Goal: Task Accomplishment & Management: Manage account settings

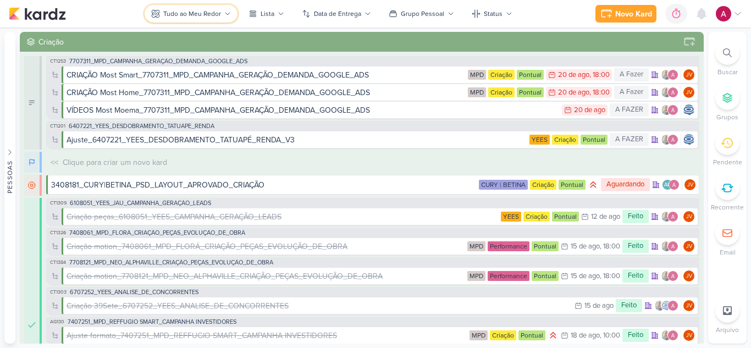
click at [189, 15] on div "Tudo ao Meu Redor" at bounding box center [192, 14] width 58 height 10
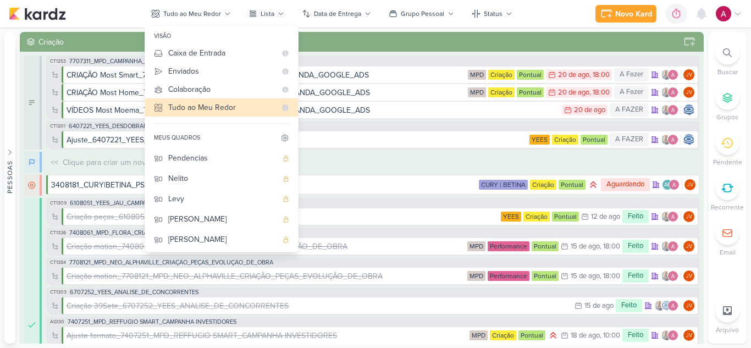
click at [559, 19] on div "Novo Kard Ctrl + k 0h0m Sessão desligada... Hoje 0h0m Semana 0h0m Mês 0h0m" at bounding box center [376, 13] width 734 height 27
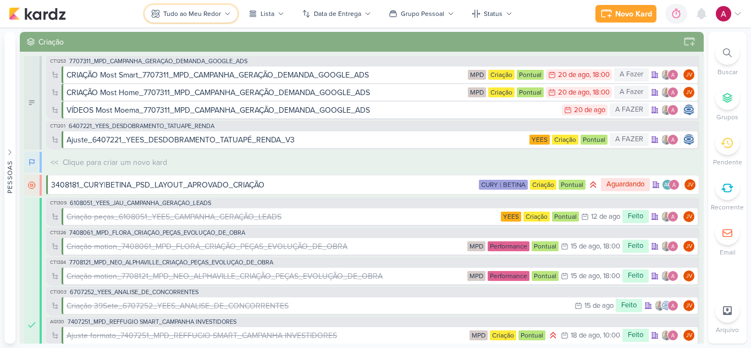
click at [217, 7] on button "Tudo ao Meu Redor" at bounding box center [191, 14] width 93 height 18
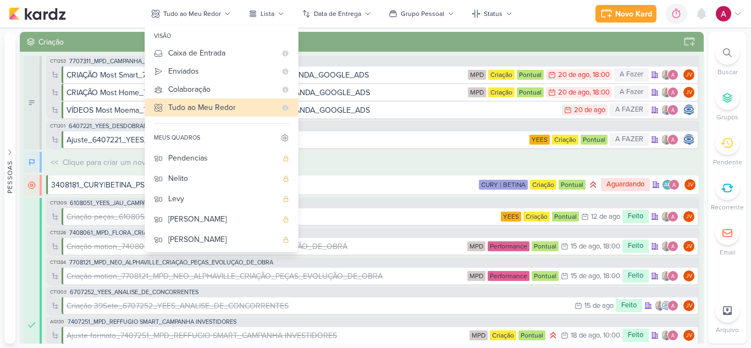
click at [725, 58] on div at bounding box center [727, 53] width 24 height 24
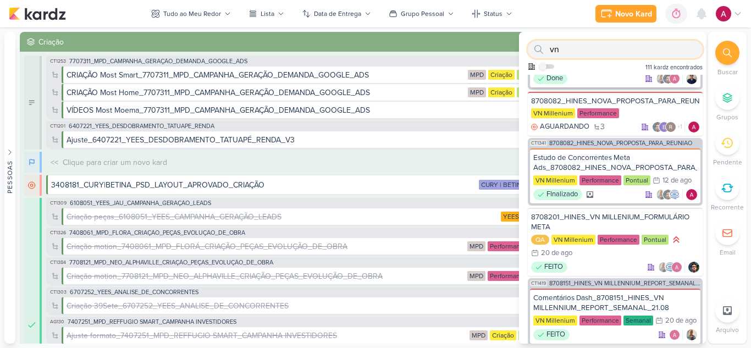
scroll to position [110, 0]
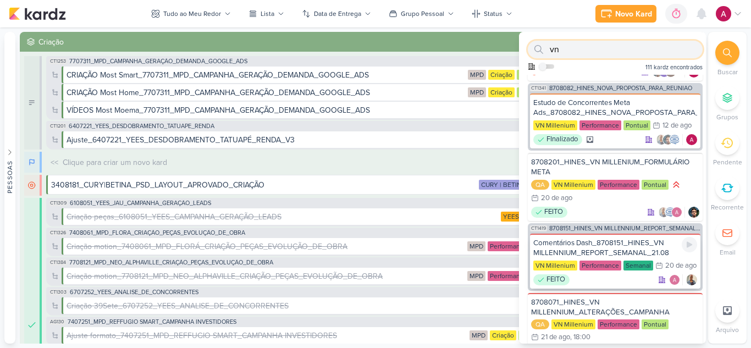
type input "vn"
click at [636, 247] on div "Comentários Dash_8708151_HINES_VN MILLENNIUM_REPORT_SEMANAL_21.08" at bounding box center [615, 248] width 164 height 20
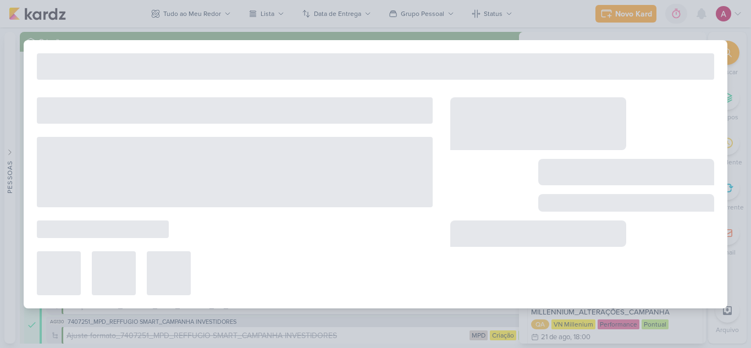
type input "Comentários Dash_8708151_HINES_VN MILLENNIUM_REPORT_SEMANAL_21.08"
type input "[DATE] 23:59"
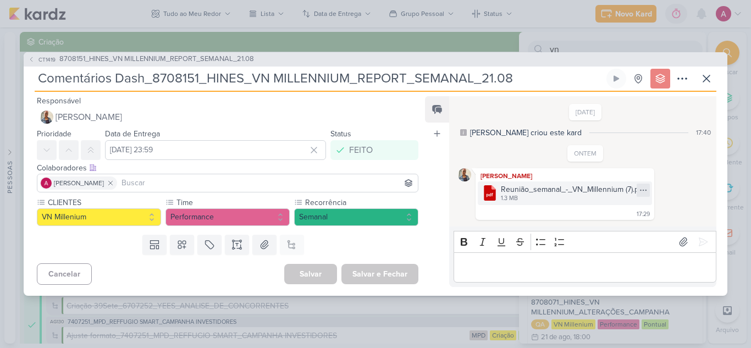
click at [644, 192] on icon at bounding box center [643, 190] width 9 height 9
click at [590, 230] on div "Baixar" at bounding box center [591, 227] width 21 height 12
click at [709, 78] on icon at bounding box center [706, 78] width 13 height 13
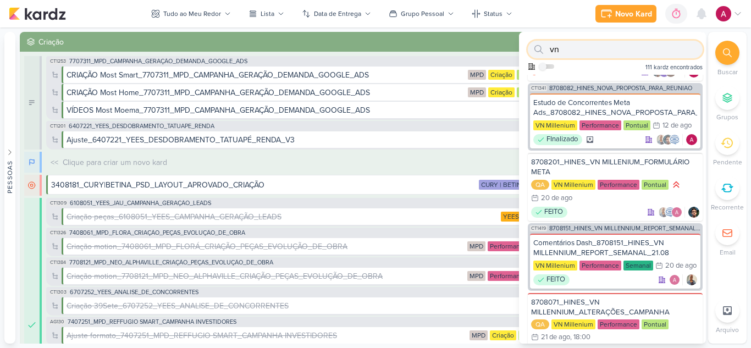
click at [684, 50] on input "vn" at bounding box center [615, 50] width 175 height 18
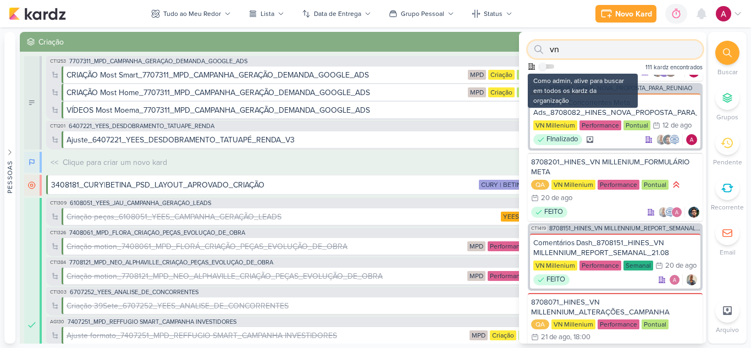
drag, startPoint x: 684, startPoint y: 49, endPoint x: 530, endPoint y: 65, distance: 154.7
click at [530, 65] on div "vn Como admin, ative para buscar em todos os kardz da organização 111 kardz enc…" at bounding box center [612, 53] width 187 height 43
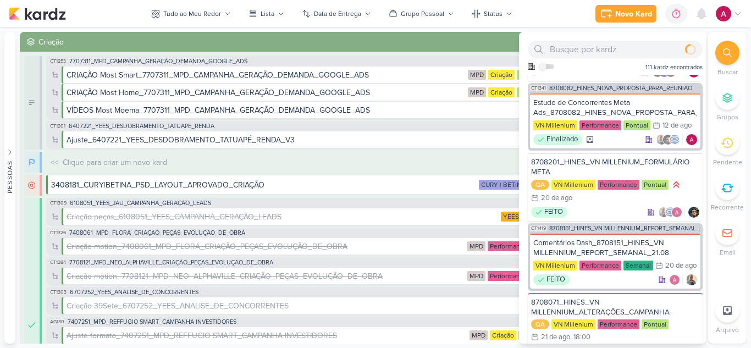
click at [539, 18] on div "Novo Kard Ctrl + k 0h0m Sessão desligada... Hoje 0h0m Semana 0h0m Mês 0h0m" at bounding box center [376, 13] width 734 height 27
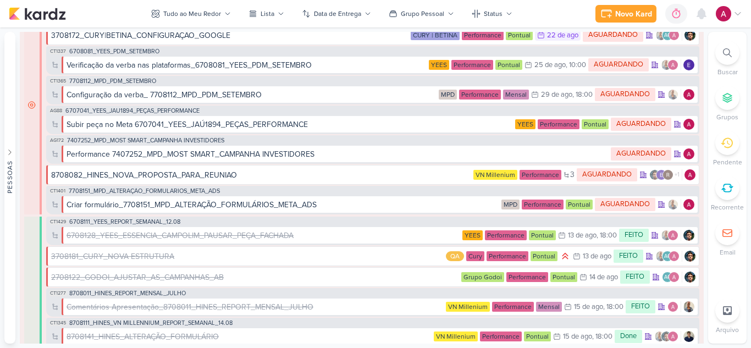
scroll to position [1100, 0]
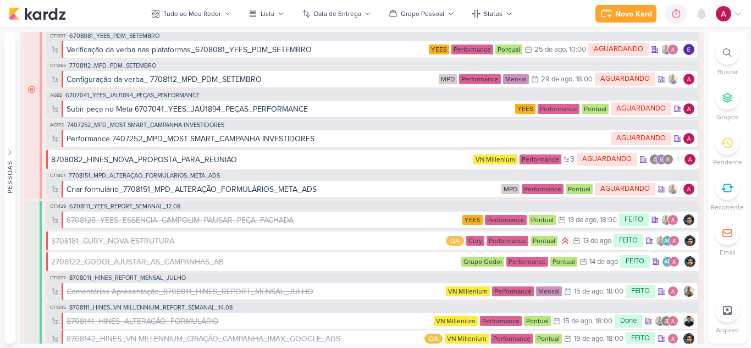
click at [720, 51] on div at bounding box center [727, 53] width 24 height 24
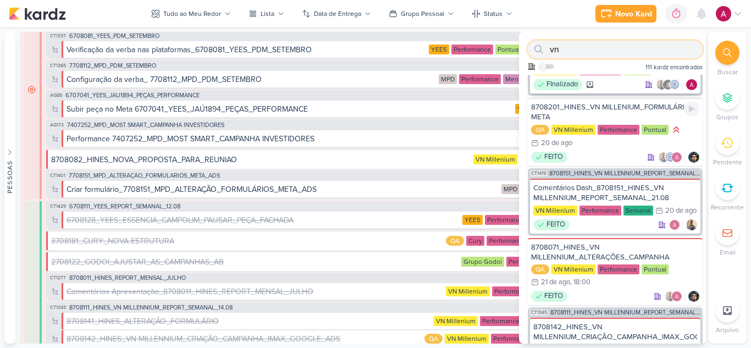
scroll to position [220, 0]
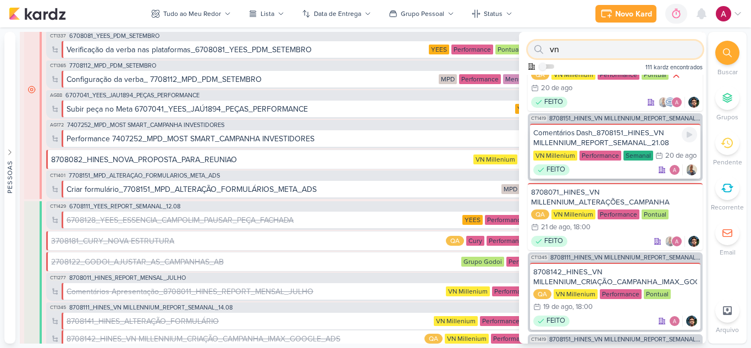
type input "vn"
click at [617, 136] on div "Comentários Dash_8708151_HINES_VN MILLENNIUM_REPORT_SEMANAL_21.08" at bounding box center [615, 138] width 164 height 20
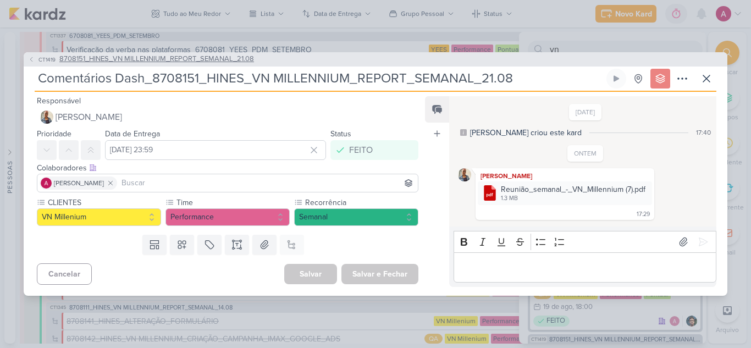
click at [45, 59] on span "CT1419" at bounding box center [47, 60] width 20 height 8
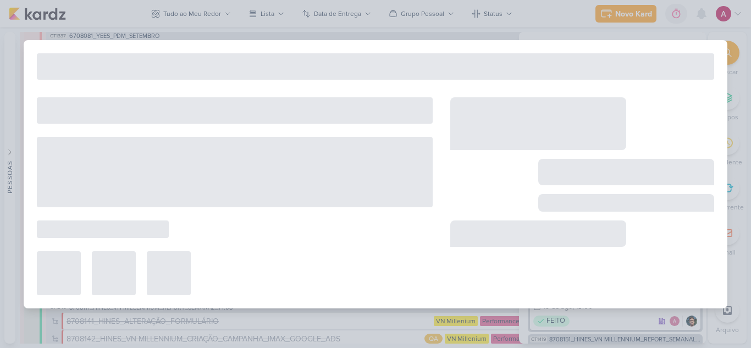
type input "8708151_HINES_VN MILLENNIUM_REPORT_SEMANAL_21.08"
type input "[DATE] 18:00"
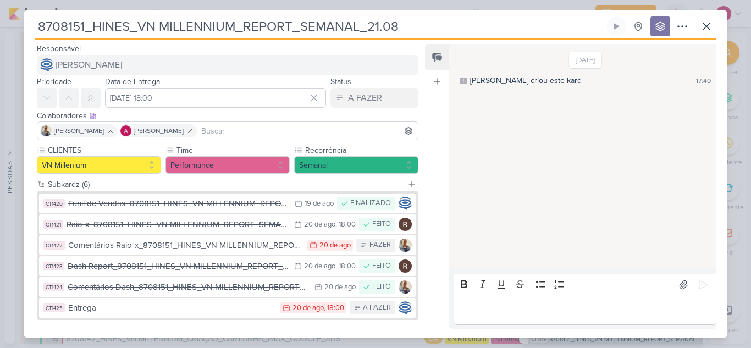
scroll to position [52, 0]
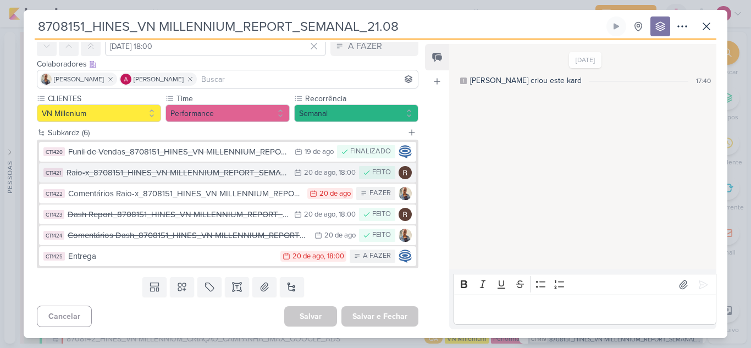
click at [238, 171] on div "Raio-x_8708151_HINES_VN MILLENNIUM_REPORT_SEMANAL_21.08" at bounding box center [178, 173] width 222 height 13
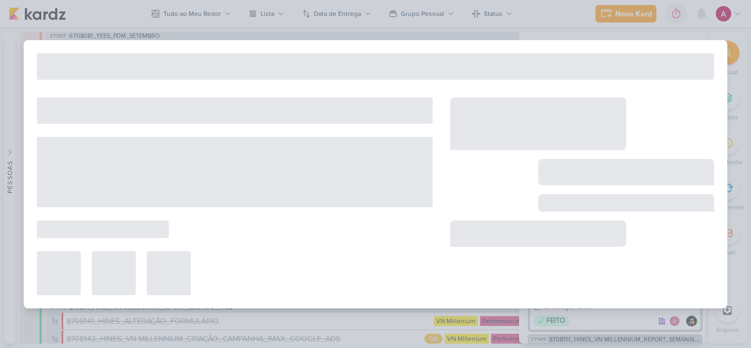
type input "Raio-x_8708151_HINES_VN MILLENNIUM_REPORT_SEMANAL_21.08"
type input "[DATE] 18:00"
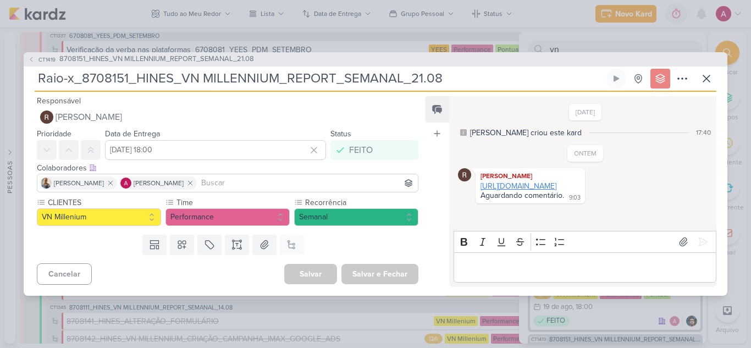
click at [521, 191] on link "[URL][DOMAIN_NAME]" at bounding box center [519, 185] width 76 height 9
click at [704, 82] on icon at bounding box center [706, 78] width 13 height 13
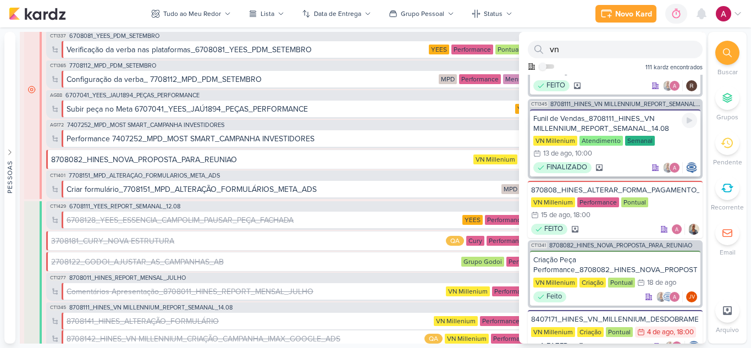
scroll to position [880, 0]
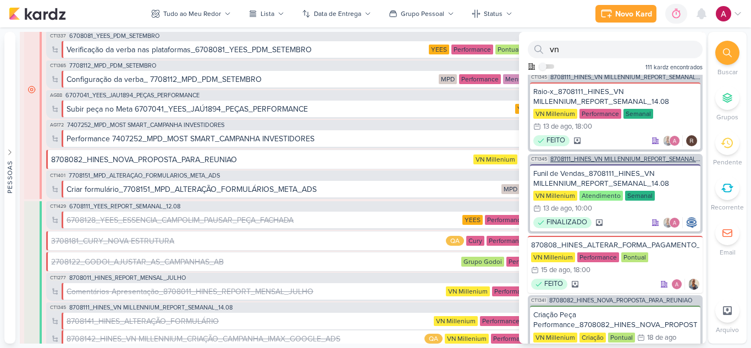
click at [630, 162] on span "8708111_HINES_VN MILLENNIUM_REPORT_SEMANAL_14.08" at bounding box center [625, 159] width 150 height 6
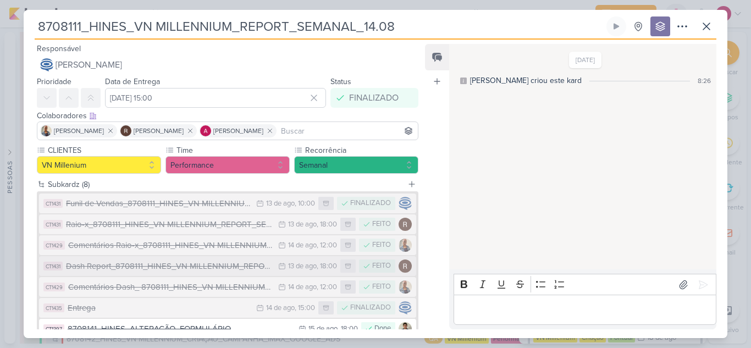
scroll to position [93, 0]
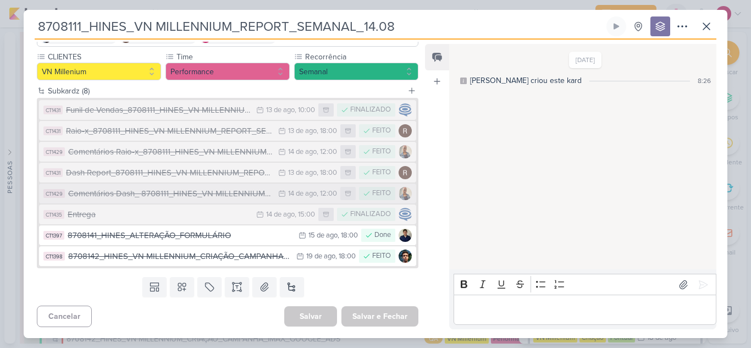
click at [195, 192] on div "Comentários Dash_ 8708111_HINES_VN MILLENNIUM_REPORT_SEMANAL_14.08" at bounding box center [170, 194] width 205 height 13
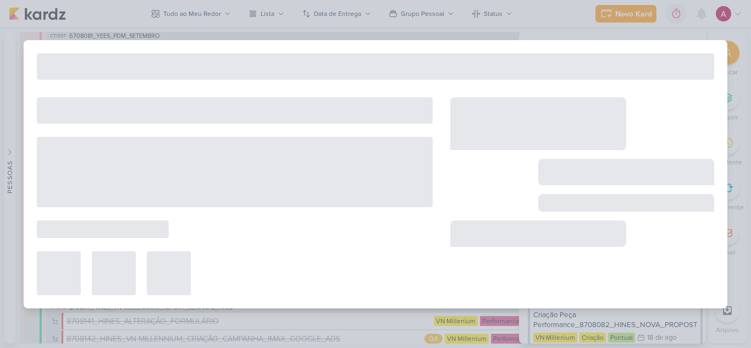
click at [195, 192] on div at bounding box center [235, 172] width 396 height 70
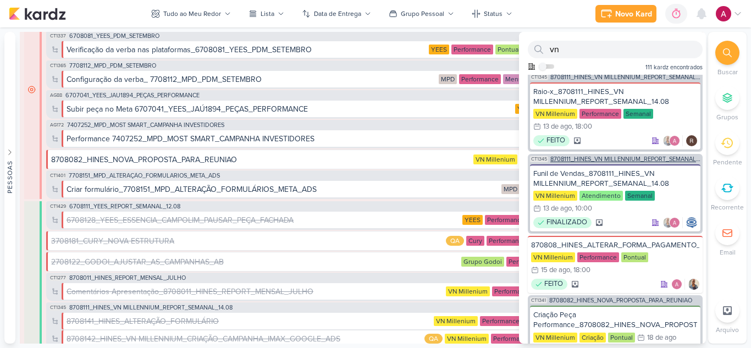
click at [609, 162] on span "8708111_HINES_VN MILLENNIUM_REPORT_SEMANAL_14.08" at bounding box center [625, 159] width 150 height 6
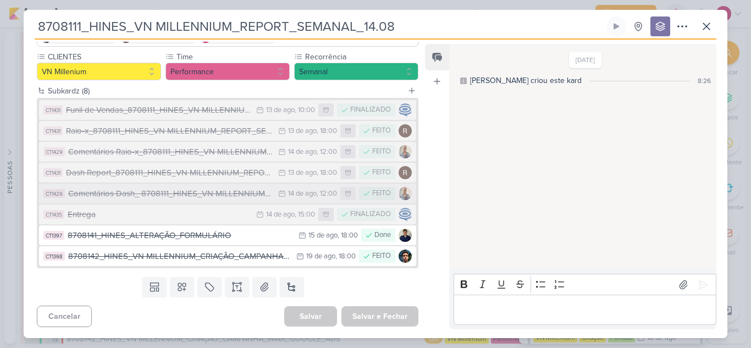
click at [144, 195] on div "Comentários Dash_ 8708111_HINES_VN MILLENNIUM_REPORT_SEMANAL_14.08" at bounding box center [170, 194] width 205 height 13
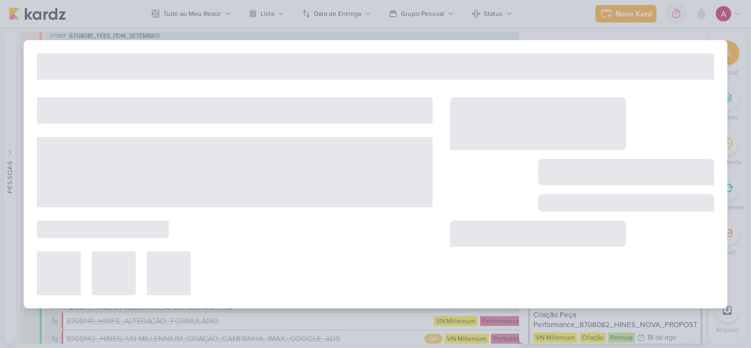
type input "Comentários Dash_ 8708111_HINES_VN MILLENNIUM_REPORT_SEMANAL_14.08"
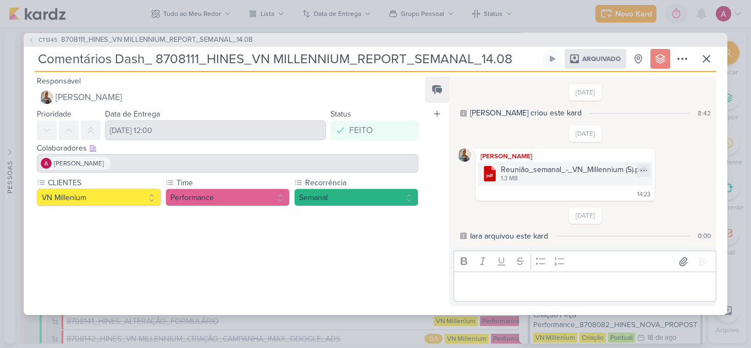
click at [571, 173] on div "Reunião_semanal_-_VN_Millennium (5).pdf" at bounding box center [573, 170] width 145 height 12
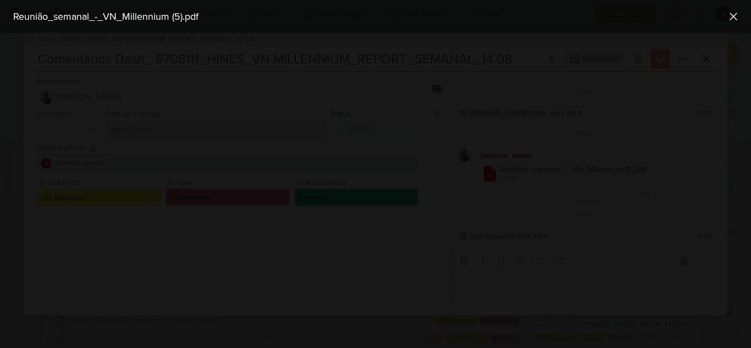
click at [681, 164] on div at bounding box center [375, 190] width 751 height 315
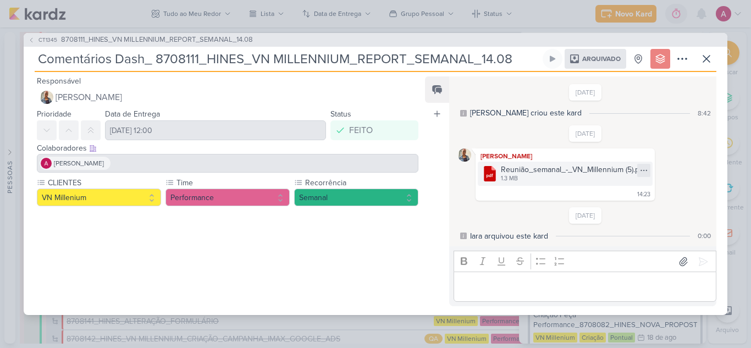
click at [643, 170] on icon at bounding box center [644, 170] width 9 height 9
click at [628, 190] on div "Baixar" at bounding box center [630, 191] width 21 height 12
click at [551, 174] on div "Reunião_semanal_-_VN_Millennium (5).pdf" at bounding box center [573, 170] width 145 height 12
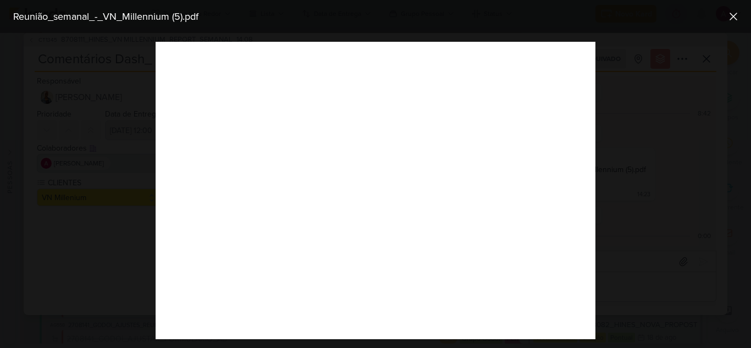
scroll to position [1070, 0]
click at [734, 22] on icon at bounding box center [733, 16] width 13 height 13
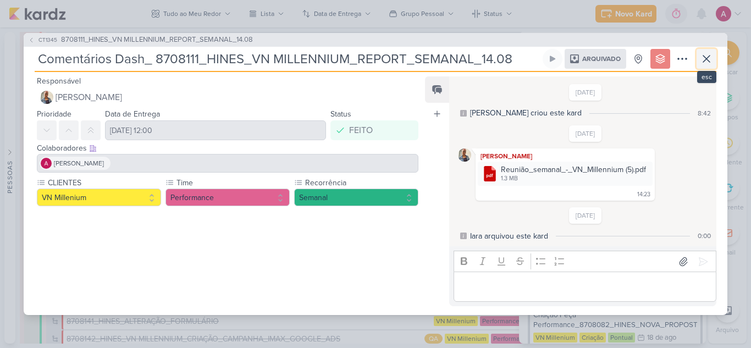
click at [713, 57] on button at bounding box center [707, 59] width 20 height 20
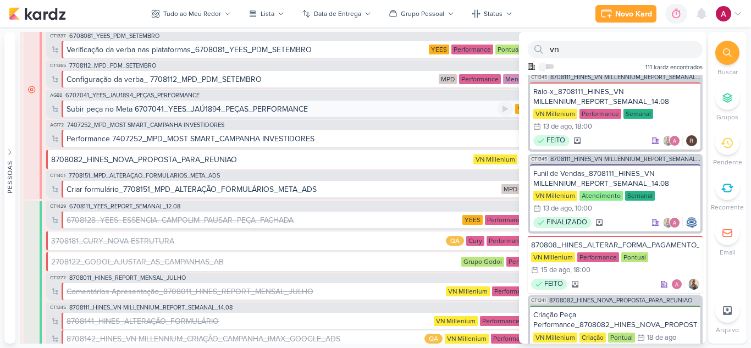
click at [472, 104] on div "Subir peça no Meta 6707041_YEES_JAÚ1894_PEÇAS_PERFORMANCE" at bounding box center [282, 109] width 431 height 12
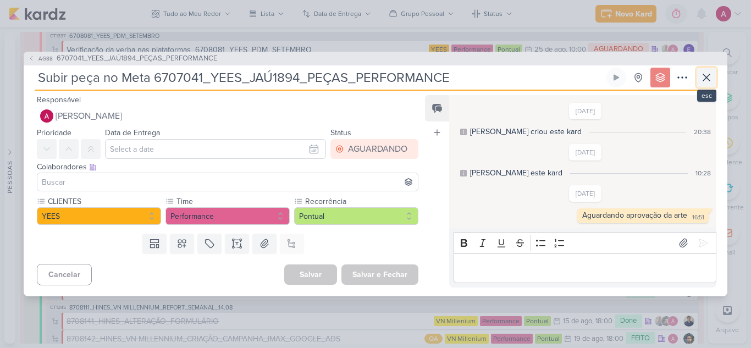
click at [710, 75] on icon at bounding box center [706, 77] width 13 height 13
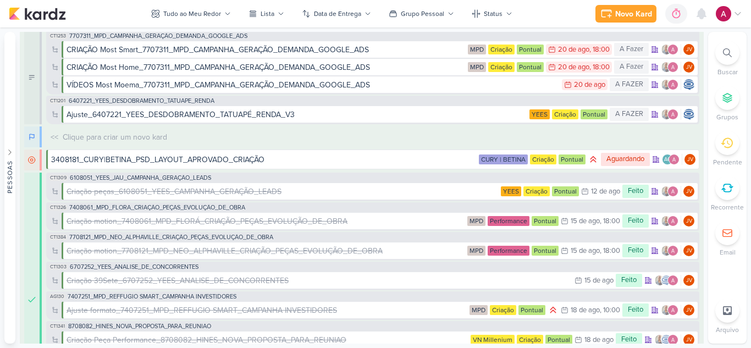
scroll to position [0, 0]
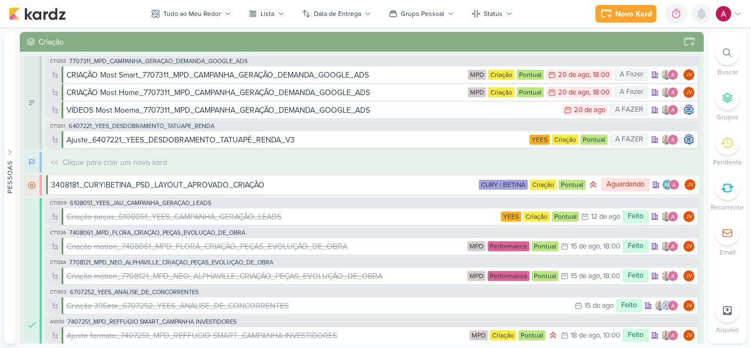
click at [703, 19] on icon at bounding box center [701, 14] width 9 height 10
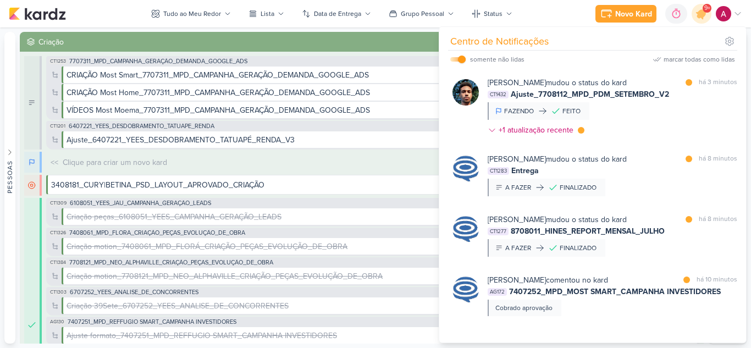
click at [651, 112] on div "[PERSON_NAME] mudou o status do kard marcar como lida há 3 minutos CT1432 Ajust…" at bounding box center [613, 108] width 250 height 63
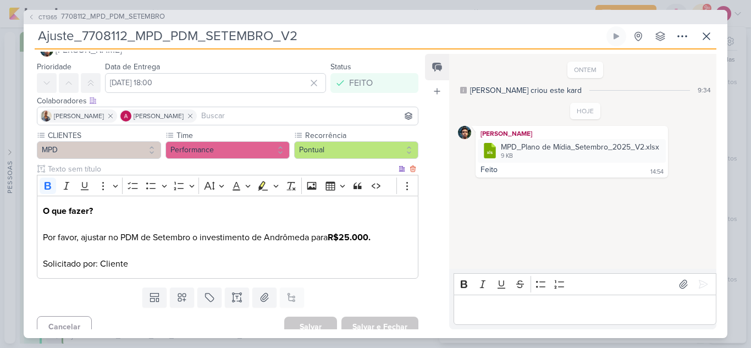
scroll to position [35, 0]
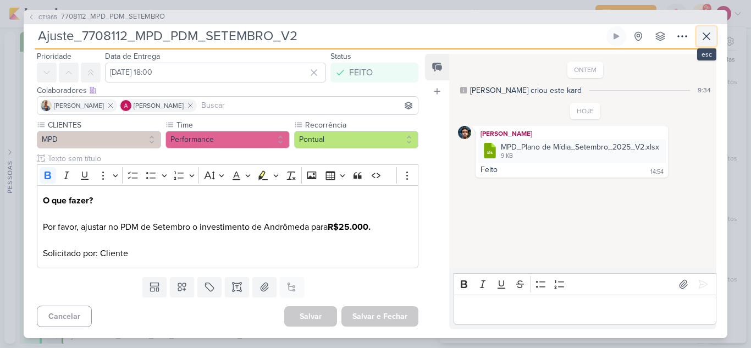
click at [711, 36] on icon at bounding box center [706, 36] width 13 height 13
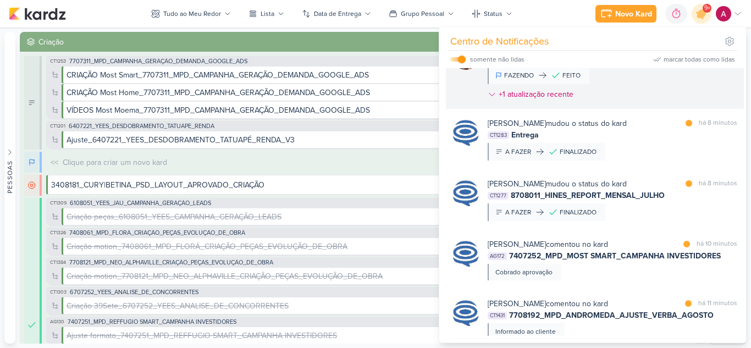
scroll to position [55, 0]
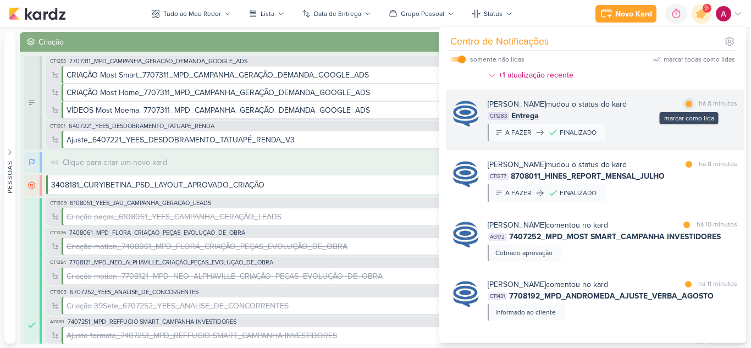
click at [687, 107] on div at bounding box center [689, 104] width 7 height 7
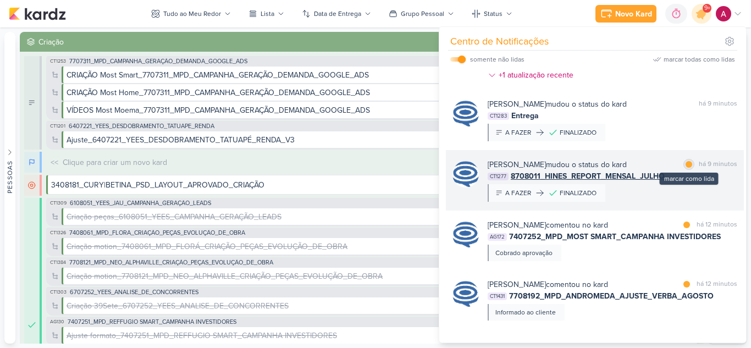
click at [686, 165] on div at bounding box center [689, 164] width 7 height 7
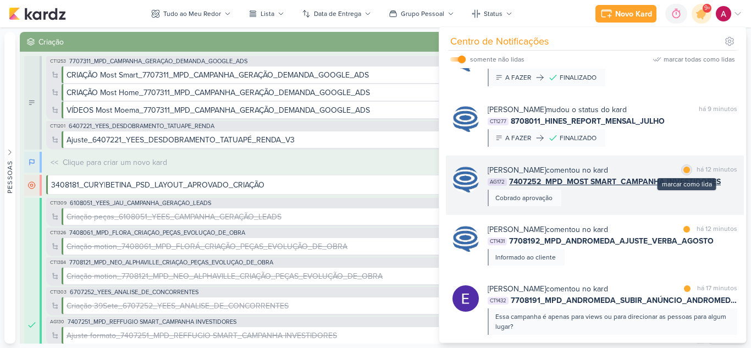
click at [684, 170] on div at bounding box center [687, 170] width 7 height 7
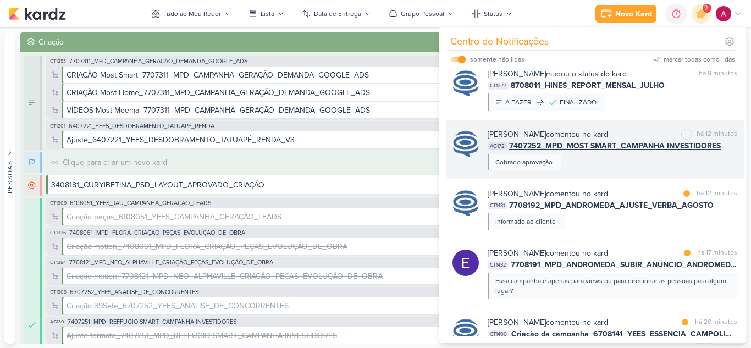
scroll to position [165, 0]
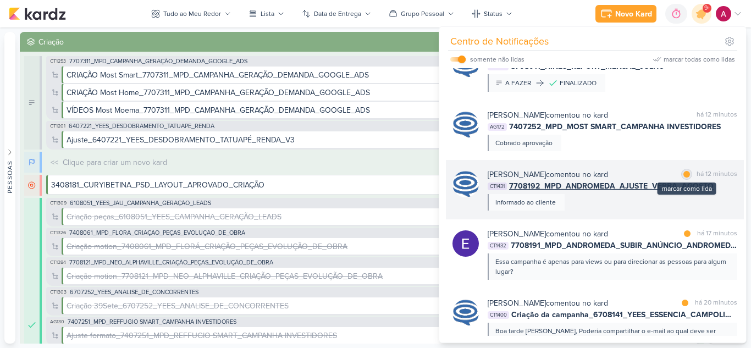
click at [684, 175] on div at bounding box center [687, 174] width 7 height 7
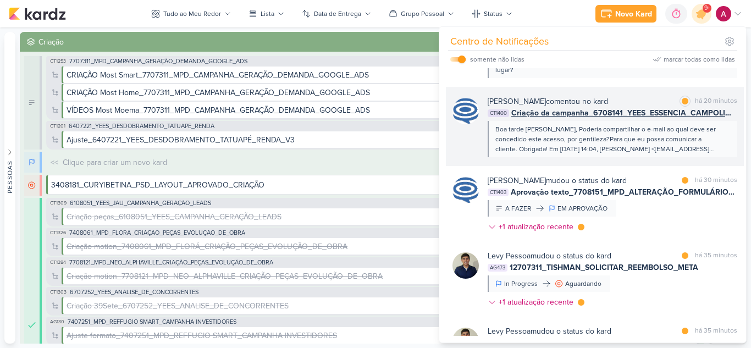
scroll to position [385, 0]
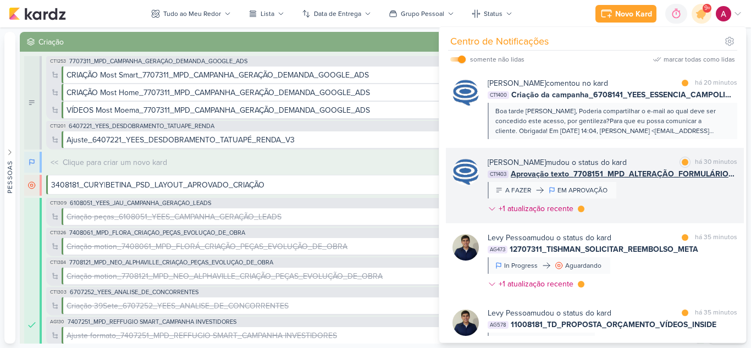
click at [649, 190] on div "[PERSON_NAME] mudou o status do kard marcar como lida há 30 minutos CT1403 Apro…" at bounding box center [613, 188] width 250 height 62
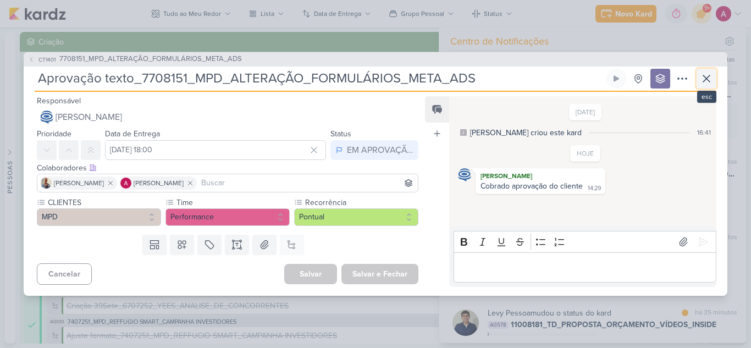
click at [708, 80] on icon at bounding box center [706, 78] width 7 height 7
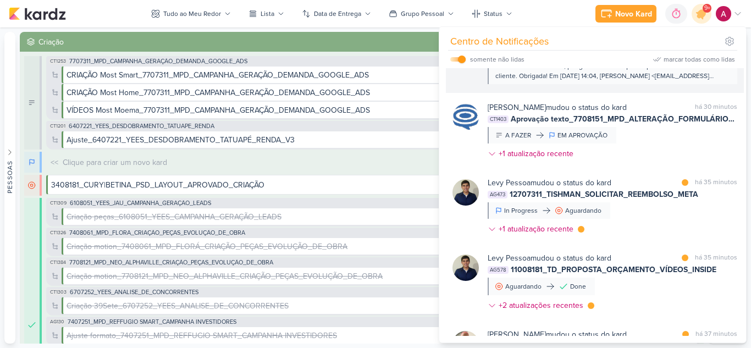
scroll to position [495, 0]
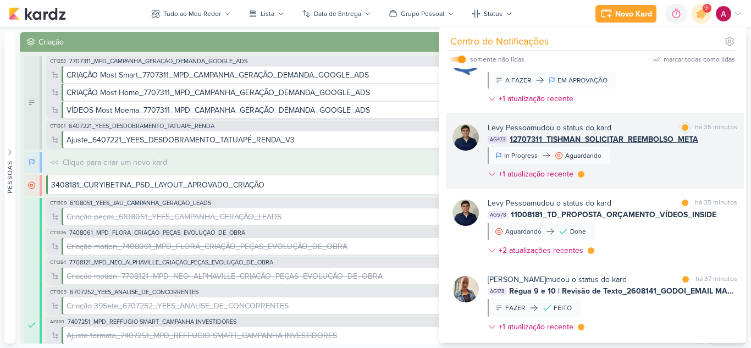
click at [643, 151] on div "[PERSON_NAME] mudou o status do kard marcar como lida há 35 minutos AG473 12707…" at bounding box center [613, 153] width 250 height 62
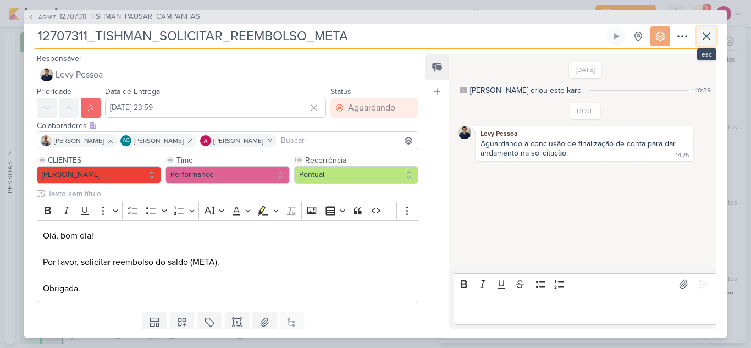
click at [703, 35] on icon at bounding box center [706, 36] width 13 height 13
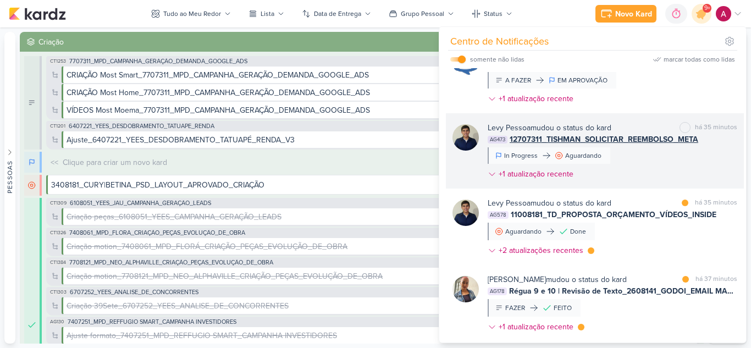
scroll to position [550, 0]
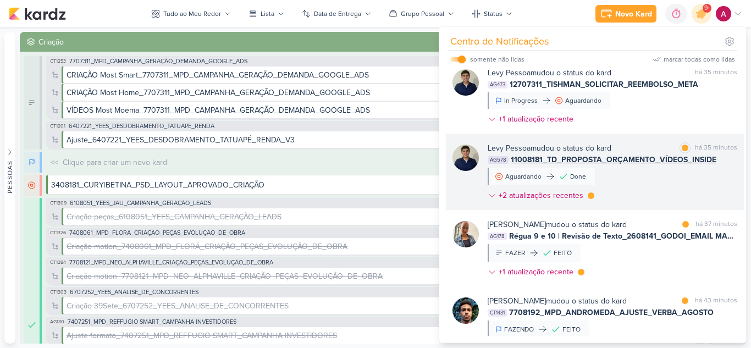
click at [629, 175] on div "[PERSON_NAME] mudou o status do kard marcar como lida há 35 minutos AG578 11008…" at bounding box center [613, 173] width 250 height 63
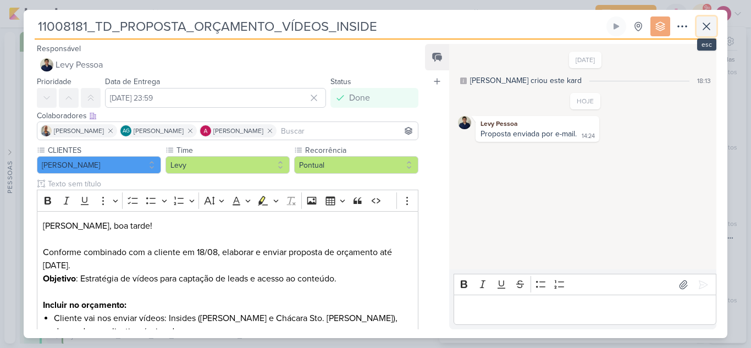
click at [703, 30] on icon at bounding box center [706, 26] width 13 height 13
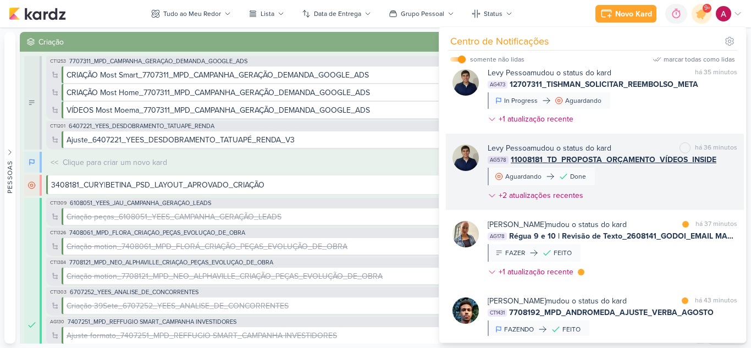
scroll to position [605, 0]
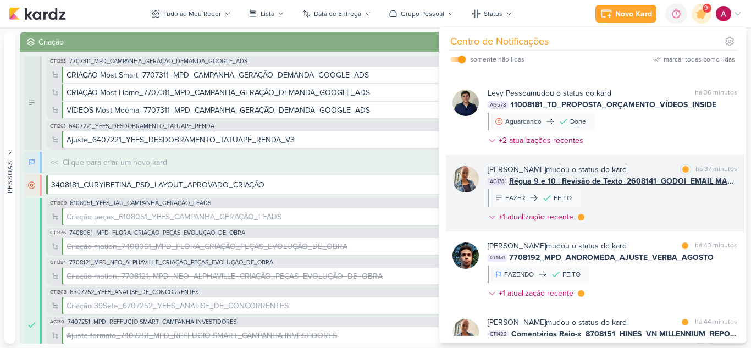
click at [630, 204] on div "[PERSON_NAME] mudou o status do kard marcar como lida há 37 minutos AG178 Régua…" at bounding box center [613, 195] width 250 height 63
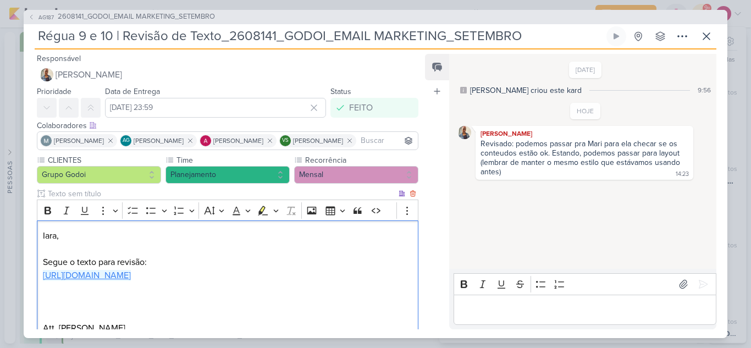
drag, startPoint x: 153, startPoint y: 290, endPoint x: 43, endPoint y: 276, distance: 111.5
click at [43, 276] on p "Segue o texto para revisão: [URL][DOMAIN_NAME] Att, [PERSON_NAME]" at bounding box center [228, 295] width 370 height 79
copy link "[URL][DOMAIN_NAME]"
click at [39, 17] on span "AG187" at bounding box center [46, 17] width 19 height 8
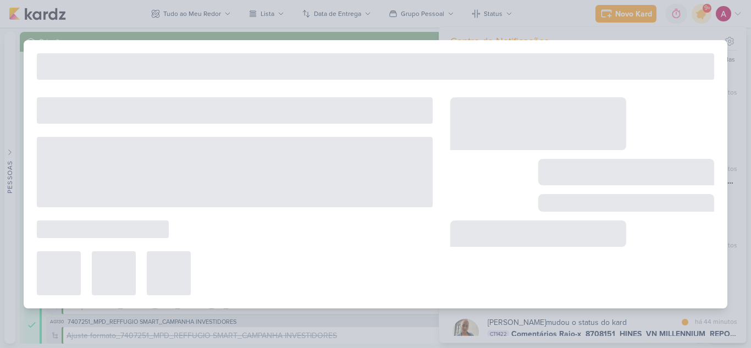
type input "2608141_GODOI_EMAIL MARKETING_SETEMBRO"
type input "[DATE] 18:00"
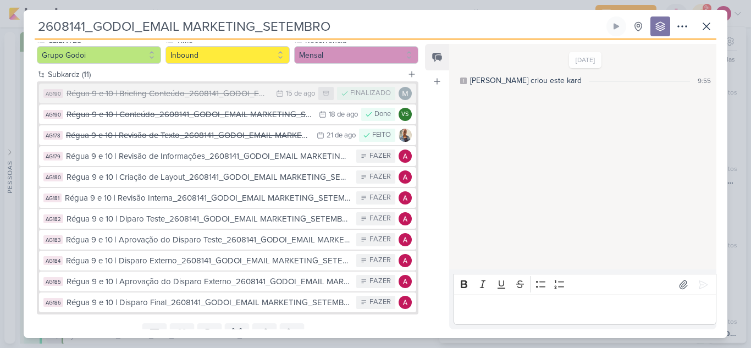
scroll to position [156, 0]
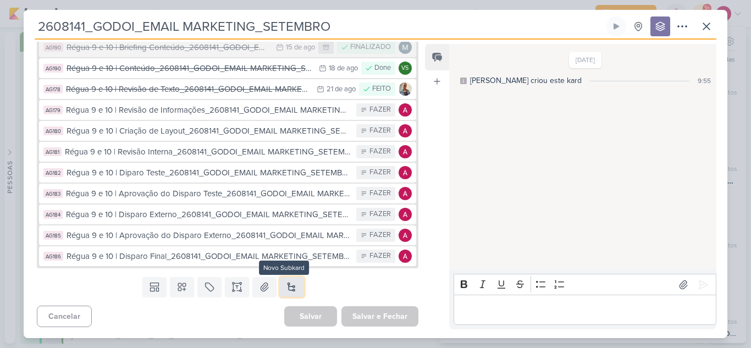
click at [283, 284] on button at bounding box center [292, 287] width 24 height 20
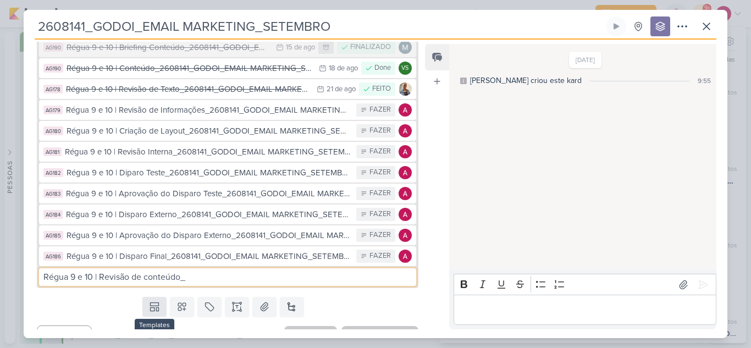
type input "Régua 9 e 10 | Revisão de conteúdo_"
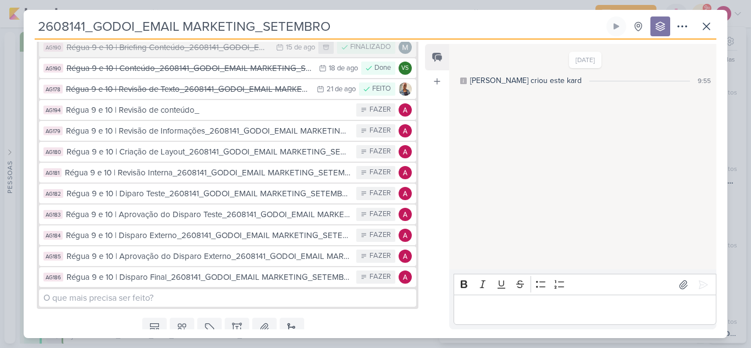
click at [211, 104] on div "Régua 9 e 10 | Revisão de conteúdo_" at bounding box center [208, 110] width 285 height 13
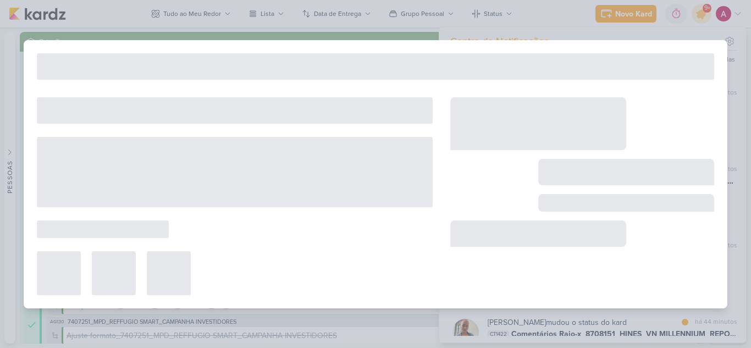
type input "Régua 9 e 10 | Revisão de conteúdo_"
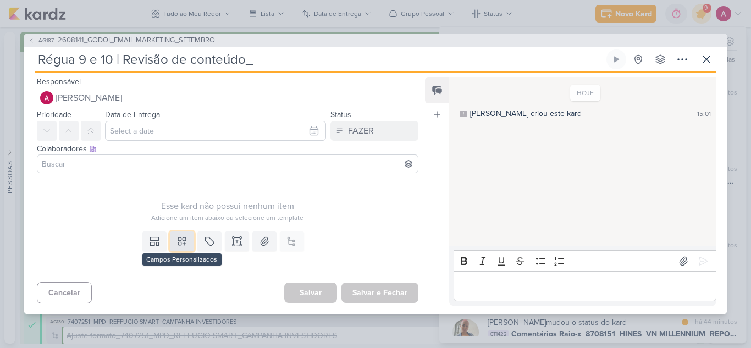
click at [182, 242] on icon at bounding box center [182, 242] width 8 height 8
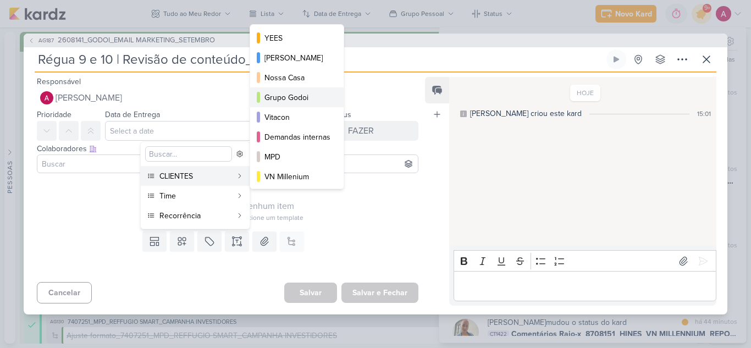
click at [302, 98] on div "Grupo Godoi" at bounding box center [298, 98] width 66 height 12
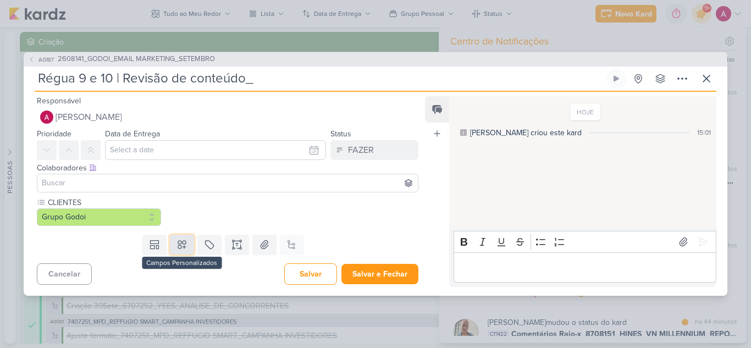
click at [180, 248] on icon at bounding box center [182, 244] width 11 height 11
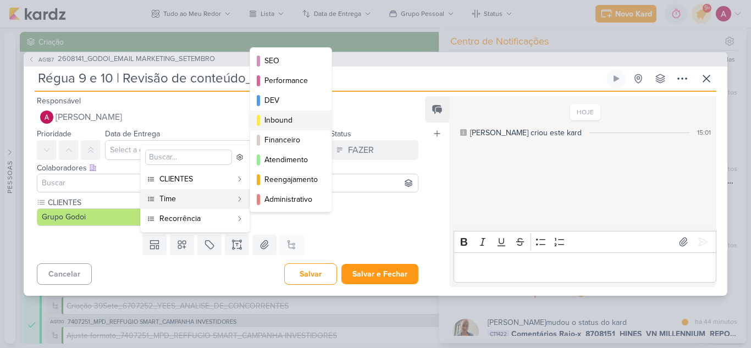
click at [290, 115] on div "Inbound" at bounding box center [292, 120] width 54 height 12
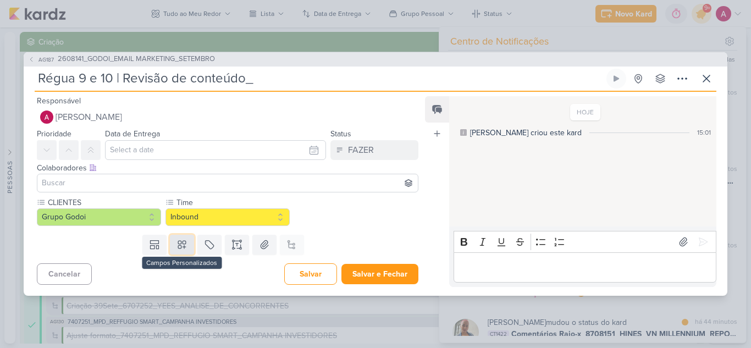
click at [180, 247] on icon at bounding box center [182, 244] width 11 height 11
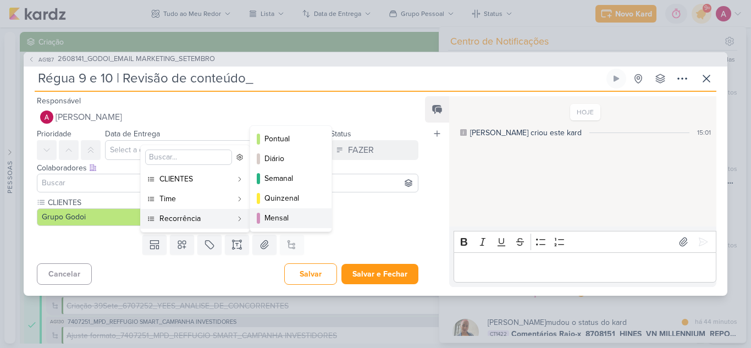
click at [280, 214] on div "Mensal" at bounding box center [292, 218] width 54 height 12
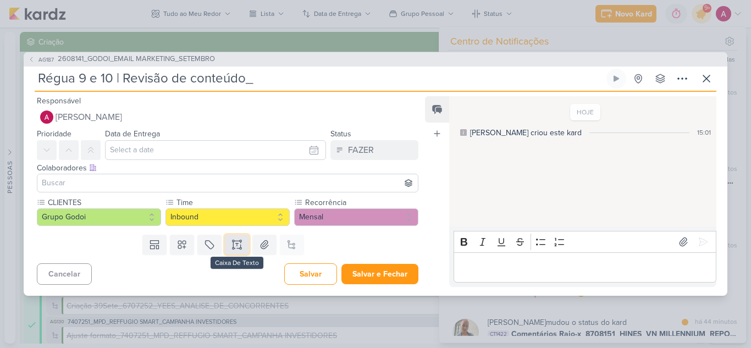
click at [234, 246] on icon at bounding box center [237, 244] width 11 height 11
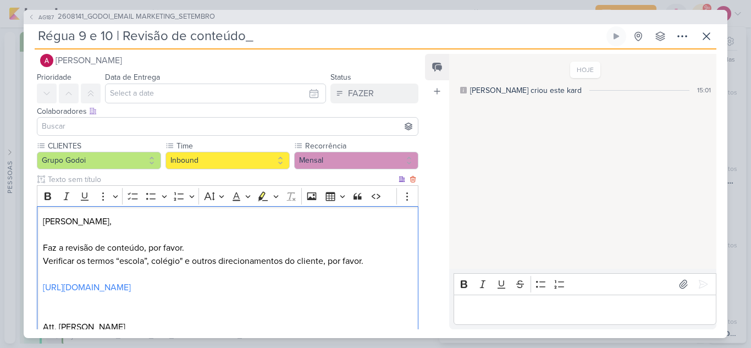
scroll to position [0, 0]
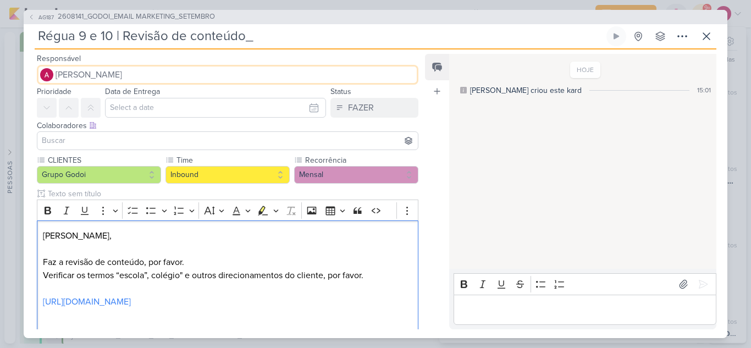
click at [115, 73] on span "[PERSON_NAME]" at bounding box center [89, 74] width 67 height 13
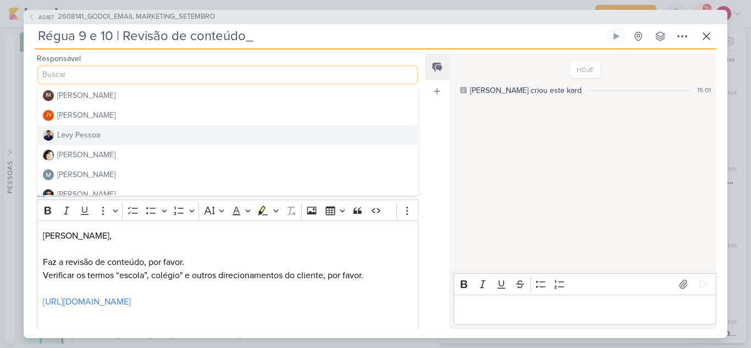
scroll to position [208, 0]
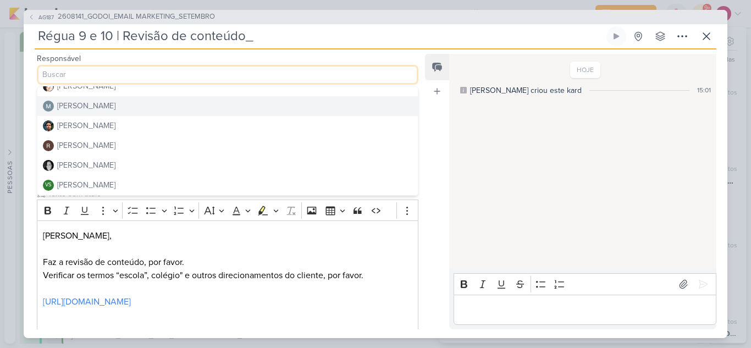
click at [102, 108] on div "[PERSON_NAME]" at bounding box center [86, 106] width 58 height 12
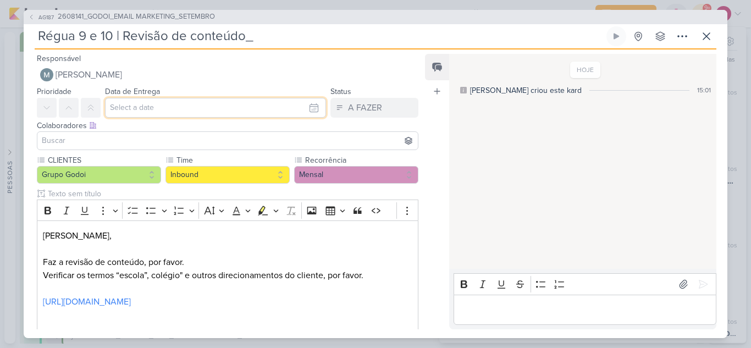
click at [126, 102] on input "text" at bounding box center [215, 108] width 221 height 20
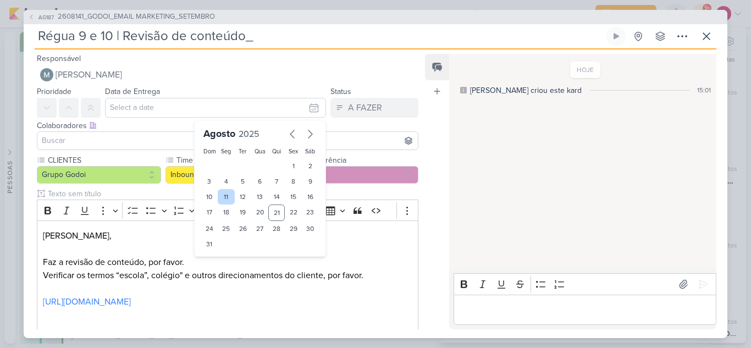
drag, startPoint x: 273, startPoint y: 213, endPoint x: 229, endPoint y: 201, distance: 45.2
click at [273, 213] on div "21" at bounding box center [276, 213] width 17 height 16
type input "[DATE] 23:59"
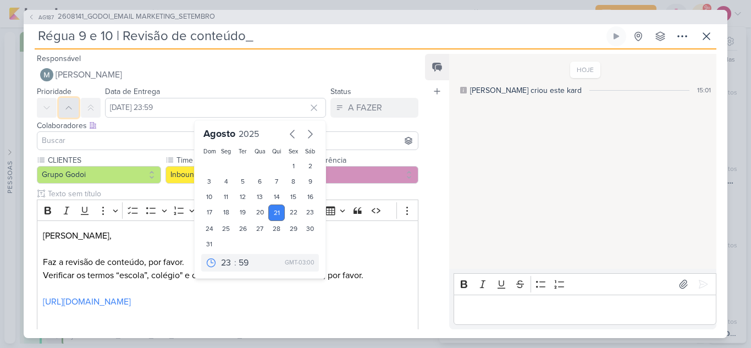
click at [63, 107] on button at bounding box center [69, 108] width 20 height 20
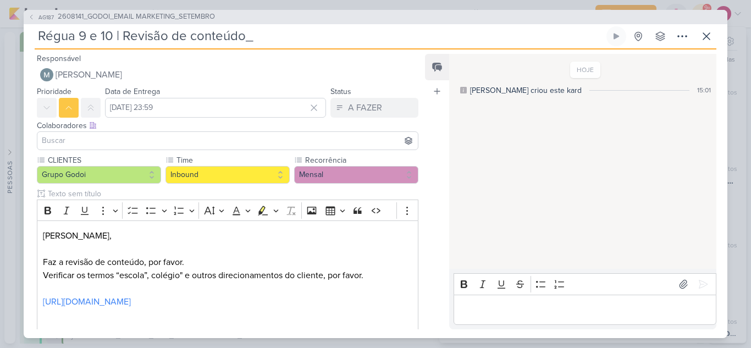
click at [76, 142] on input at bounding box center [228, 140] width 376 height 13
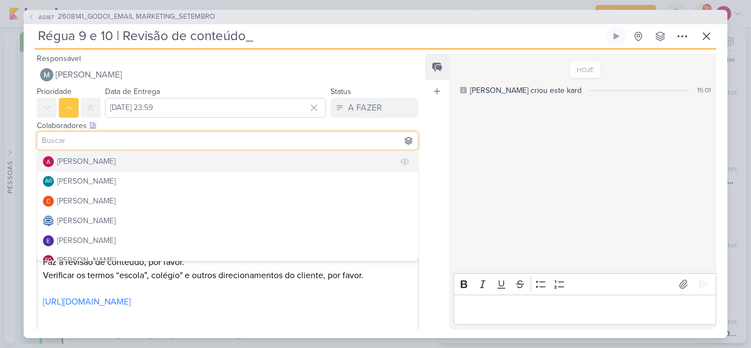
click at [85, 159] on div "[PERSON_NAME]" at bounding box center [86, 162] width 58 height 12
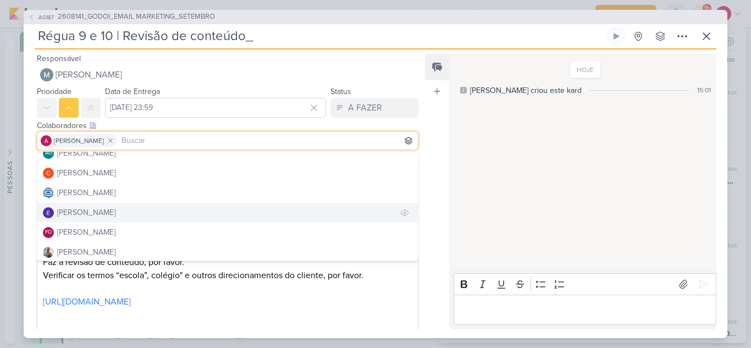
scroll to position [55, 0]
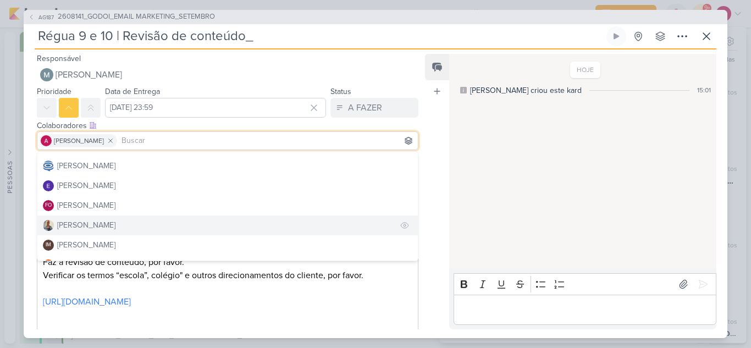
click at [85, 226] on div "[PERSON_NAME]" at bounding box center [86, 225] width 58 height 12
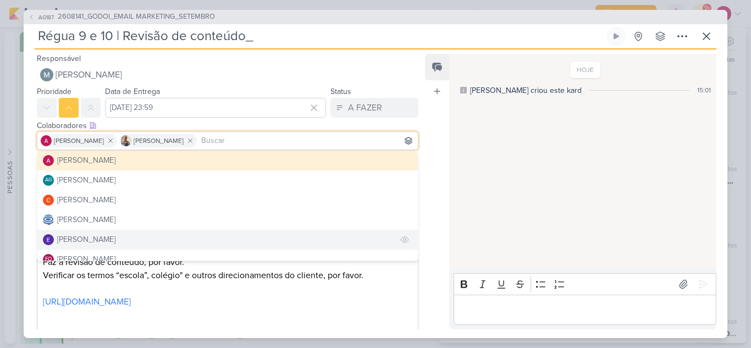
scroll to position [0, 0]
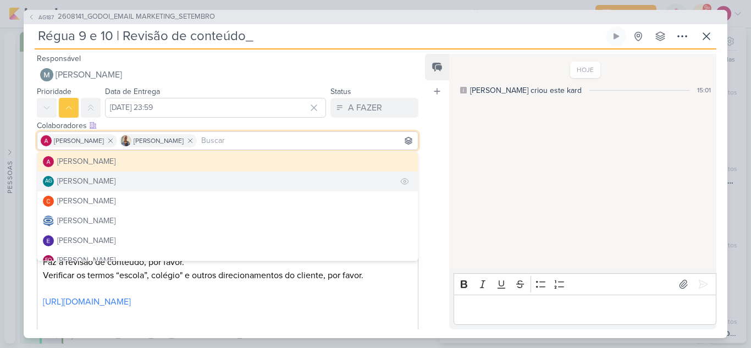
click at [109, 184] on div "[PERSON_NAME]" at bounding box center [86, 181] width 58 height 12
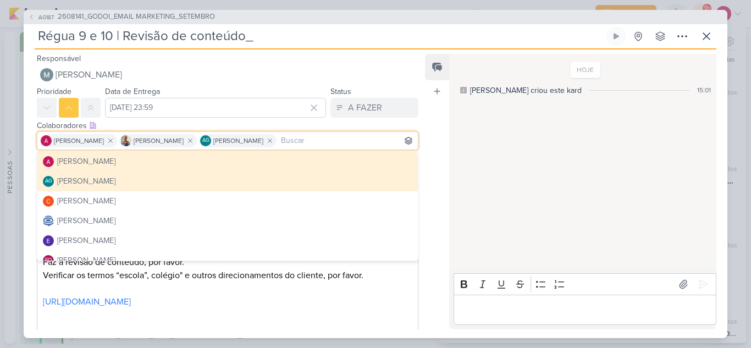
click at [438, 126] on div "Feed Atrelar email Solte o email para atrelar ao kard" at bounding box center [437, 192] width 24 height 276
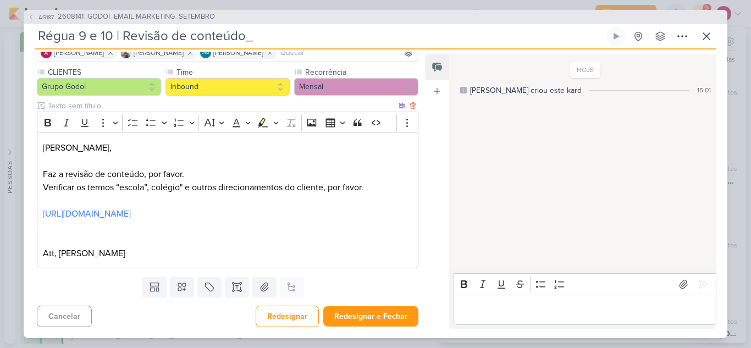
scroll to position [101, 0]
click at [360, 316] on button "Redesignar e Fechar" at bounding box center [370, 316] width 95 height 20
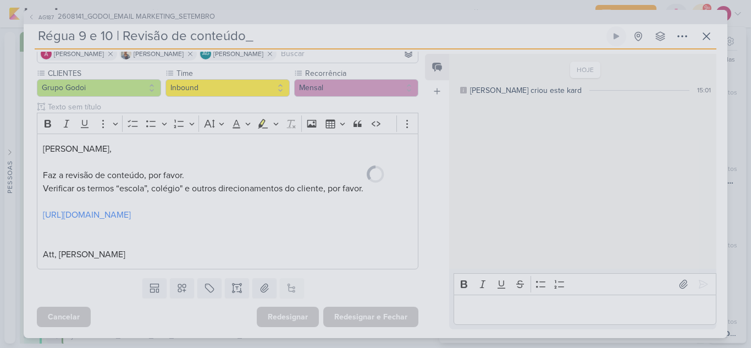
scroll to position [100, 0]
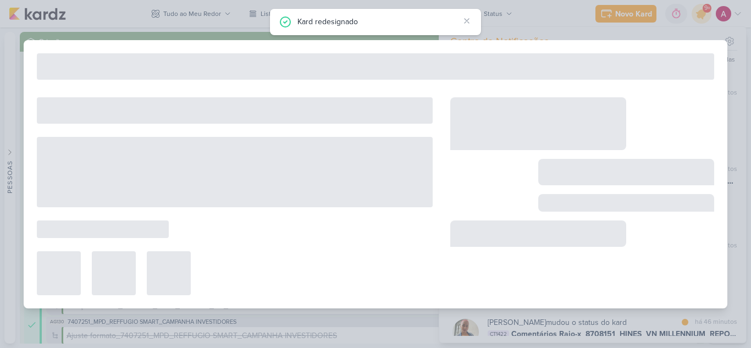
type input "2608141_GODOI_EMAIL MARKETING_SETEMBRO"
type input "[DATE] 18:00"
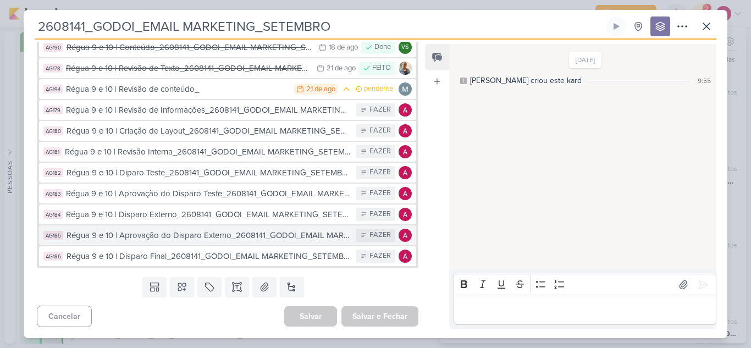
scroll to position [122, 0]
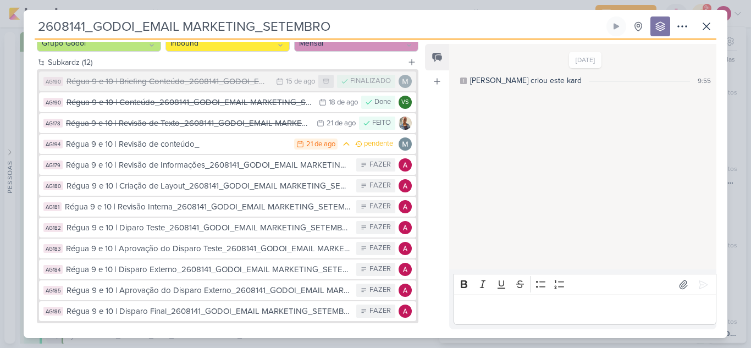
drag, startPoint x: 335, startPoint y: 26, endPoint x: 40, endPoint y: 32, distance: 295.4
click at [40, 32] on input "2608141_GODOI_EMAIL MARKETING_SETEMBRO" at bounding box center [320, 26] width 570 height 20
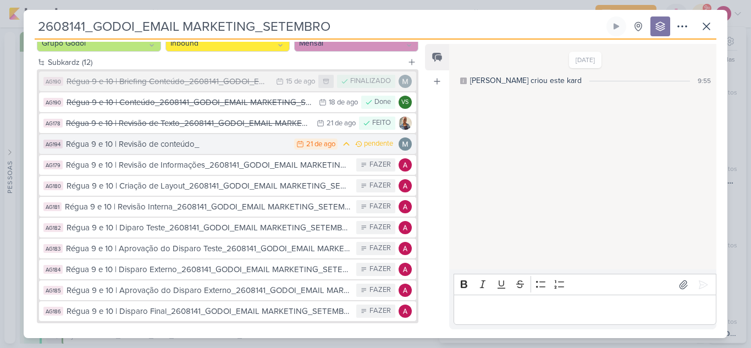
click at [240, 147] on div "Régua 9 e 10 | Revisão de conteúdo_" at bounding box center [177, 144] width 223 height 13
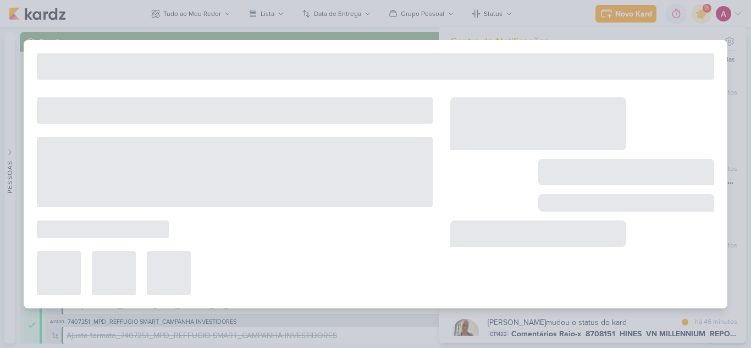
type input "Régua 9 e 10 | Revisão de conteúdo_"
type input "[DATE] 23:59"
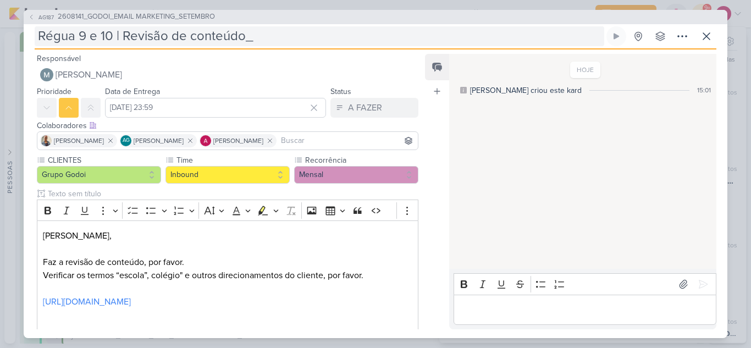
click at [271, 32] on input "Régua 9 e 10 | Revisão de conteúdo_" at bounding box center [320, 36] width 570 height 20
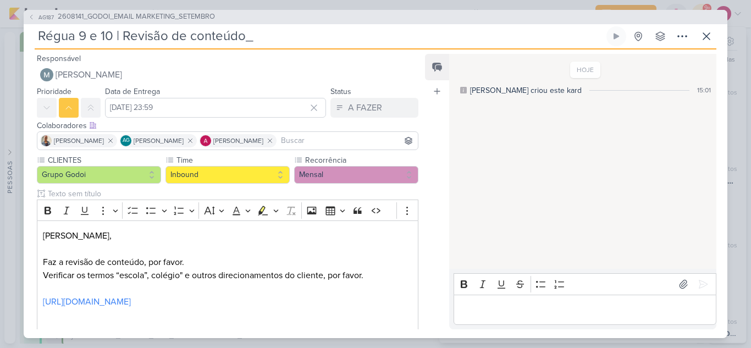
paste input "2608141_GODOI_EMAIL MARKETING_SETEMBRO"
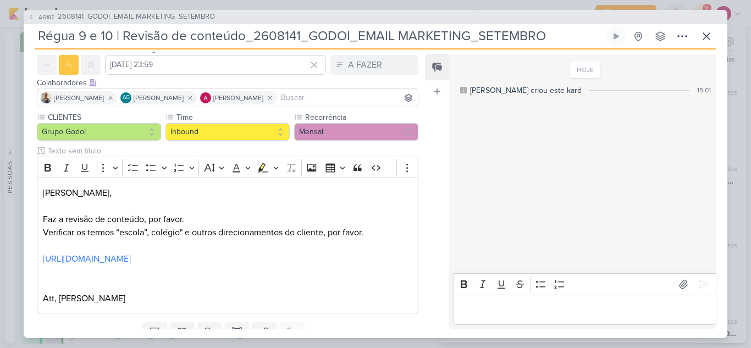
scroll to position [101, 0]
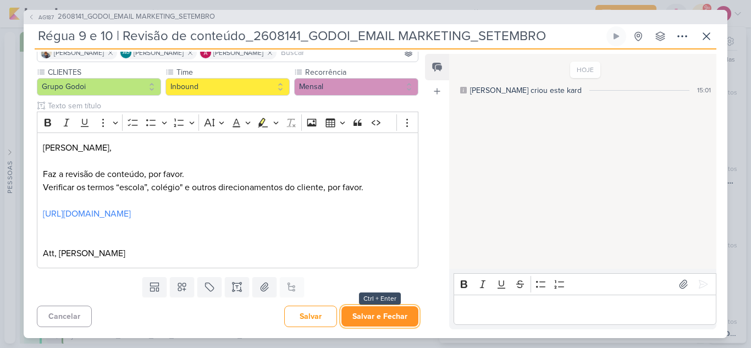
click at [394, 310] on button "Salvar e Fechar" at bounding box center [380, 316] width 77 height 20
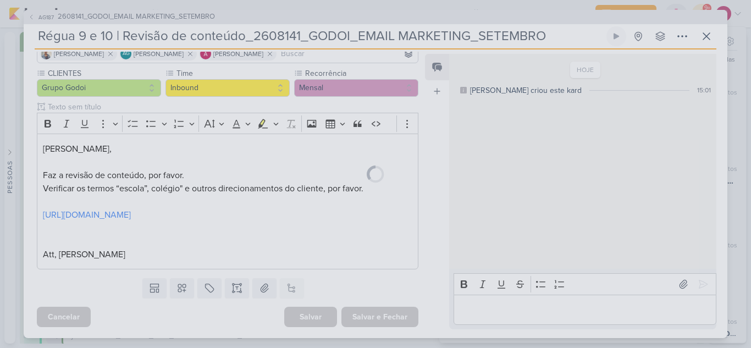
scroll to position [100, 0]
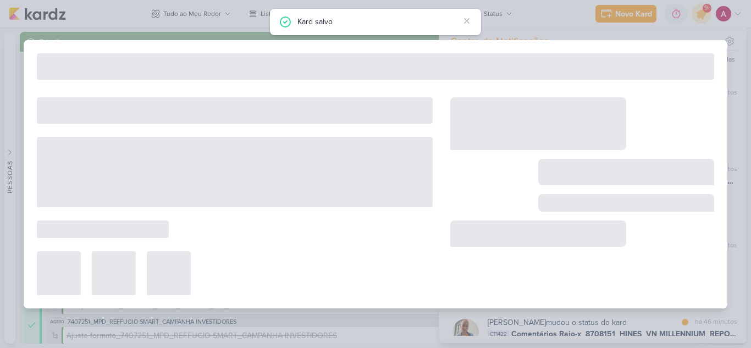
type input "2608141_GODOI_EMAIL MARKETING_SETEMBRO"
type input "[DATE] 18:00"
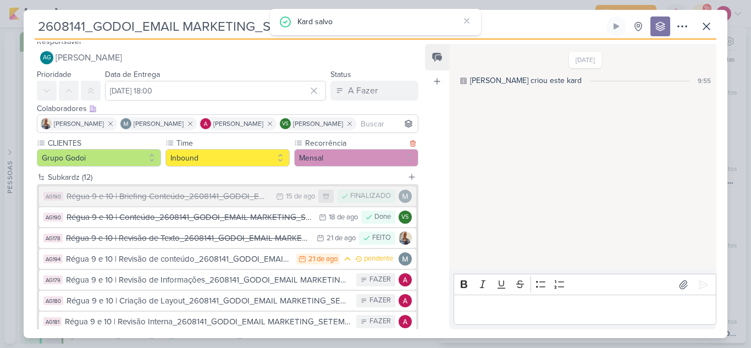
scroll to position [110, 0]
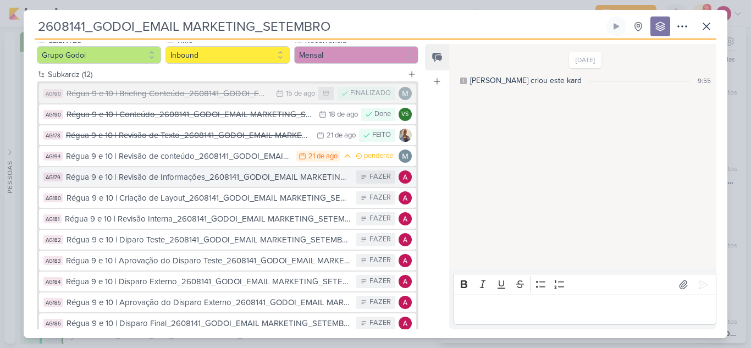
click at [278, 180] on div "Régua 9 e 10 | Revisão de Informações_2608141_GODOI_EMAIL MARKETING_SETEMBRO" at bounding box center [208, 177] width 285 height 13
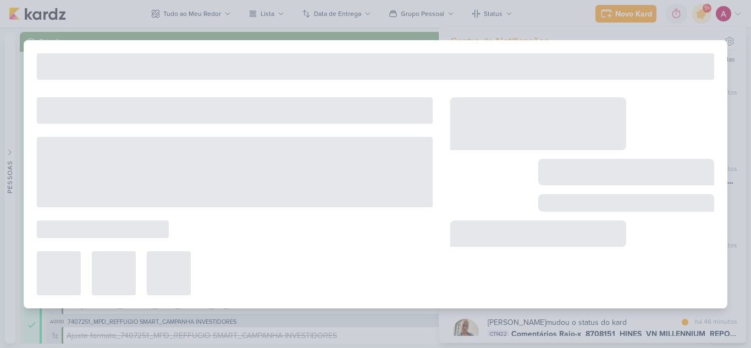
type input "Régua 9 e 10 | Revisão de Informações_2608141_GODOI_EMAIL MARKETING_SETEMBRO"
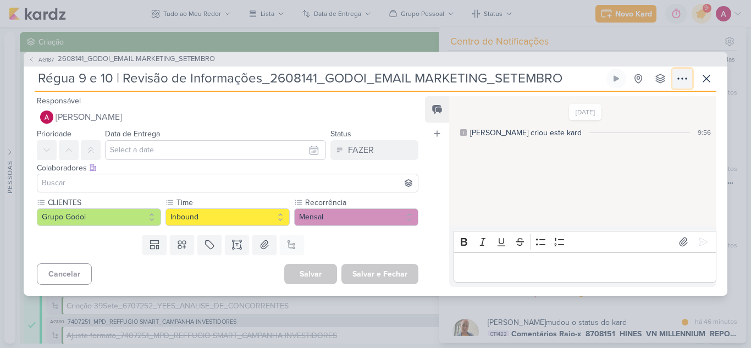
click at [677, 85] on button at bounding box center [683, 79] width 20 height 20
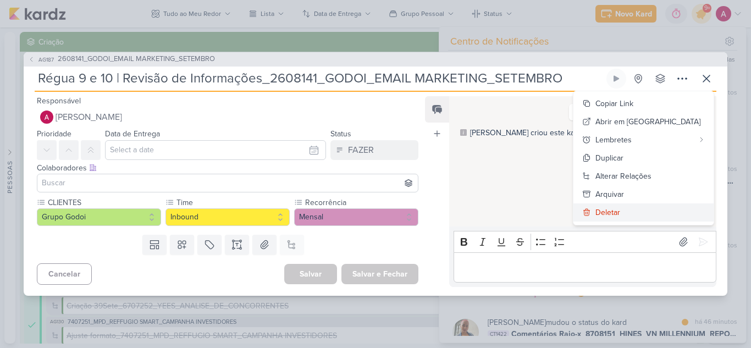
click at [662, 211] on button "Deletar" at bounding box center [644, 212] width 140 height 18
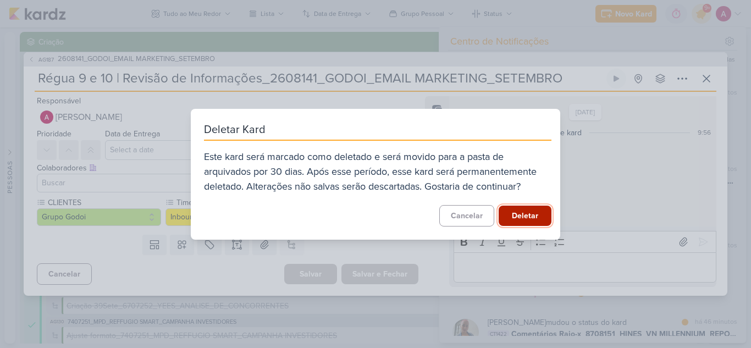
click at [506, 215] on button "Deletar" at bounding box center [525, 216] width 53 height 20
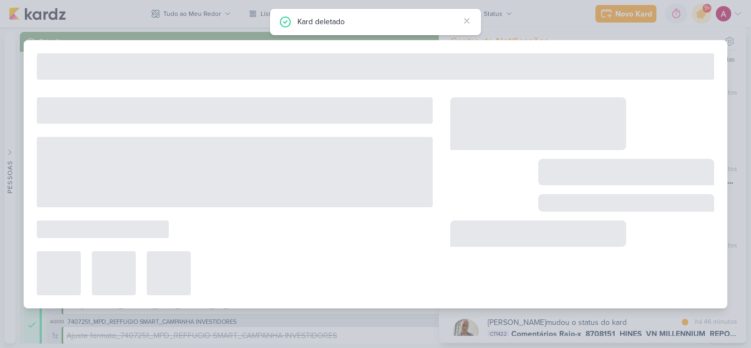
type input "2608141_GODOI_EMAIL MARKETING_SETEMBRO"
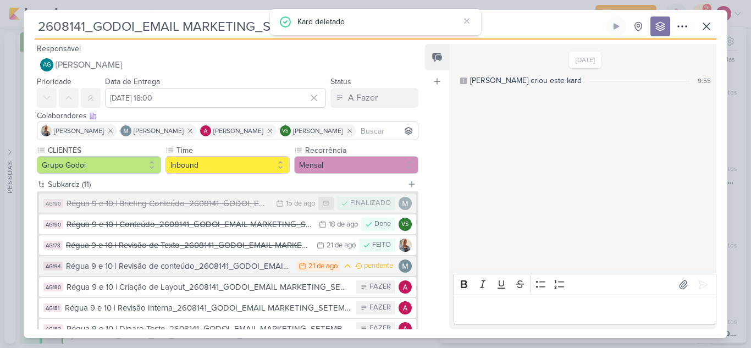
click at [206, 269] on div "Régua 9 e 10 | Revisão de conteúdo_2608141_GODOI_EMAIL MARKETING_SETEMBRO" at bounding box center [178, 266] width 225 height 13
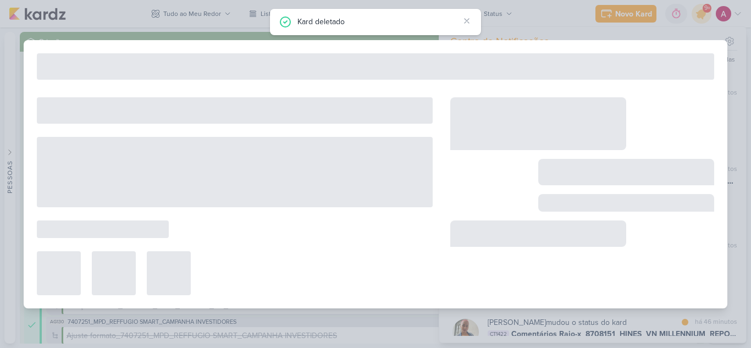
type input "Régua 9 e 10 | Revisão de conteúdo_2608141_GODOI_EMAIL MARKETING_SETEMBRO"
type input "[DATE] 23:59"
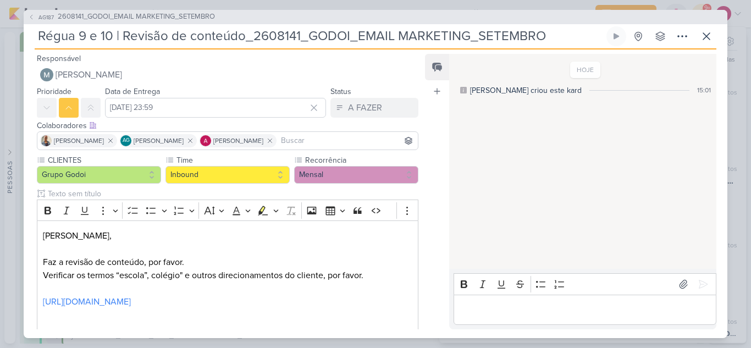
drag, startPoint x: 190, startPoint y: 36, endPoint x: 243, endPoint y: 34, distance: 52.3
click at [243, 34] on input "Régua 9 e 10 | Revisão de conteúdo_2608141_GODOI_EMAIL MARKETING_SETEMBRO" at bounding box center [320, 36] width 570 height 20
click at [523, 152] on div "HOJE [PERSON_NAME] criou este kard 15:01" at bounding box center [582, 162] width 266 height 214
click at [41, 16] on span "AG187" at bounding box center [46, 17] width 19 height 8
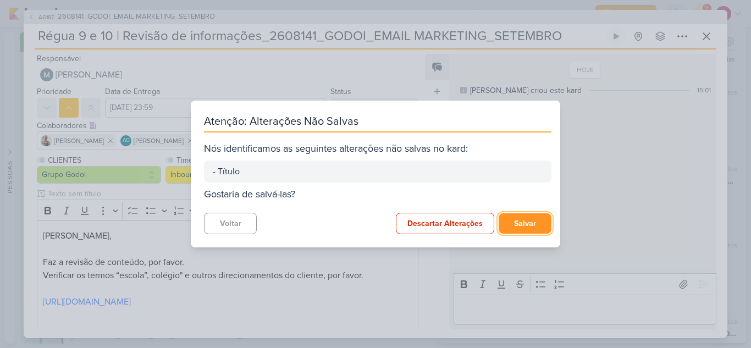
click at [515, 222] on button "Salvar" at bounding box center [525, 223] width 53 height 20
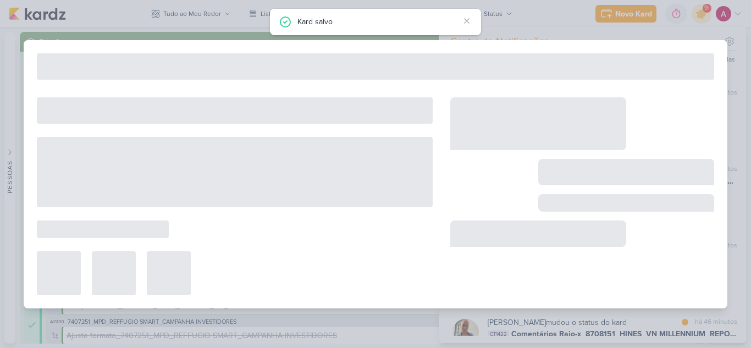
type input "2608141_GODOI_EMAIL MARKETING_SETEMBRO"
type input "[DATE] 18:00"
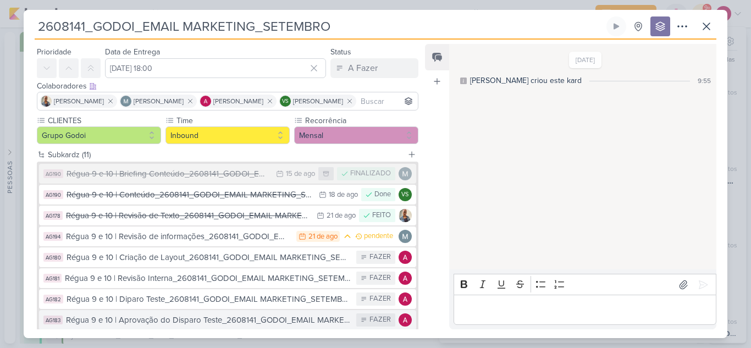
scroll to position [0, 0]
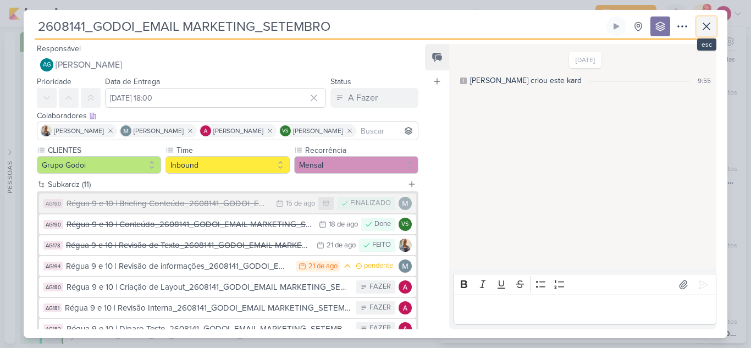
click at [709, 25] on icon at bounding box center [706, 26] width 7 height 7
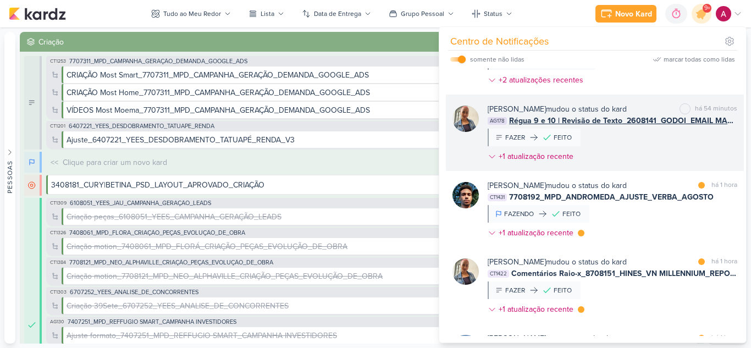
scroll to position [692, 0]
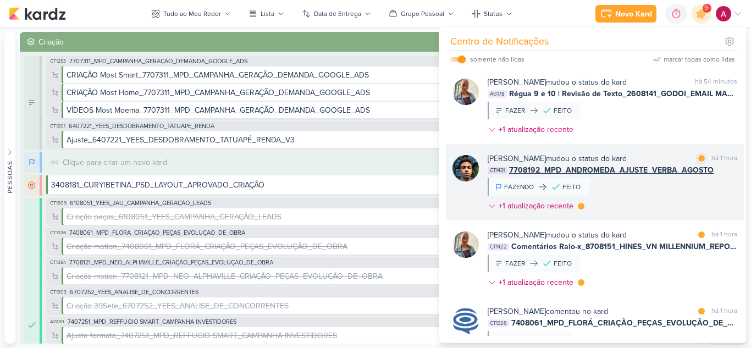
click at [690, 185] on div "[PERSON_NAME] mudou o status do kard marcar como lida há 1 hora CT1431 7708192_…" at bounding box center [613, 184] width 250 height 63
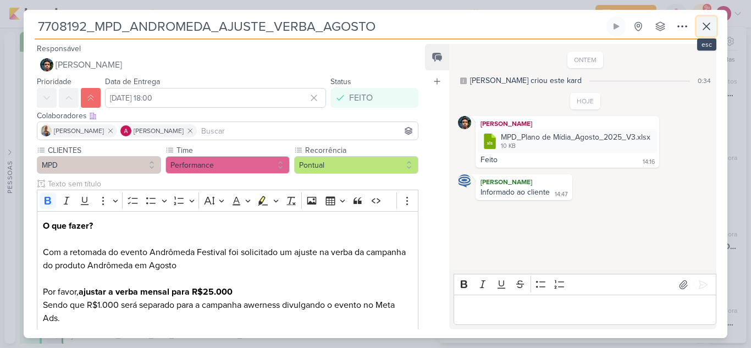
click at [706, 31] on icon at bounding box center [706, 26] width 13 height 13
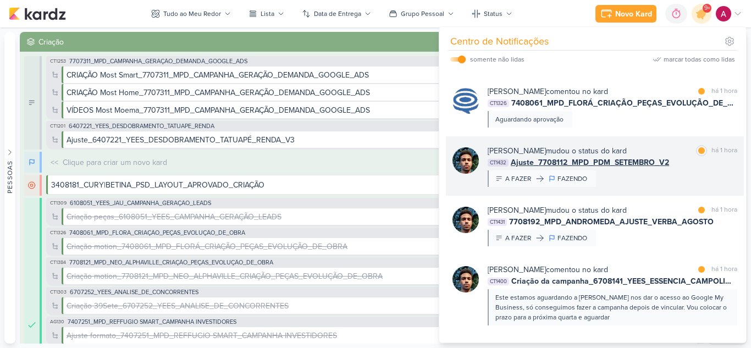
scroll to position [857, 0]
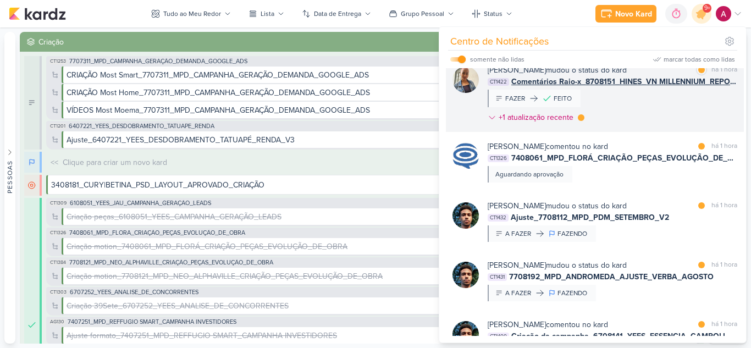
click at [675, 111] on div "[PERSON_NAME] mudou o status do kard marcar como lida há 1 hora CT1422 Comentár…" at bounding box center [613, 95] width 250 height 63
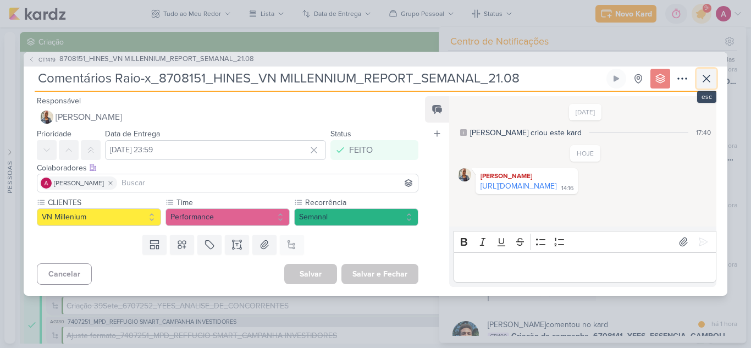
click at [709, 79] on icon at bounding box center [706, 78] width 13 height 13
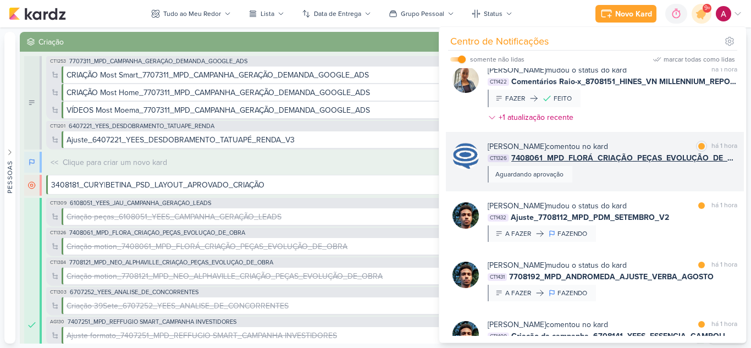
scroll to position [912, 0]
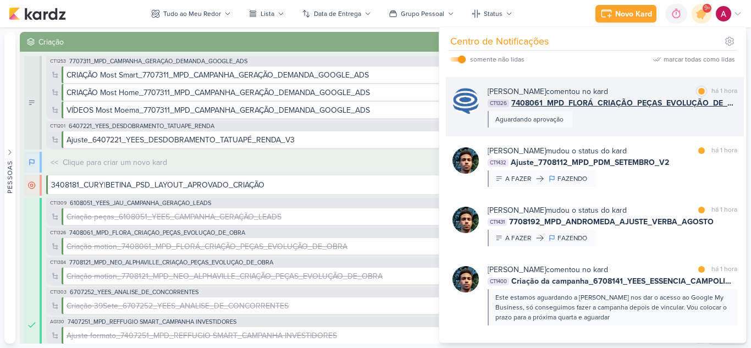
click at [662, 125] on div "[PERSON_NAME] comentou no kard marcar como lida há 1 hora CT1326 7408061_MPD_FL…" at bounding box center [613, 107] width 250 height 42
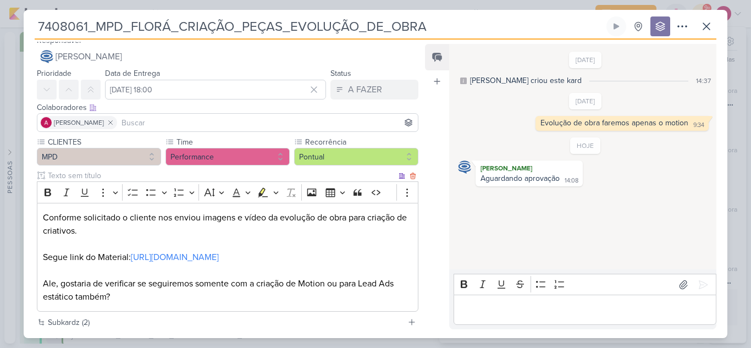
scroll to position [0, 0]
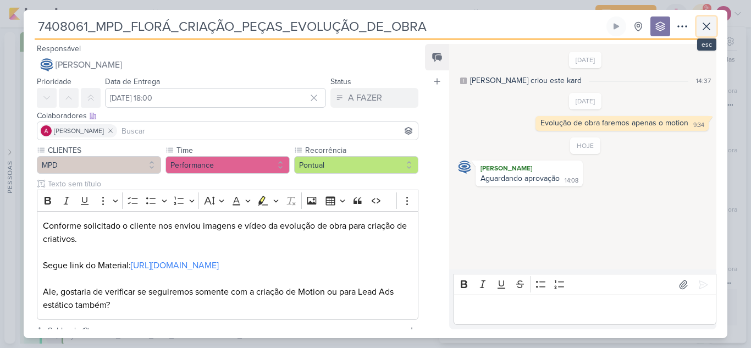
click at [715, 24] on button at bounding box center [707, 26] width 20 height 20
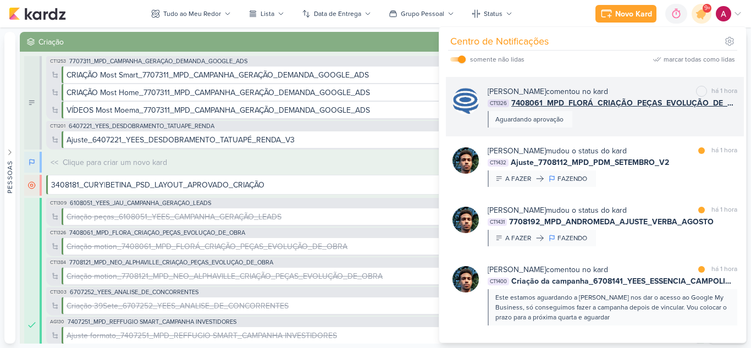
scroll to position [967, 0]
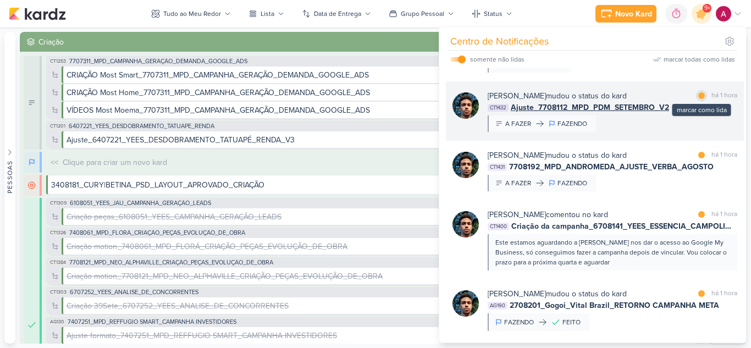
click at [698, 96] on div at bounding box center [701, 95] width 7 height 7
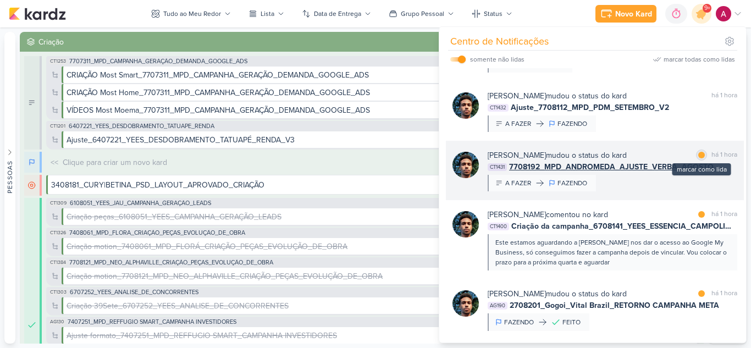
click at [699, 158] on div "marcar como lida" at bounding box center [701, 155] width 11 height 11
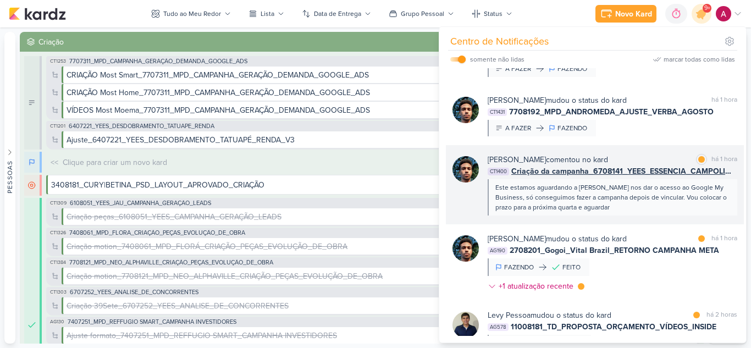
click at [603, 209] on div "Este estamos aguardando a [PERSON_NAME] nos dar o acesso ao Google My Business,…" at bounding box center [611, 198] width 233 height 30
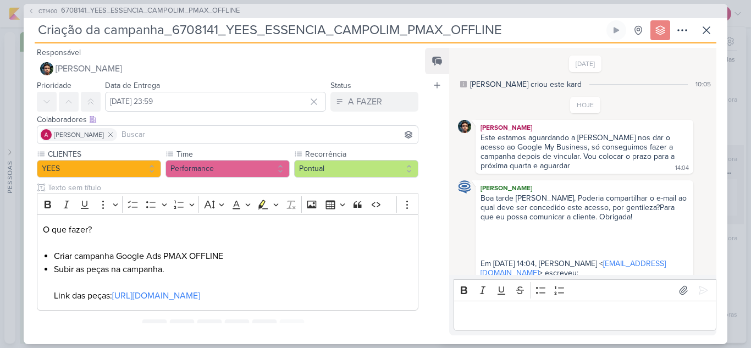
scroll to position [19, 0]
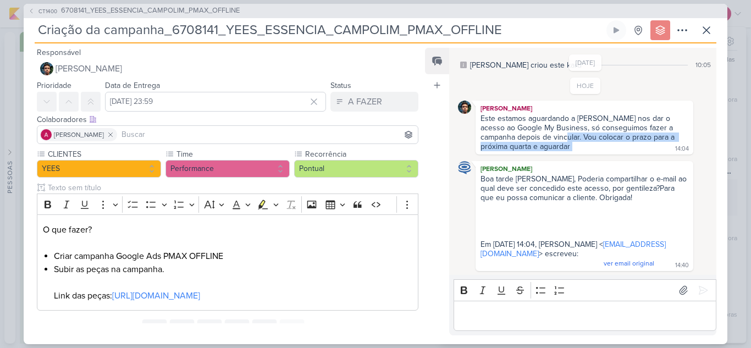
drag, startPoint x: 554, startPoint y: 137, endPoint x: 630, endPoint y: 146, distance: 75.9
click at [630, 146] on div "Este estamos aguardando a [PERSON_NAME] nos dar o acesso ao Google My Business,…" at bounding box center [584, 133] width 213 height 38
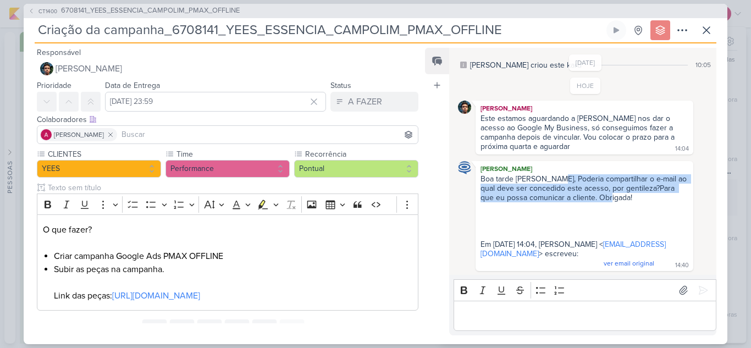
drag, startPoint x: 553, startPoint y: 177, endPoint x: 648, endPoint y: 195, distance: 96.3
click at [648, 195] on div "Boa tarde [PERSON_NAME], Poderia compartilhar o e-mail ao qual deve ser concedi…" at bounding box center [584, 221] width 213 height 95
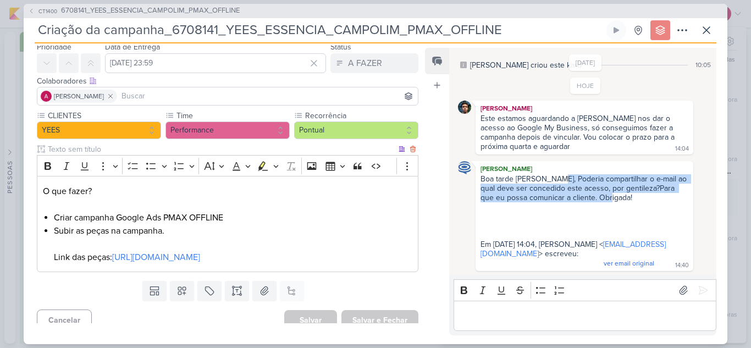
scroll to position [62, 0]
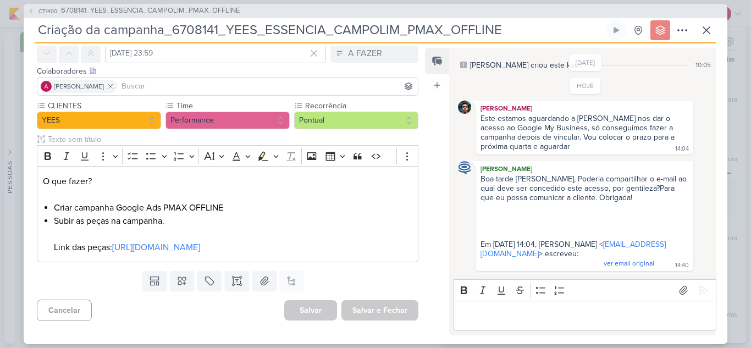
click at [445, 206] on div "Feed Atrelar email Solte o email para atrelar ao kard" at bounding box center [437, 192] width 24 height 288
click at [710, 30] on icon at bounding box center [706, 30] width 13 height 13
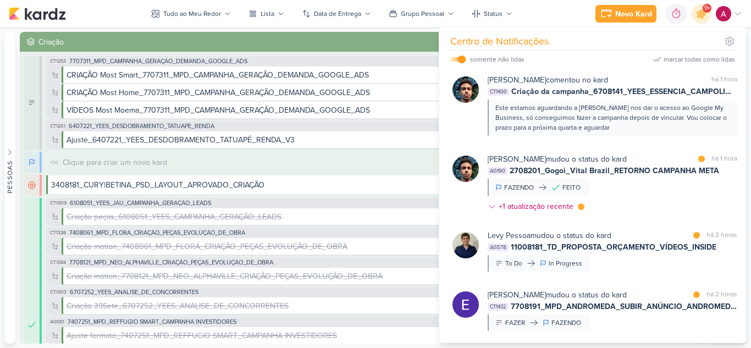
scroll to position [1166, 0]
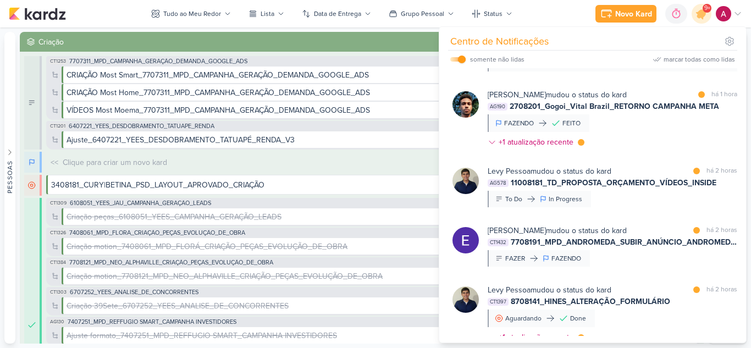
click at [645, 128] on div "[PERSON_NAME] mudou o status do kard marcar como lida há 1 hora AG190 2708201_G…" at bounding box center [613, 120] width 250 height 63
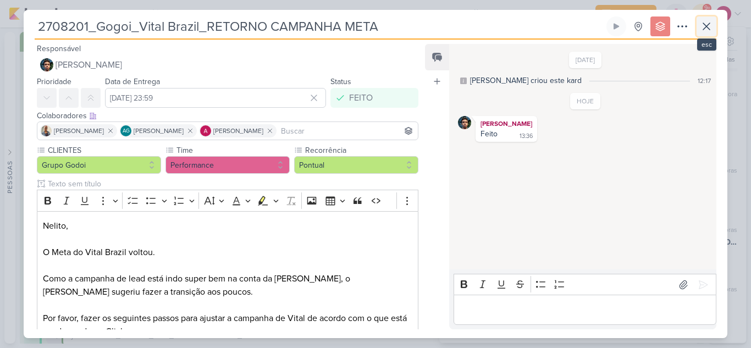
click at [711, 32] on icon at bounding box center [706, 26] width 13 height 13
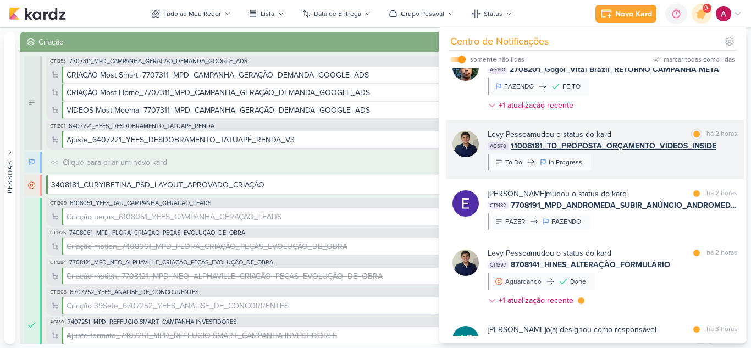
scroll to position [1221, 0]
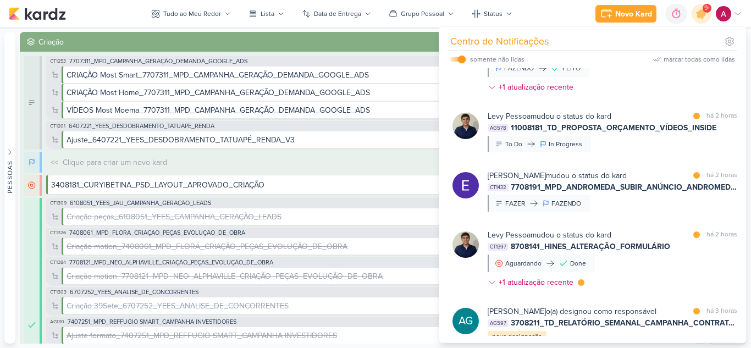
click at [647, 148] on div "[PERSON_NAME] mudou o status do kard marcar como lida há 2 horas AG578 11008181…" at bounding box center [613, 132] width 250 height 42
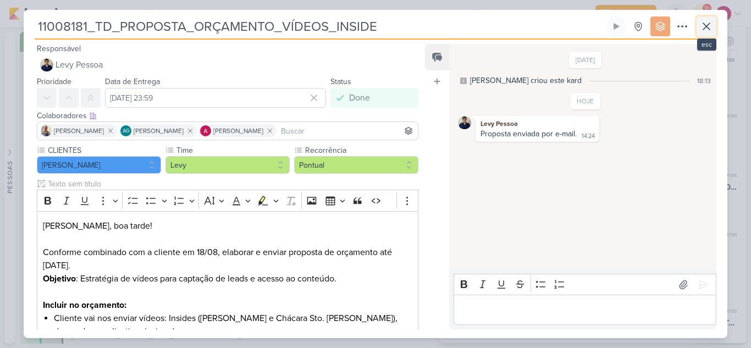
click at [705, 31] on icon at bounding box center [706, 26] width 13 height 13
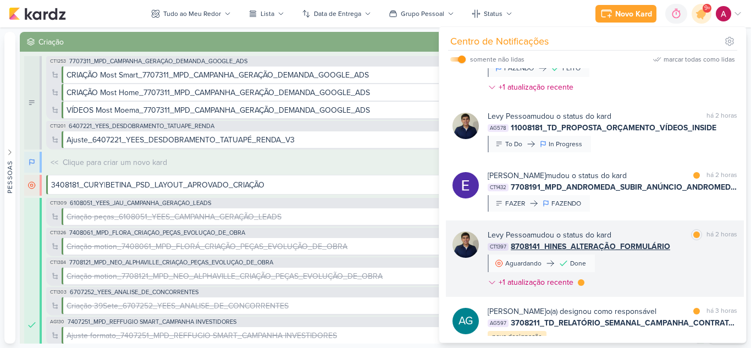
scroll to position [1276, 0]
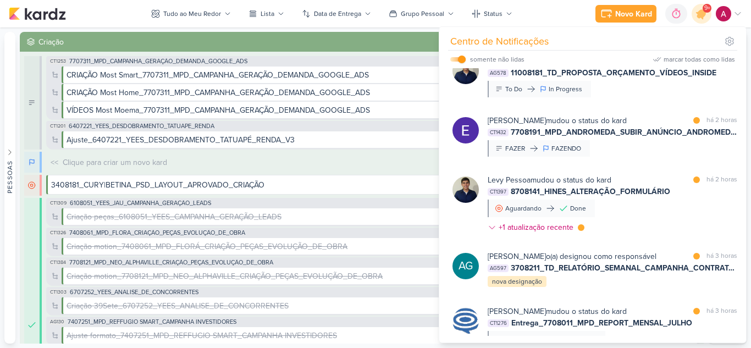
click at [670, 212] on div "[PERSON_NAME] mudou o status do kard marcar como lida há 2 horas CT1397 8708141…" at bounding box center [613, 205] width 250 height 63
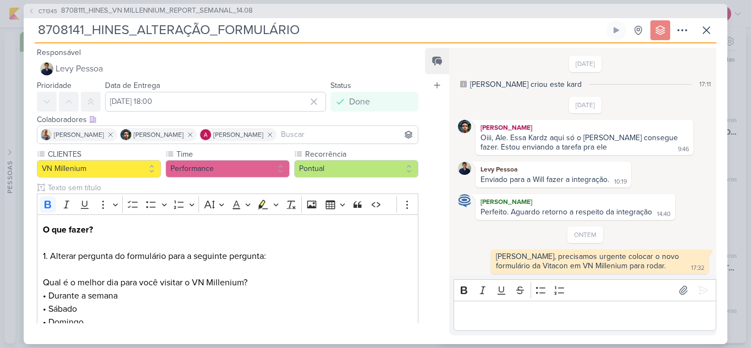
scroll to position [58, 0]
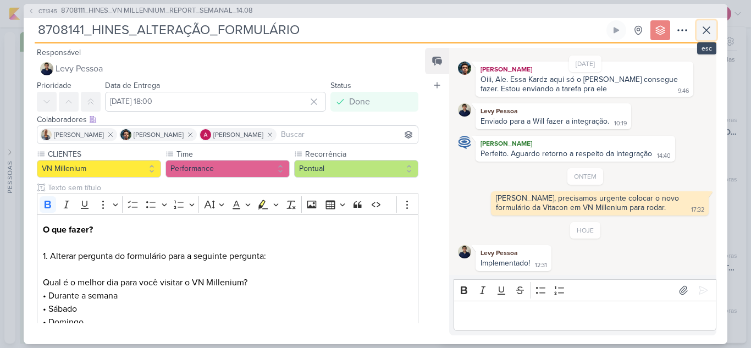
click at [712, 26] on icon at bounding box center [706, 30] width 13 height 13
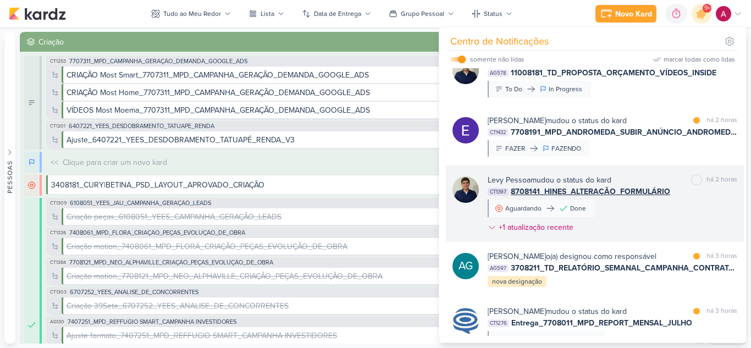
click at [616, 216] on div "[PERSON_NAME] mudou o status do kard marcar como não lida há 2 horas CT1397 870…" at bounding box center [613, 205] width 250 height 63
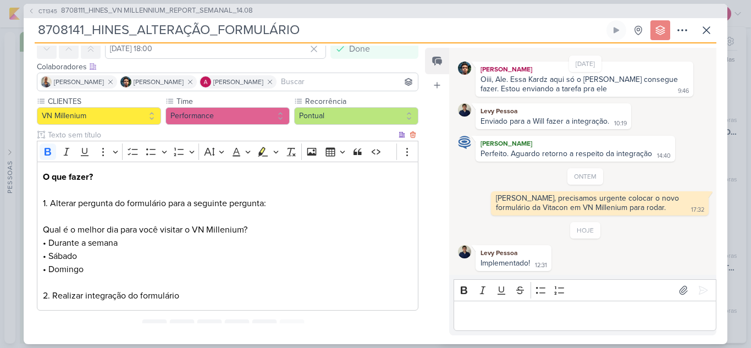
scroll to position [101, 0]
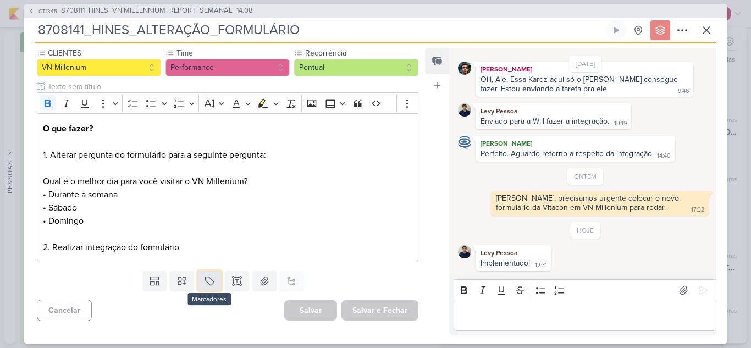
click at [204, 280] on icon at bounding box center [209, 281] width 11 height 11
click at [198, 254] on div "QA" at bounding box center [216, 256] width 71 height 12
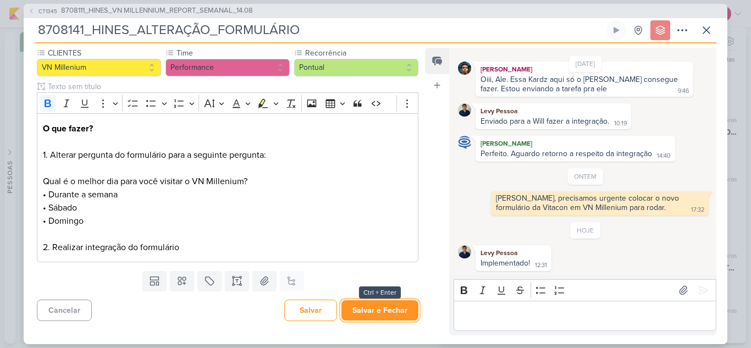
click at [351, 307] on button "Salvar e Fechar" at bounding box center [380, 310] width 77 height 20
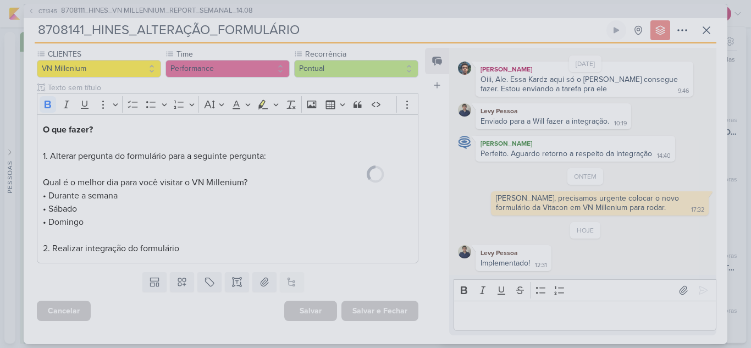
scroll to position [137, 0]
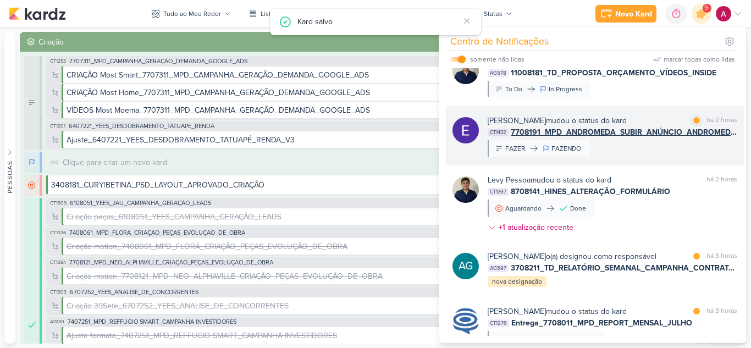
click at [647, 152] on div "[PERSON_NAME] mudou o status do kard marcar como lida há 2 horas CT1432 7708191…" at bounding box center [613, 136] width 250 height 42
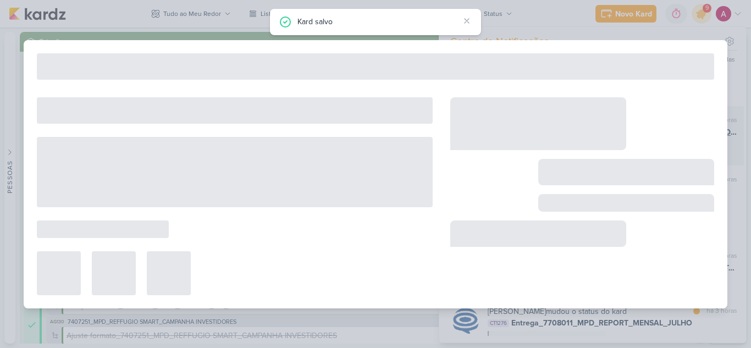
type input "7708191_MPD_ANDROMEDA_SUBIR_ANÚNCIO_ANDROMEDA_FESTIVAL"
type input "[DATE] 18:00"
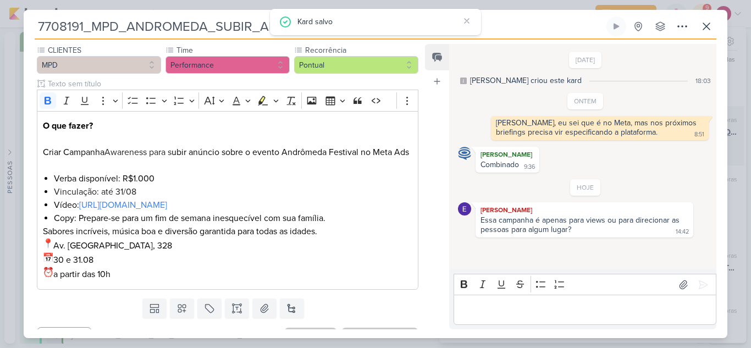
scroll to position [0, 0]
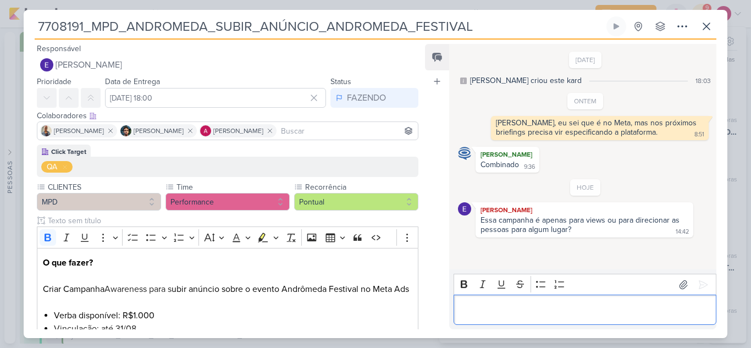
click at [499, 304] on p "Editor editing area: main" at bounding box center [584, 310] width 251 height 13
click at [701, 32] on icon at bounding box center [706, 26] width 13 height 13
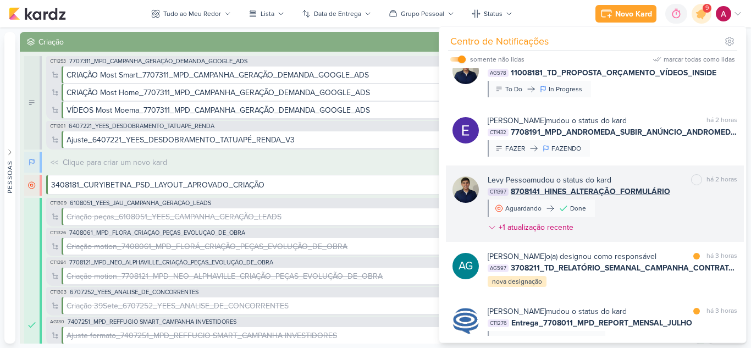
scroll to position [1386, 0]
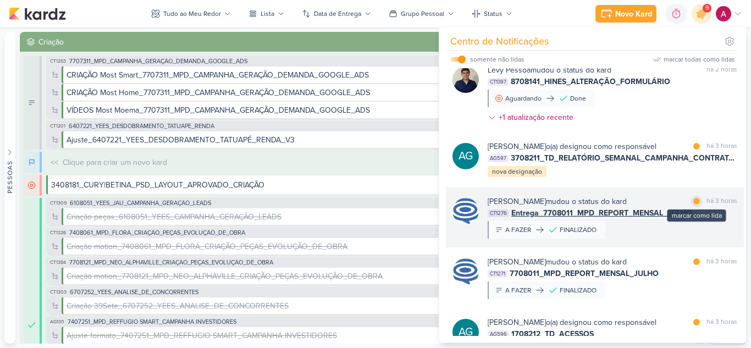
click at [693, 199] on div at bounding box center [696, 201] width 7 height 7
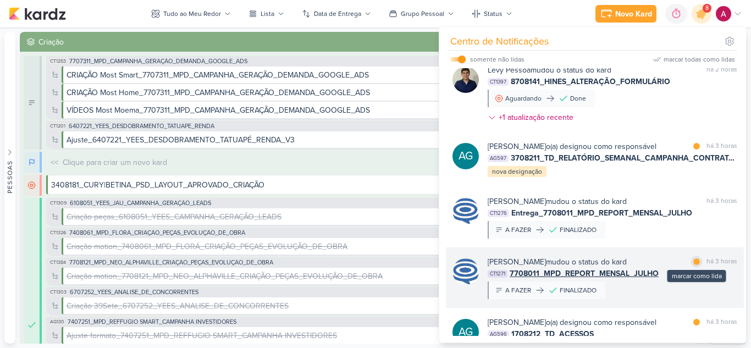
click at [693, 263] on div at bounding box center [696, 261] width 7 height 7
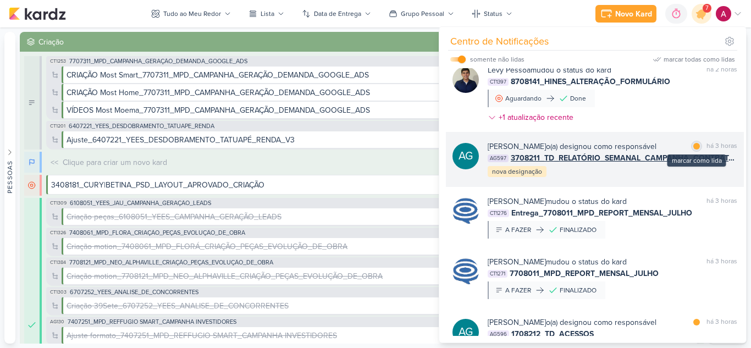
click at [693, 146] on div at bounding box center [696, 146] width 7 height 7
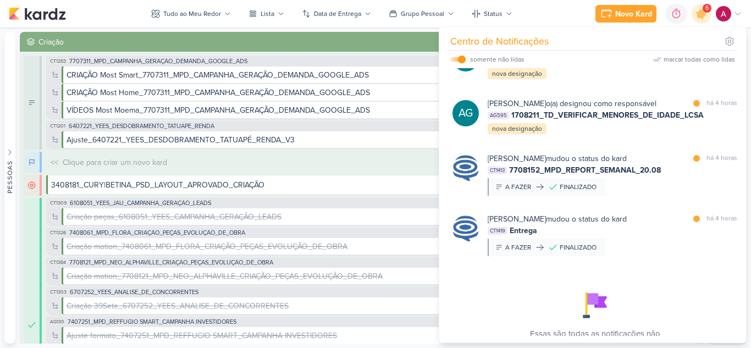
scroll to position [1661, 0]
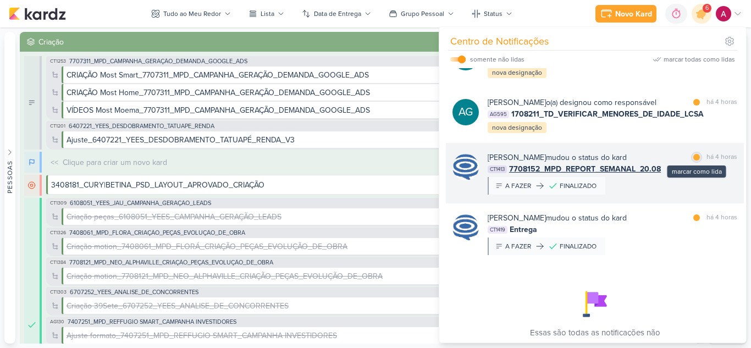
click at [693, 158] on div at bounding box center [696, 157] width 7 height 7
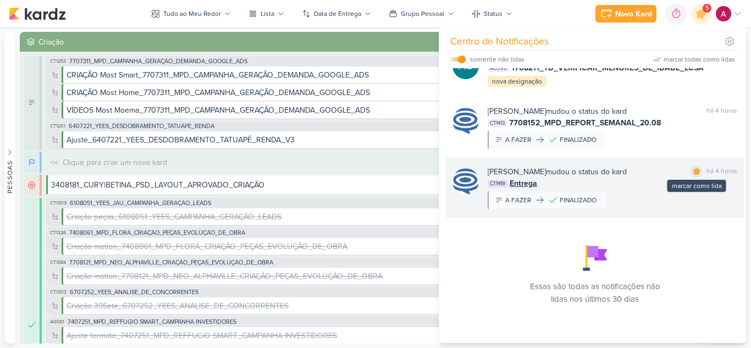
click at [693, 170] on div at bounding box center [696, 171] width 7 height 7
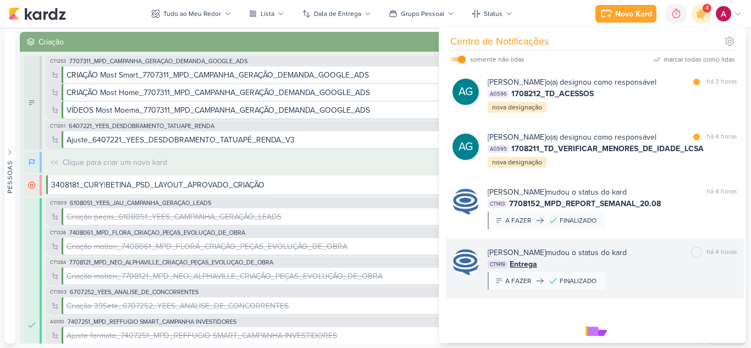
scroll to position [1598, 0]
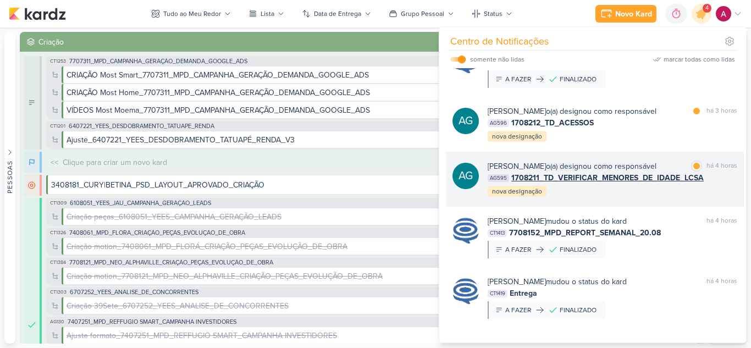
click at [598, 194] on div "[PERSON_NAME] o(a) designou como responsável marcar como lida há 4 horas AG595 …" at bounding box center [613, 179] width 250 height 37
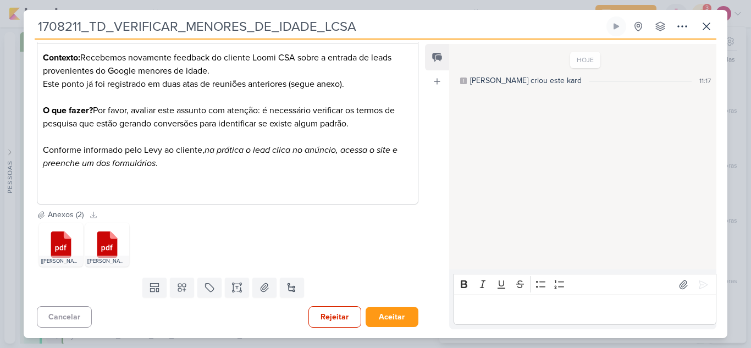
scroll to position [169, 0]
click at [57, 252] on icon at bounding box center [61, 244] width 20 height 26
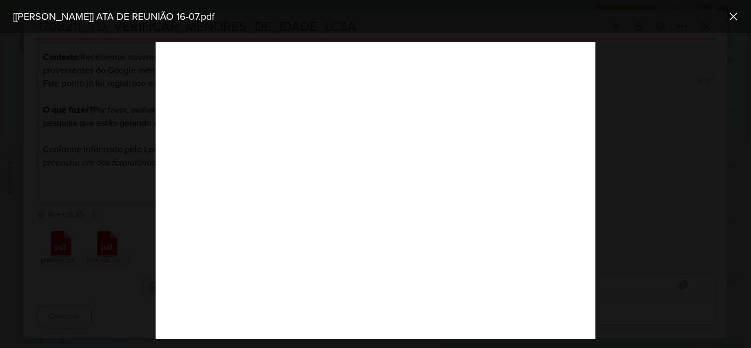
click at [624, 129] on div at bounding box center [375, 190] width 751 height 315
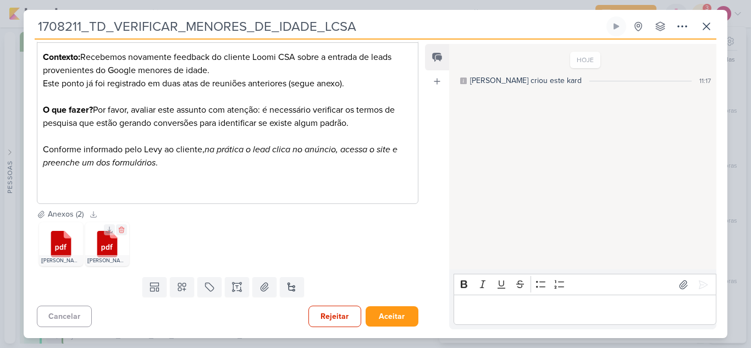
click at [114, 253] on icon at bounding box center [107, 244] width 20 height 26
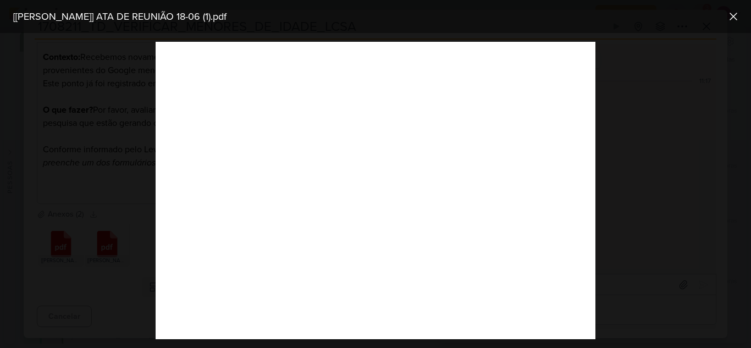
click at [624, 126] on div at bounding box center [375, 190] width 751 height 315
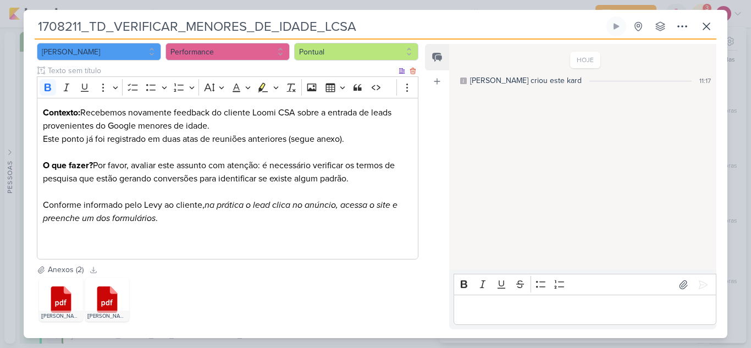
scroll to position [114, 0]
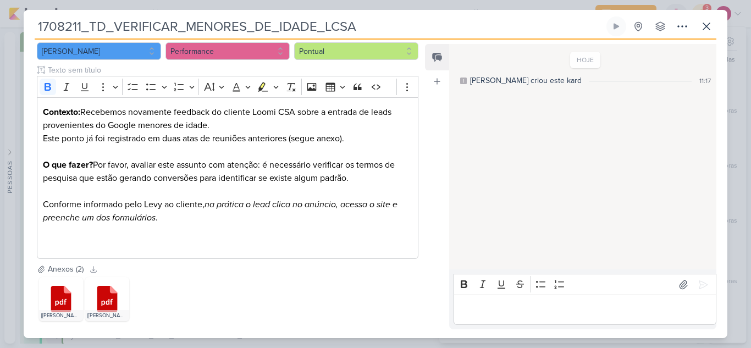
click at [495, 312] on p "Editor editing area: main" at bounding box center [584, 310] width 251 height 13
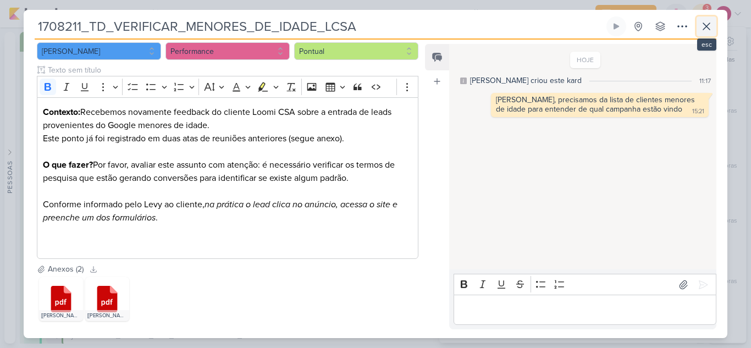
click at [707, 23] on icon at bounding box center [706, 26] width 13 height 13
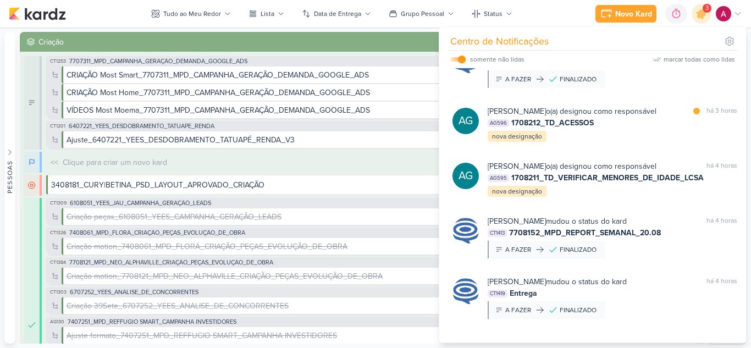
click at [547, 16] on div "Novo Kard Ctrl + k 0h0m Sessão desligada... Hoje 0h0m Semana 0h0m Mês 0h0m" at bounding box center [376, 13] width 734 height 27
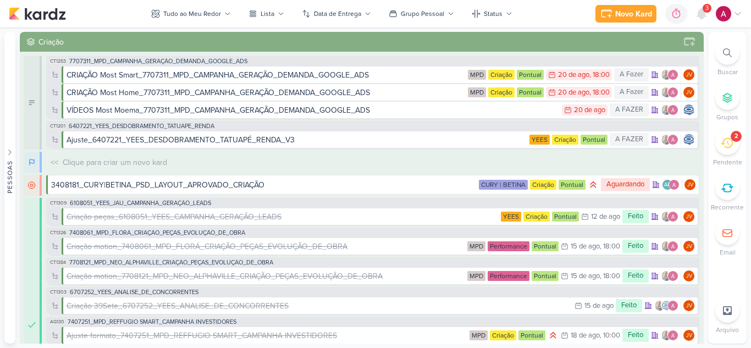
click at [729, 152] on div "2" at bounding box center [727, 143] width 24 height 24
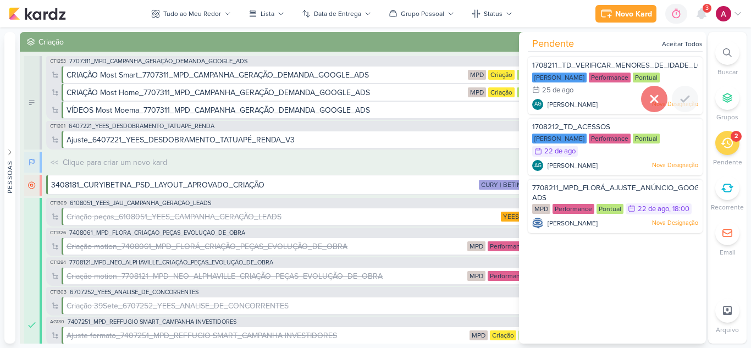
click at [648, 98] on icon at bounding box center [654, 98] width 13 height 13
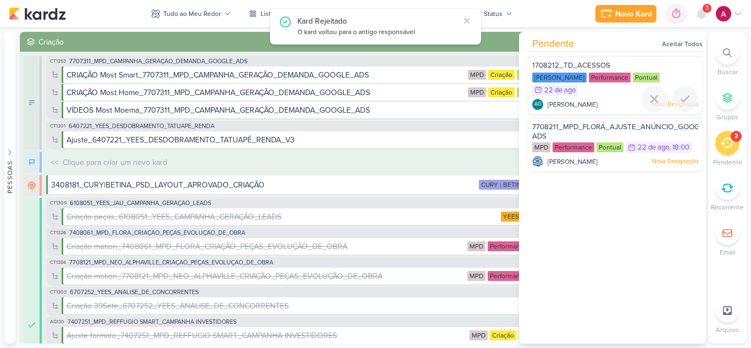
click at [592, 62] on span "1708212_TD_ACESSOS" at bounding box center [571, 65] width 78 height 9
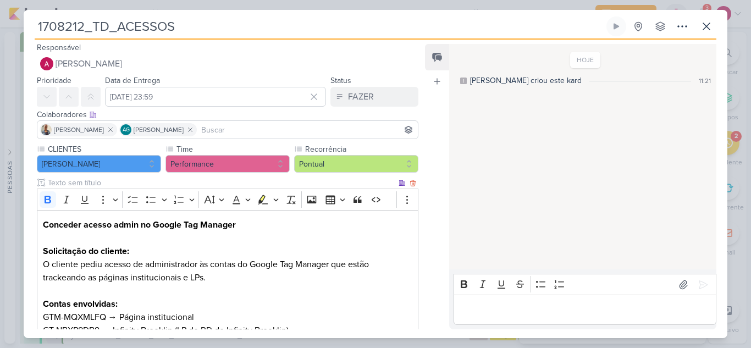
scroll to position [0, 0]
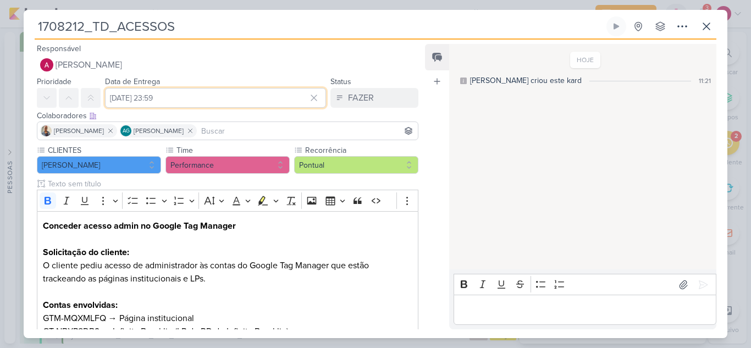
click at [190, 101] on input "[DATE] 23:59" at bounding box center [215, 98] width 221 height 20
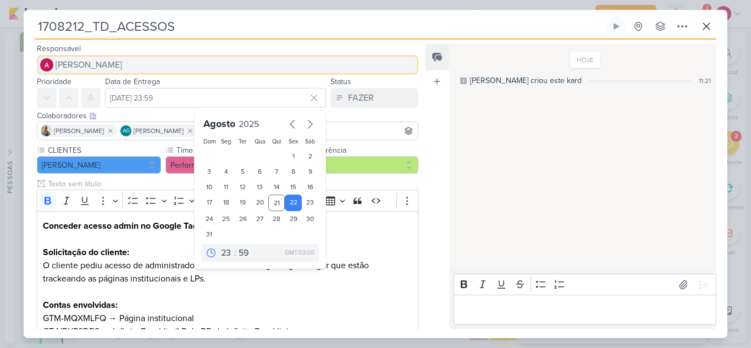
click at [101, 67] on span "[PERSON_NAME]" at bounding box center [89, 64] width 67 height 13
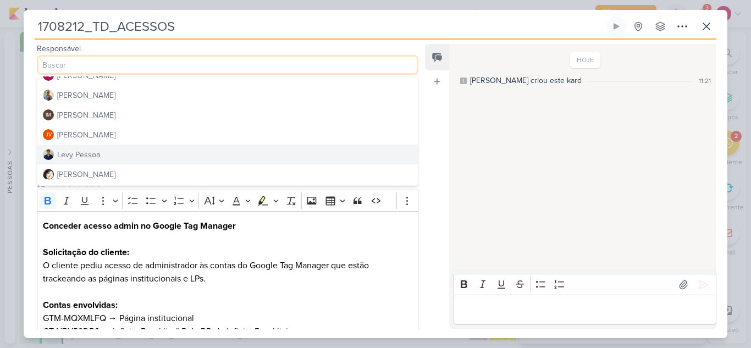
scroll to position [165, 0]
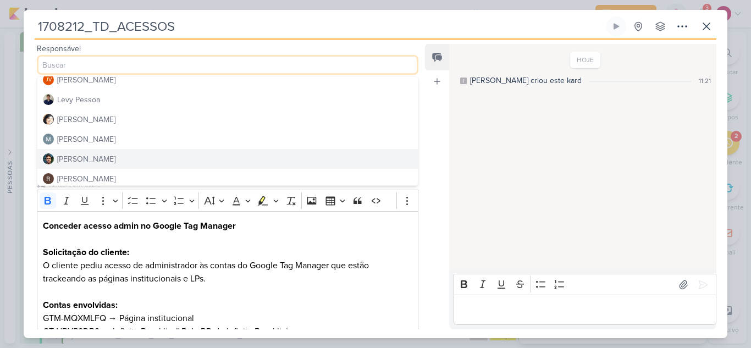
click at [93, 153] on div "[PERSON_NAME]" at bounding box center [86, 159] width 58 height 12
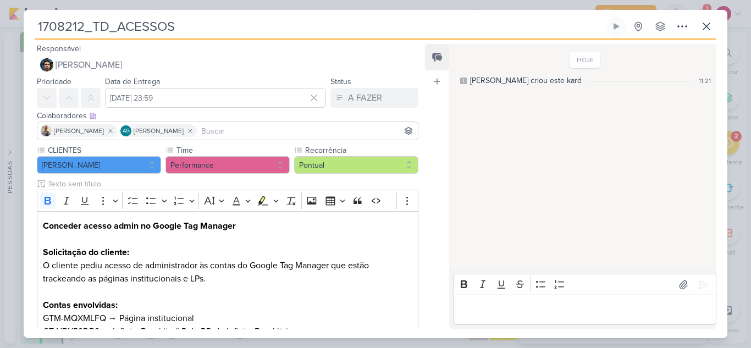
click at [241, 134] on input at bounding box center [307, 130] width 217 height 13
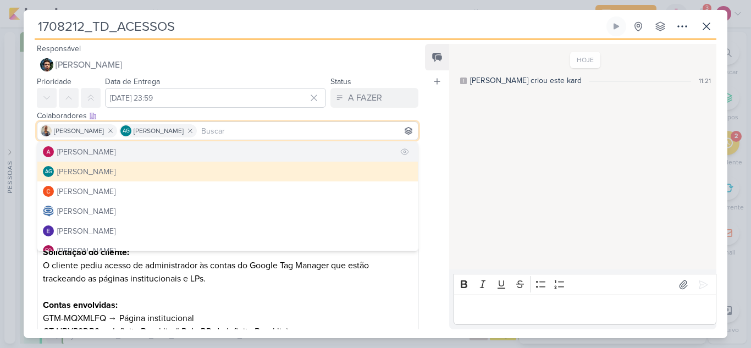
click at [157, 153] on button "[PERSON_NAME]" at bounding box center [227, 152] width 381 height 20
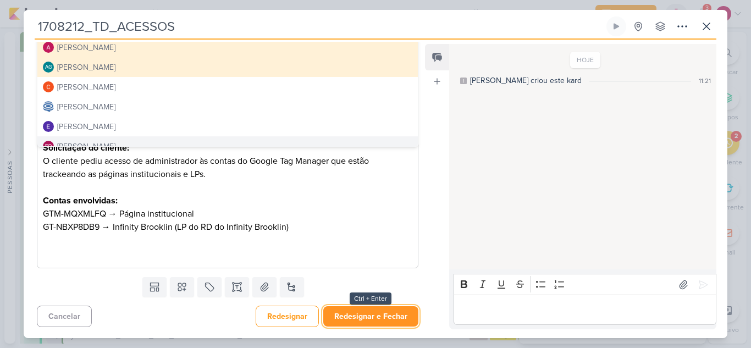
click at [389, 310] on button "Redesignar e Fechar" at bounding box center [370, 316] width 95 height 20
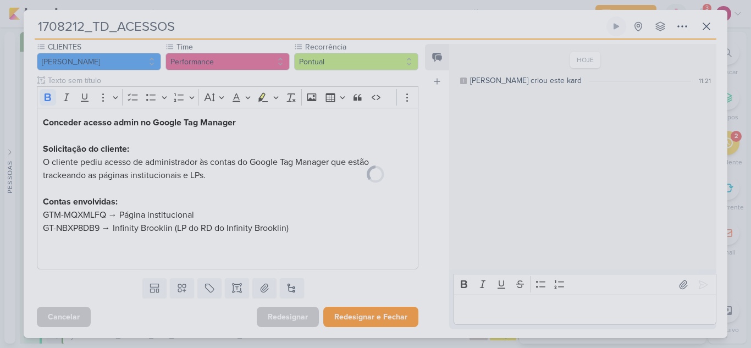
scroll to position [103, 0]
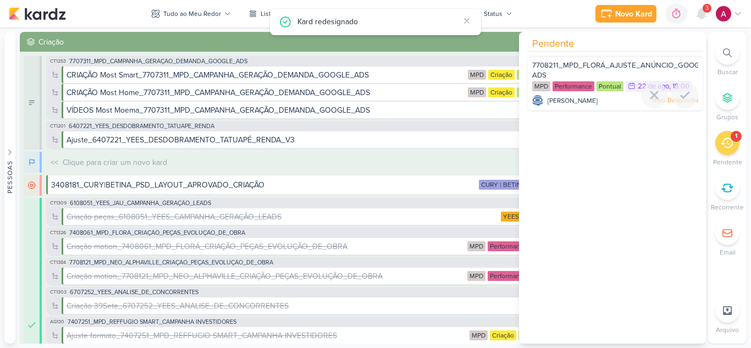
click at [594, 65] on span "7708211_MPD_FLORÁ_AJUSTE_ANÚNCIO_GOOGLE ADS" at bounding box center [620, 70] width 176 height 19
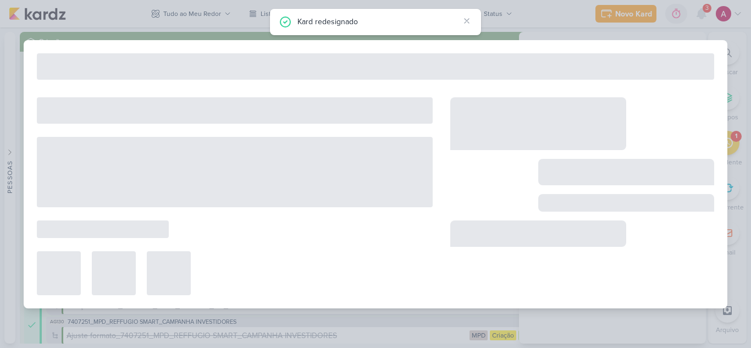
type input "7708211_MPD_FLORÁ_AJUSTE_ANÚNCIO_GOOGLE ADS"
type input "[DATE] 18:00"
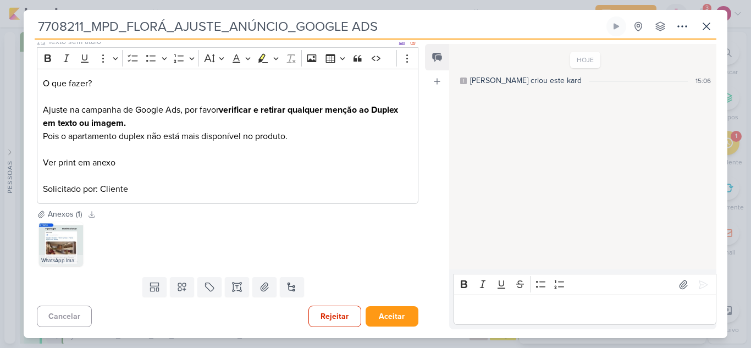
scroll to position [0, 0]
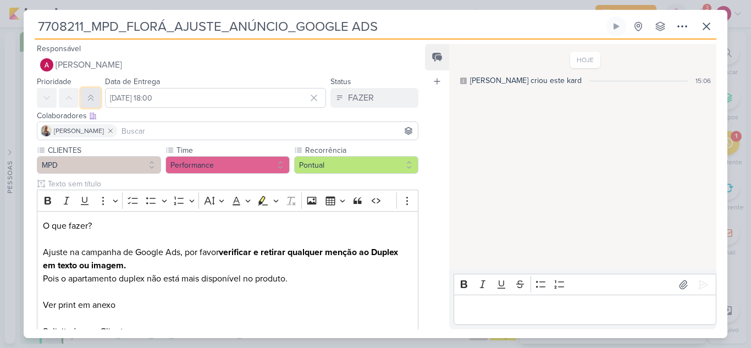
click at [96, 98] on button at bounding box center [91, 98] width 20 height 20
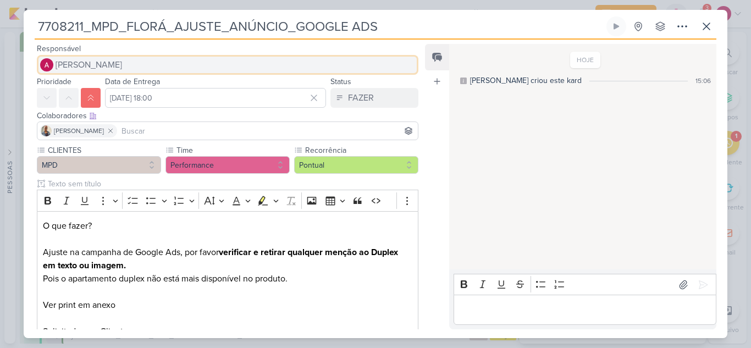
click at [117, 67] on span "[PERSON_NAME]" at bounding box center [89, 64] width 67 height 13
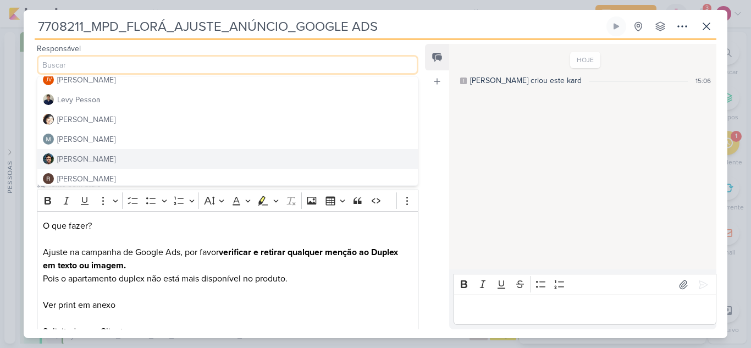
click at [92, 154] on div "[PERSON_NAME]" at bounding box center [86, 159] width 58 height 12
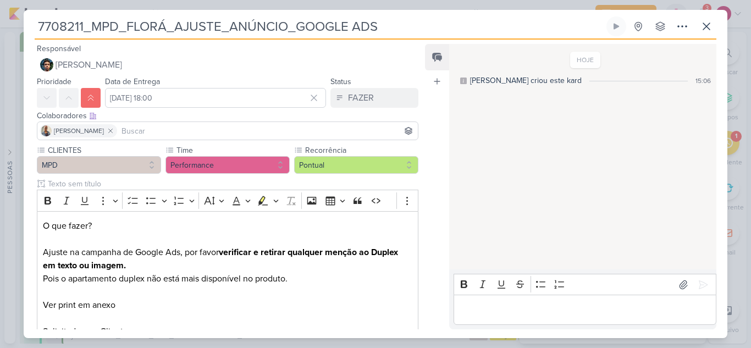
click at [129, 131] on input at bounding box center [267, 130] width 296 height 13
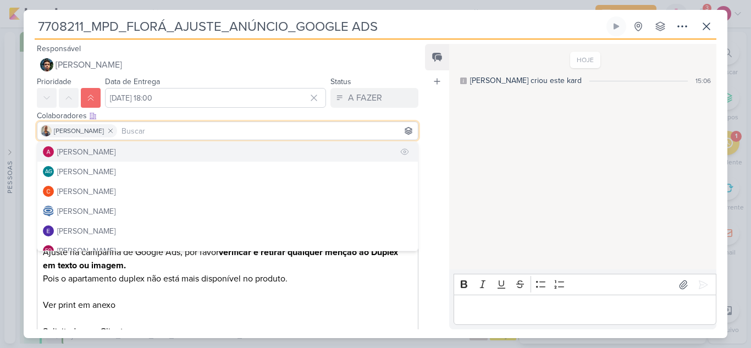
click at [112, 148] on div "[PERSON_NAME]" at bounding box center [86, 152] width 58 height 12
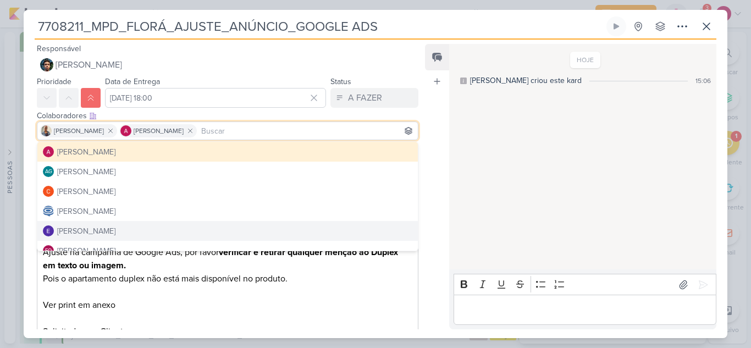
click at [309, 290] on p "O que fazer? Ajuste na campanha de Google Ads, por favor verificar e retirar qu…" at bounding box center [228, 265] width 370 height 92
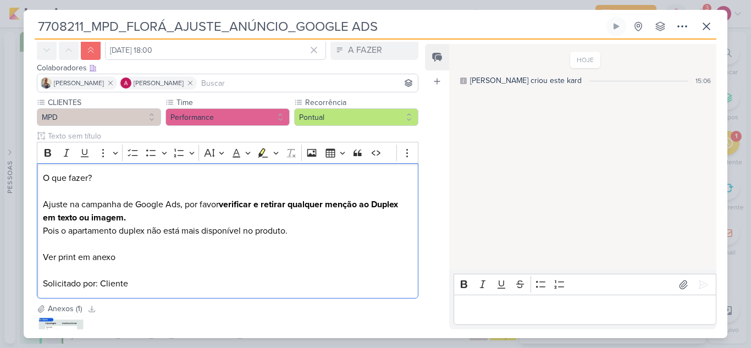
scroll to position [142, 0]
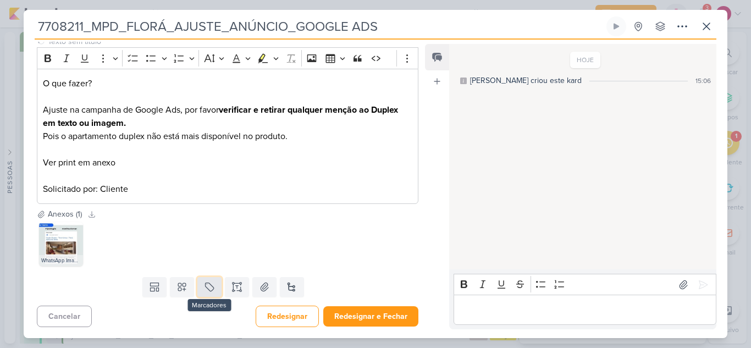
click at [211, 283] on icon at bounding box center [209, 287] width 11 height 11
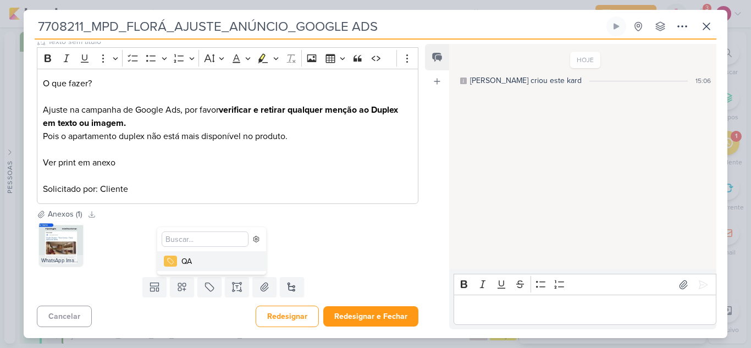
click at [191, 262] on div "QA" at bounding box center [216, 262] width 71 height 12
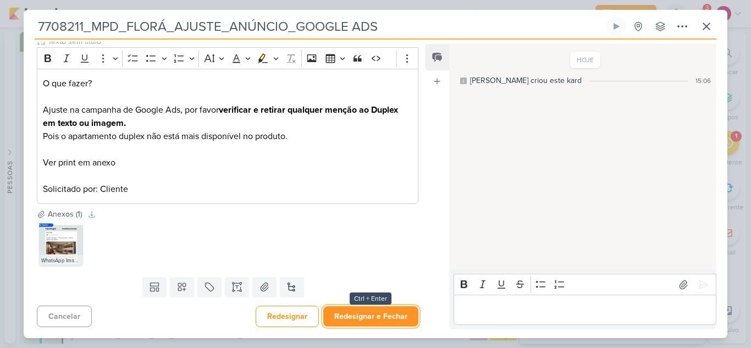
click at [361, 308] on button "Redesignar e Fechar" at bounding box center [370, 316] width 95 height 20
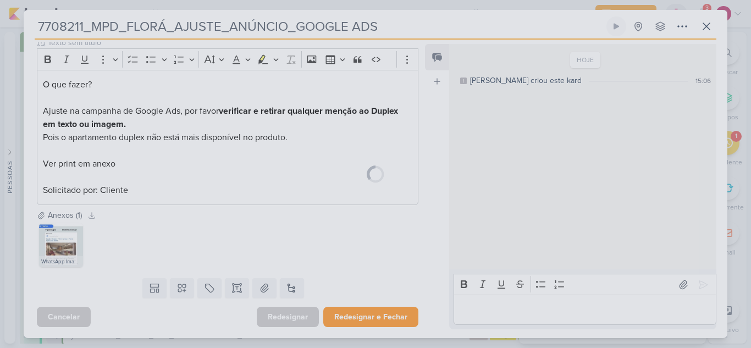
scroll to position [178, 0]
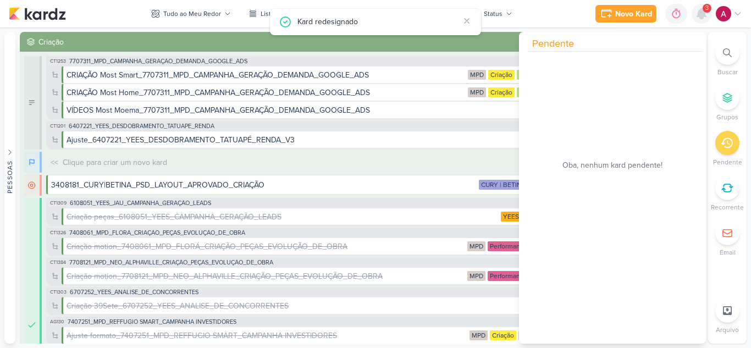
click at [702, 20] on icon at bounding box center [701, 13] width 13 height 13
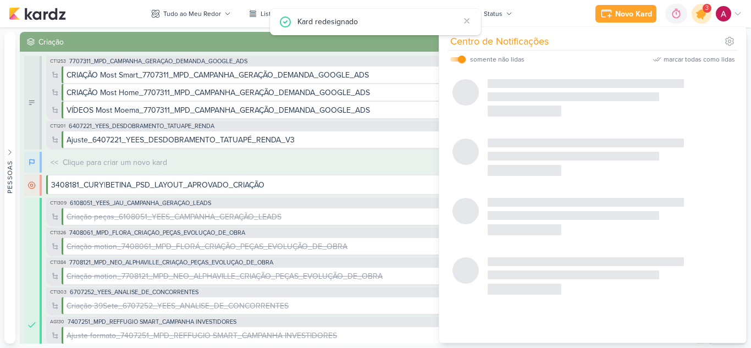
scroll to position [120, 0]
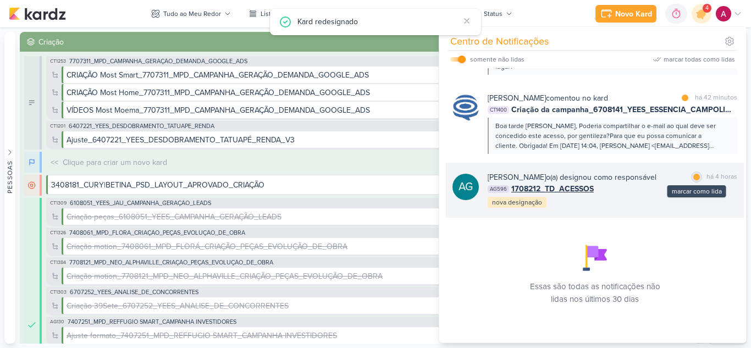
click at [693, 177] on div at bounding box center [696, 177] width 7 height 7
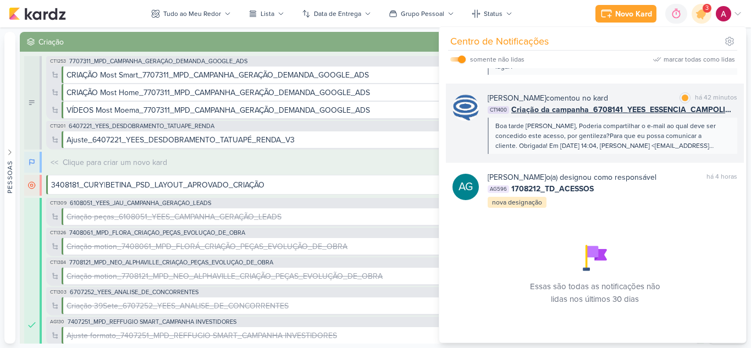
scroll to position [65, 0]
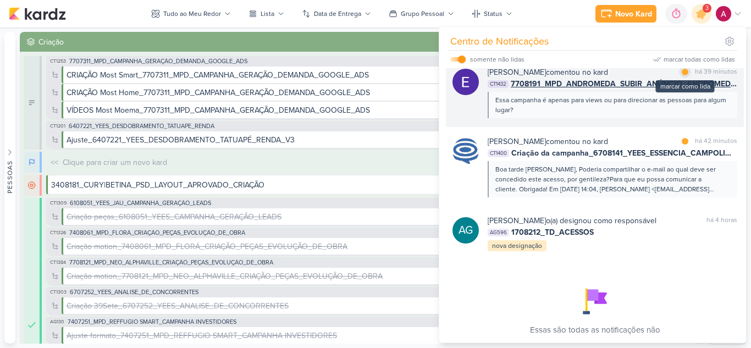
click at [683, 78] on div "marcar como lida" at bounding box center [685, 72] width 11 height 11
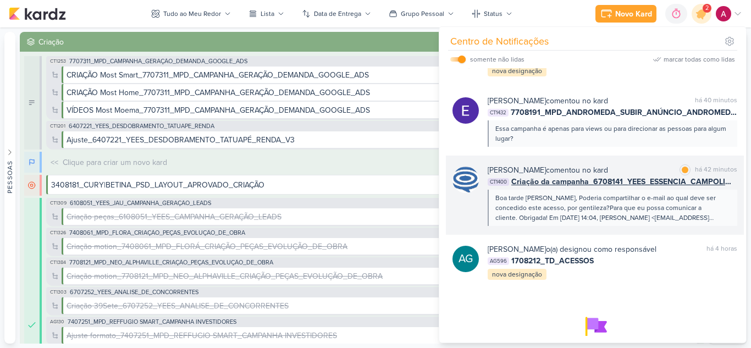
scroll to position [55, 0]
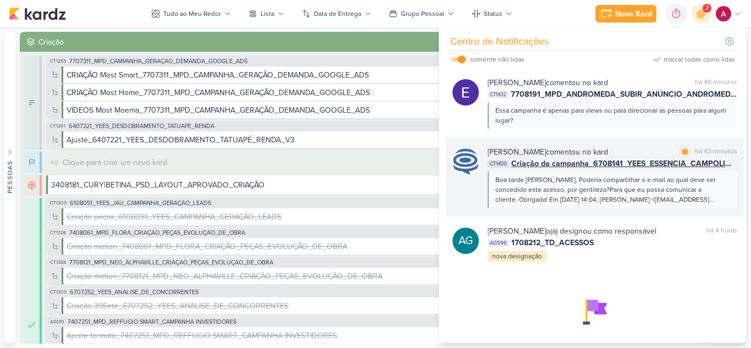
click at [709, 199] on div "Boa tarde [PERSON_NAME], Poderia compartilhar o e-mail ao qual deve ser concedi…" at bounding box center [611, 190] width 233 height 30
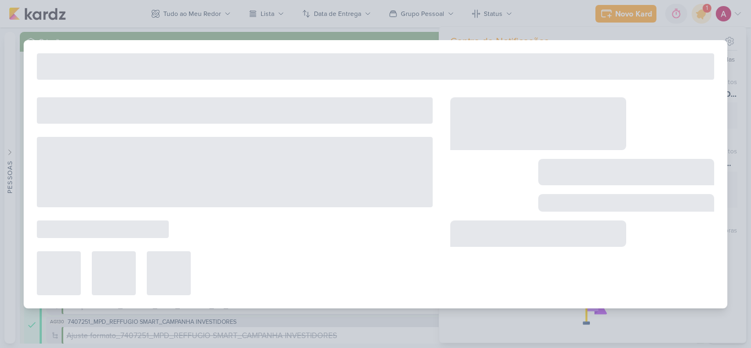
type input "Criação da campanha_6708141_YEES_ESSENCIA_CAMPOLIM_PMAX_OFFLINE"
type input "[DATE] 23:59"
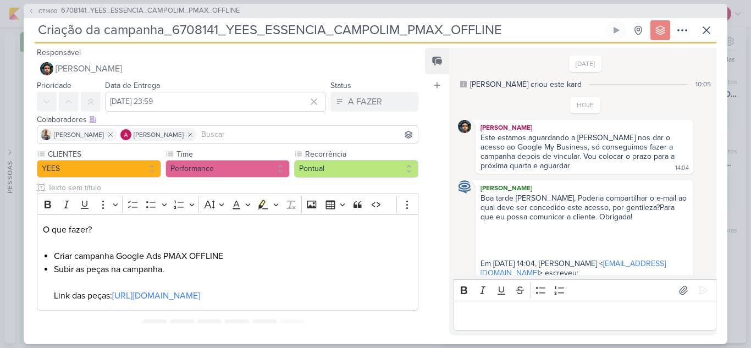
scroll to position [19, 0]
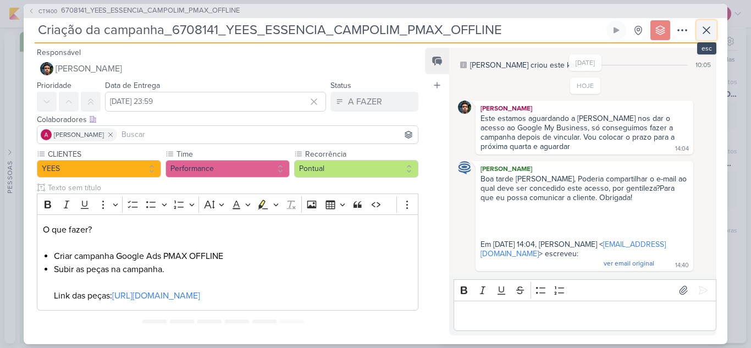
click at [702, 30] on icon at bounding box center [706, 30] width 13 height 13
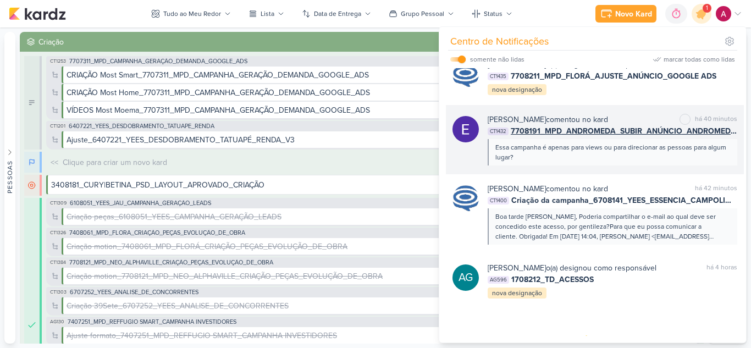
scroll to position [0, 0]
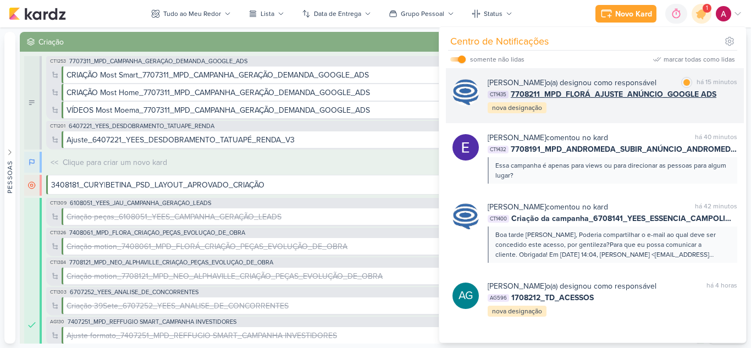
click at [600, 114] on div "[PERSON_NAME] o(a) designou como responsável marcar como lida há 15 minutos CT1…" at bounding box center [613, 95] width 250 height 37
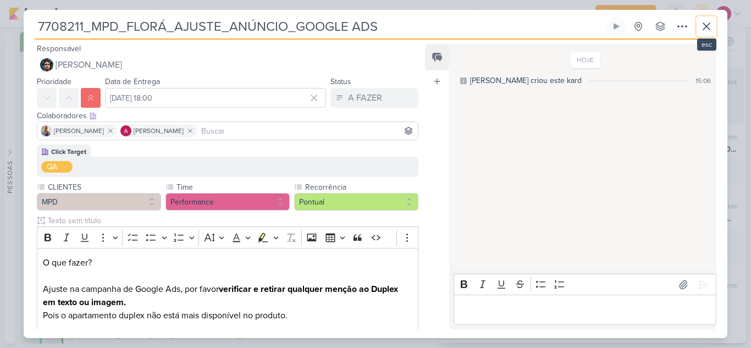
drag, startPoint x: 711, startPoint y: 29, endPoint x: 648, endPoint y: 82, distance: 82.0
click at [711, 29] on icon at bounding box center [706, 26] width 13 height 13
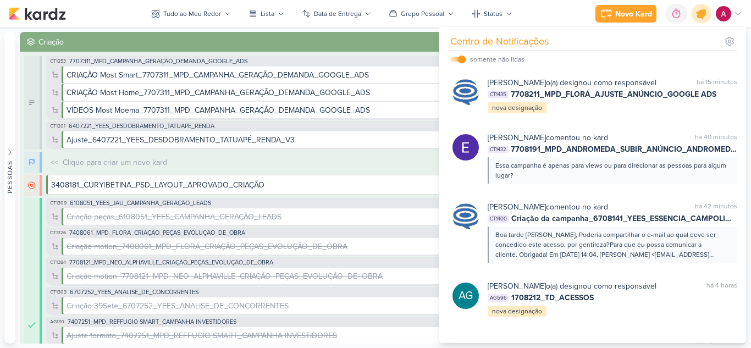
click at [697, 20] on div at bounding box center [702, 14] width 28 height 28
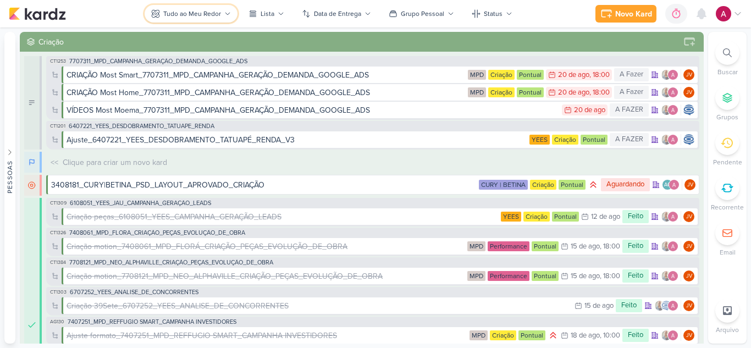
click at [196, 12] on div "Tudo ao Meu Redor" at bounding box center [192, 14] width 58 height 10
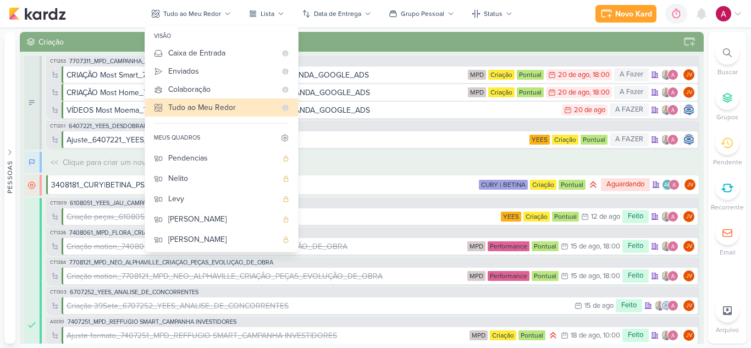
click at [555, 8] on div "Novo Kard Ctrl + k 0h0m Sessão desligada... Hoje 0h0m Semana 0h0m Mês 0h0m" at bounding box center [376, 13] width 734 height 27
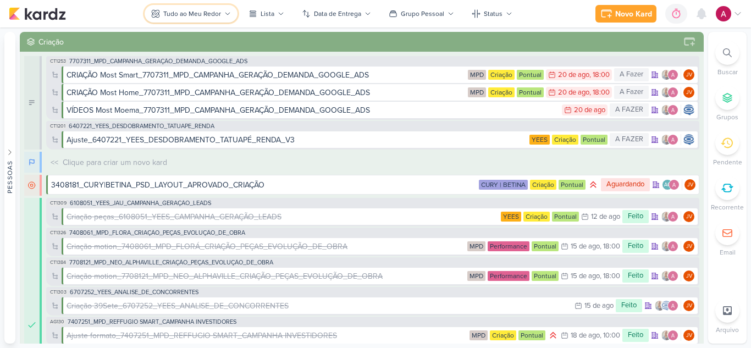
click at [188, 20] on button "Tudo ao Meu Redor" at bounding box center [191, 14] width 93 height 18
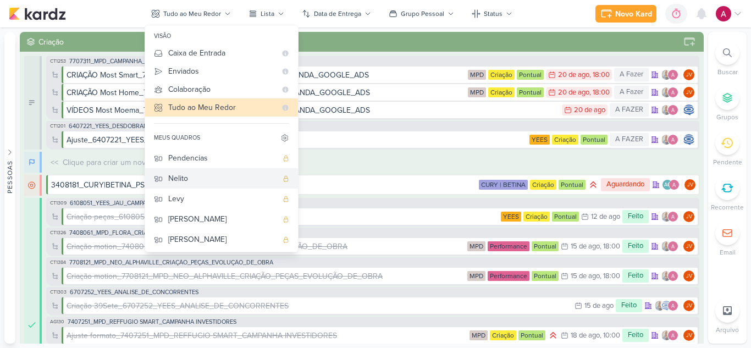
click at [191, 172] on button "Nelito" at bounding box center [221, 178] width 153 height 20
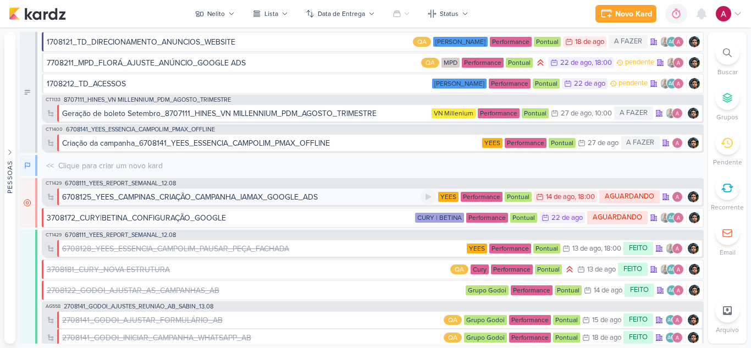
click at [371, 200] on div "6708125_YEES_CAMPINAS_CRIAÇÃO_CAMPANHA_IAMAX_GOOGLE_ADS" at bounding box center [241, 197] width 359 height 12
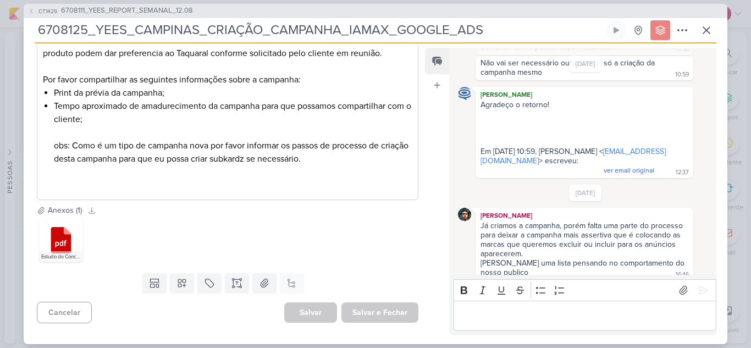
scroll to position [232, 0]
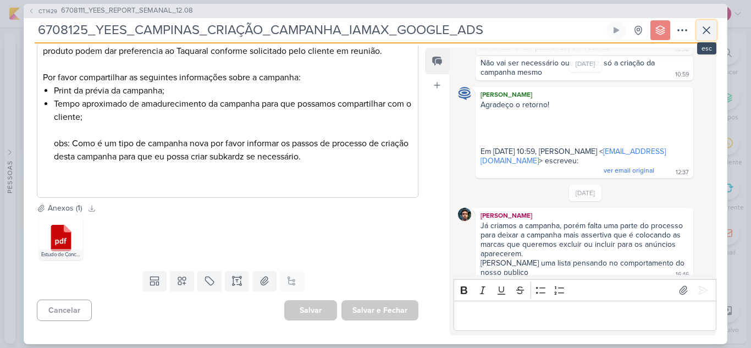
click at [702, 29] on icon at bounding box center [706, 30] width 13 height 13
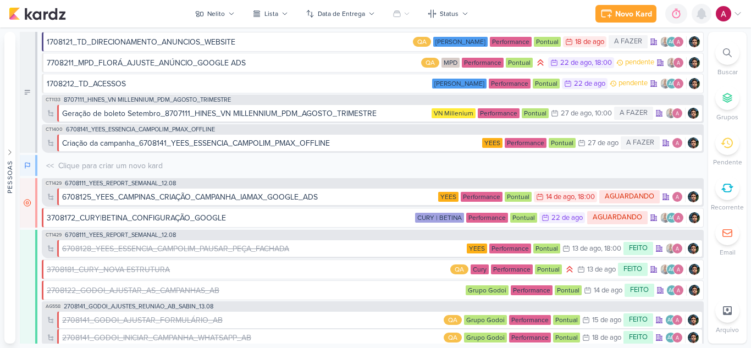
click at [702, 15] on icon at bounding box center [701, 14] width 9 height 10
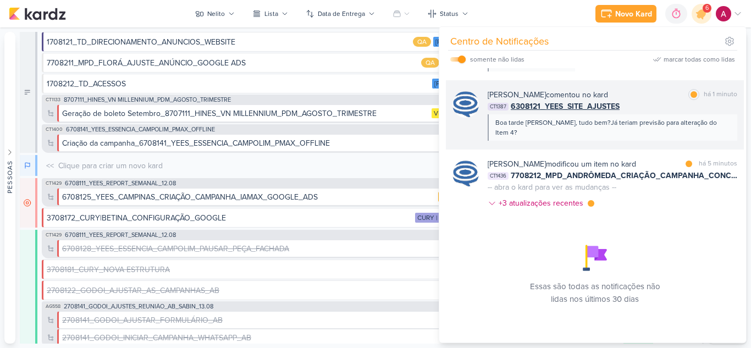
scroll to position [0, 0]
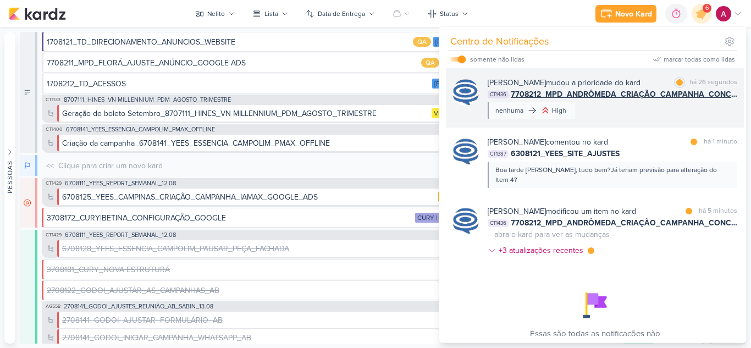
click at [640, 119] on div "[PERSON_NAME] mudou a prioridade do kard marcar como lida há 26 segundos CT1436…" at bounding box center [613, 98] width 250 height 42
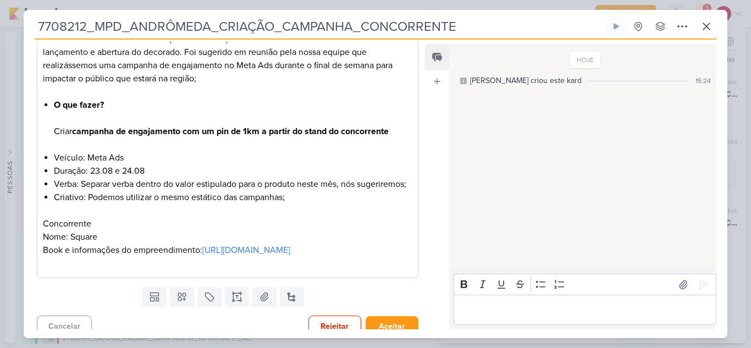
scroll to position [220, 0]
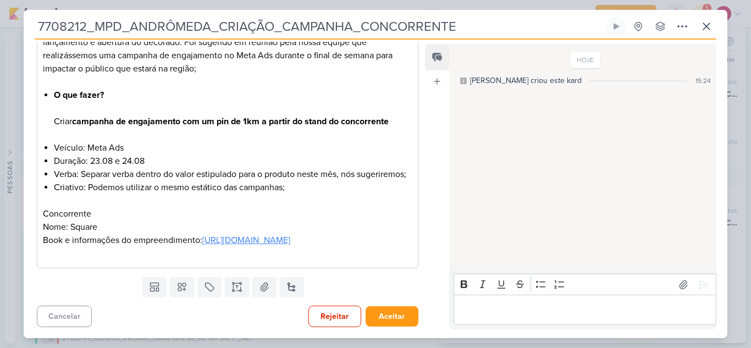
click at [226, 241] on link "[URL][DOMAIN_NAME]" at bounding box center [246, 240] width 88 height 11
click at [702, 31] on icon at bounding box center [706, 26] width 13 height 13
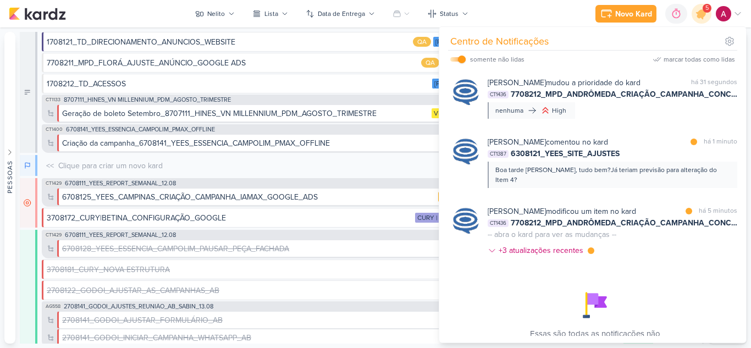
click at [548, 15] on div "Novo Kard Ctrl + k 0h0m Sessão desligada... Hoje 0h0m Semana 0h0m Mês 0h0m" at bounding box center [376, 13] width 734 height 27
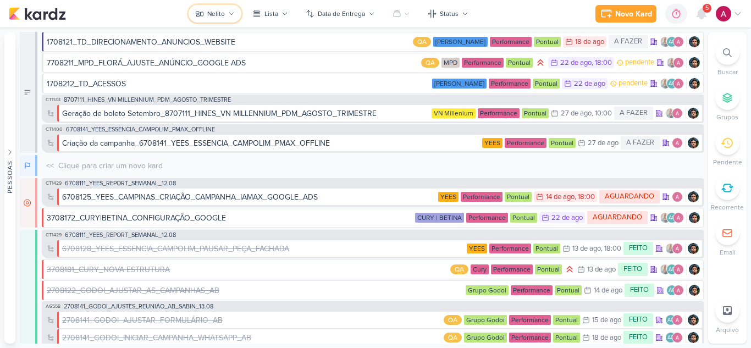
click at [217, 13] on div "Nelito" at bounding box center [216, 14] width 18 height 10
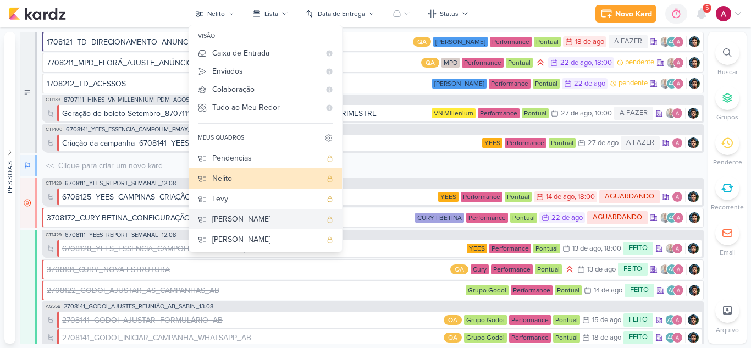
click at [249, 214] on div "[PERSON_NAME]" at bounding box center [266, 219] width 109 height 12
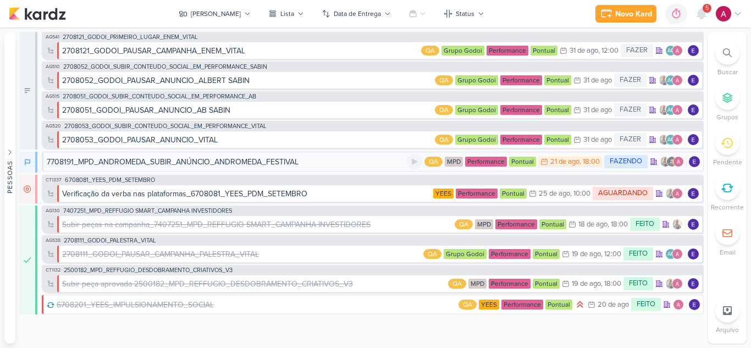
click at [245, 166] on div "7708191_MPD_ANDROMEDA_SUBIR_ANÚNCIO_ANDROMEDA_FESTIVAL" at bounding box center [173, 162] width 252 height 12
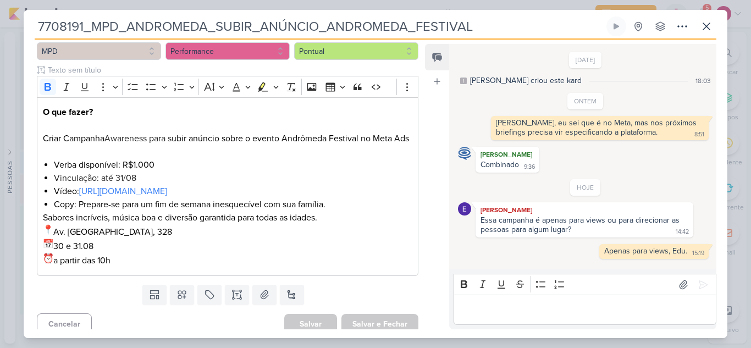
scroll to position [172, 0]
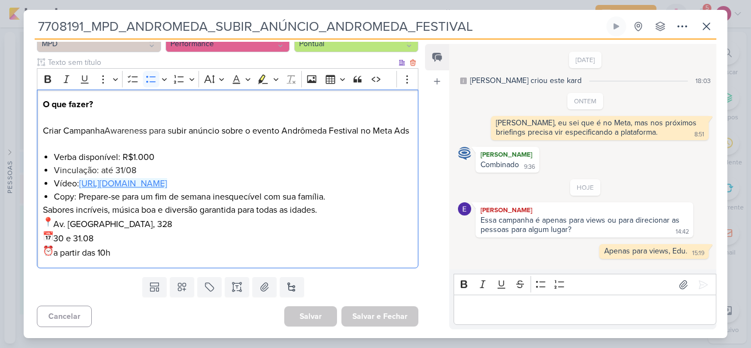
click at [167, 188] on link "[URL][DOMAIN_NAME]" at bounding box center [123, 183] width 88 height 11
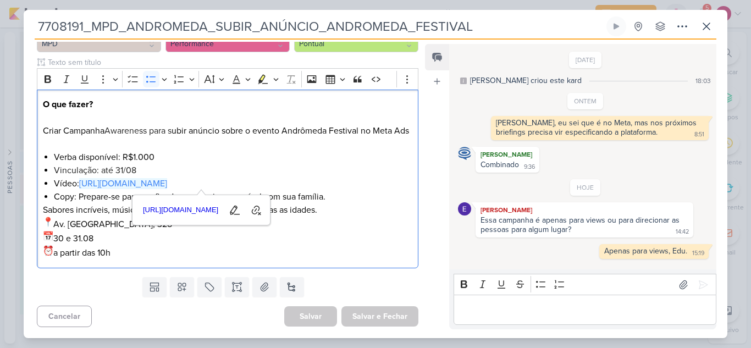
click at [523, 2] on div "7708191_MPD_ANDROMEDA_SUBIR_ANÚNCIO_ANDROMEDA_FESTIVAL" at bounding box center [375, 174] width 751 height 348
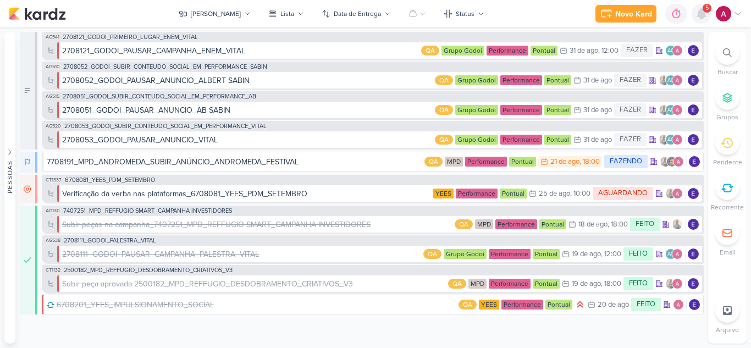
click at [703, 15] on icon at bounding box center [701, 14] width 9 height 10
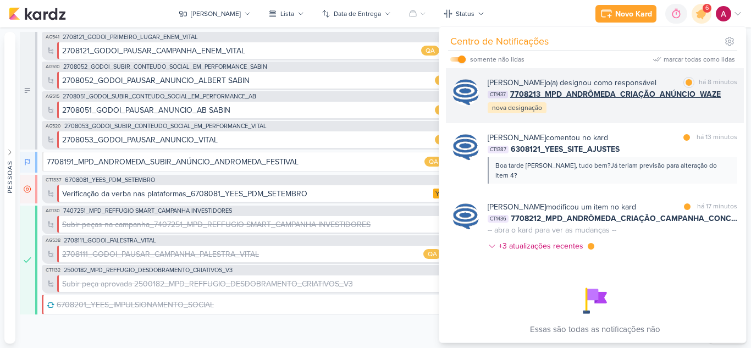
scroll to position [56, 0]
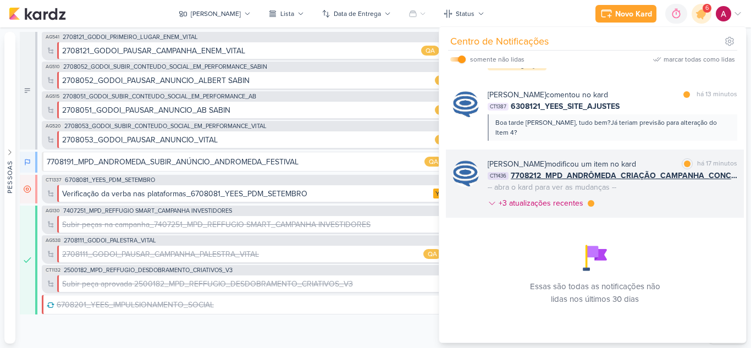
click at [591, 158] on div "[PERSON_NAME] modificou um item no kard" at bounding box center [562, 164] width 148 height 12
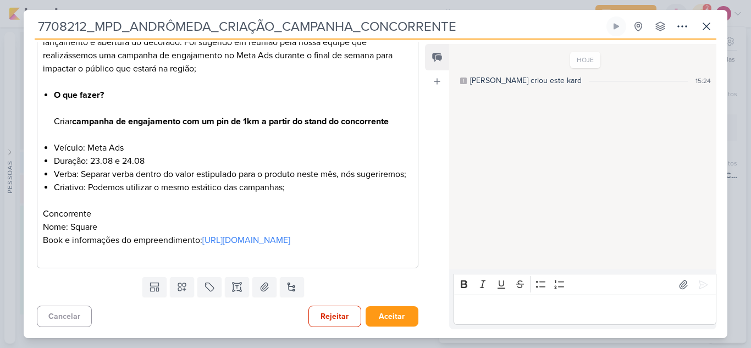
scroll to position [223, 0]
click at [712, 25] on icon at bounding box center [706, 26] width 13 height 13
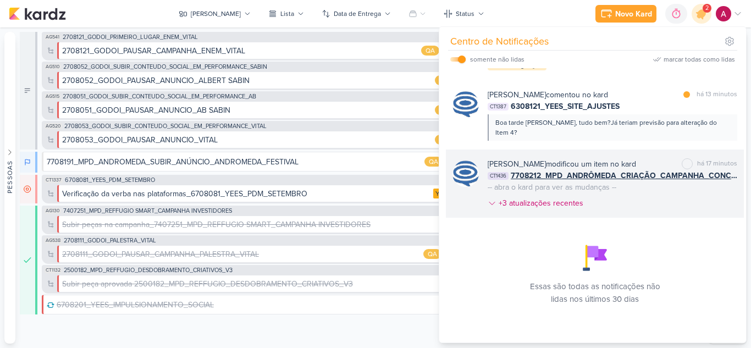
scroll to position [0, 0]
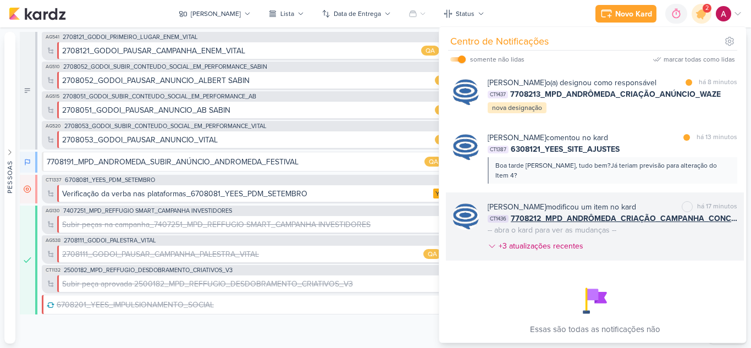
click at [643, 251] on div "[PERSON_NAME] modificou um item no kard marcar como não lida há 17 minutos CT14…" at bounding box center [613, 228] width 250 height 55
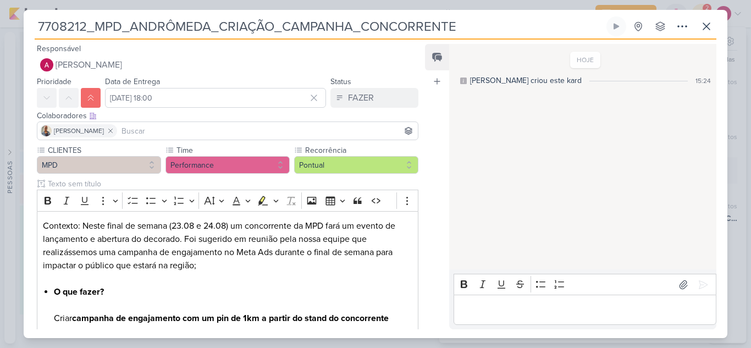
click at [144, 125] on input at bounding box center [267, 130] width 296 height 13
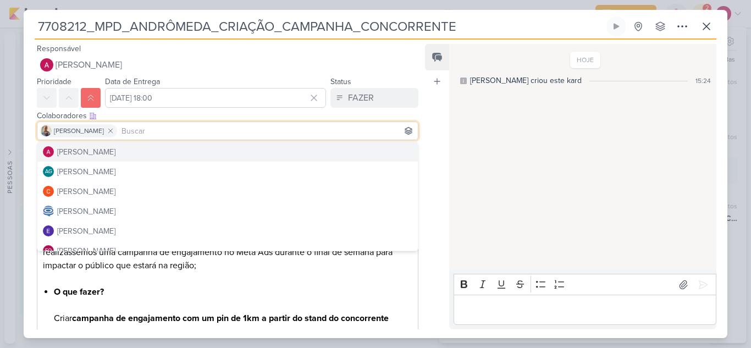
click at [124, 150] on button "[PERSON_NAME]" at bounding box center [227, 152] width 381 height 20
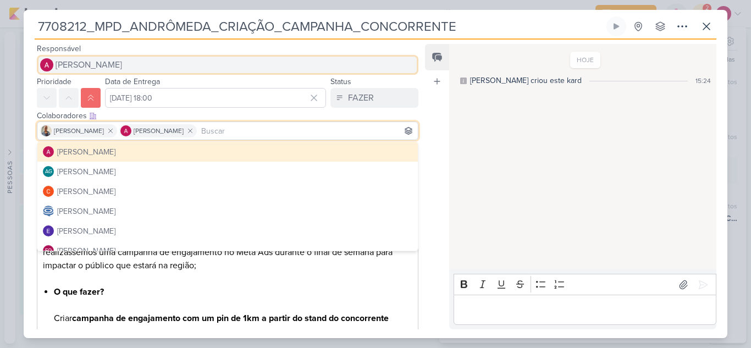
click at [139, 60] on button "[PERSON_NAME]" at bounding box center [228, 65] width 382 height 20
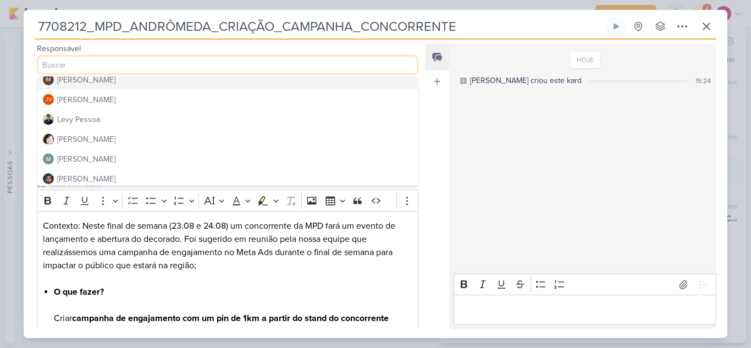
scroll to position [165, 0]
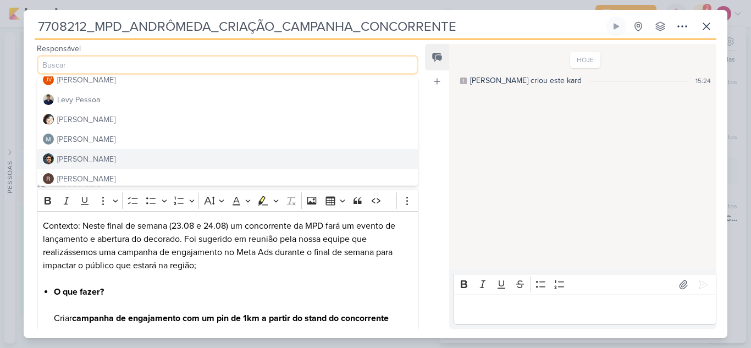
click at [104, 156] on button "[PERSON_NAME]" at bounding box center [227, 159] width 381 height 20
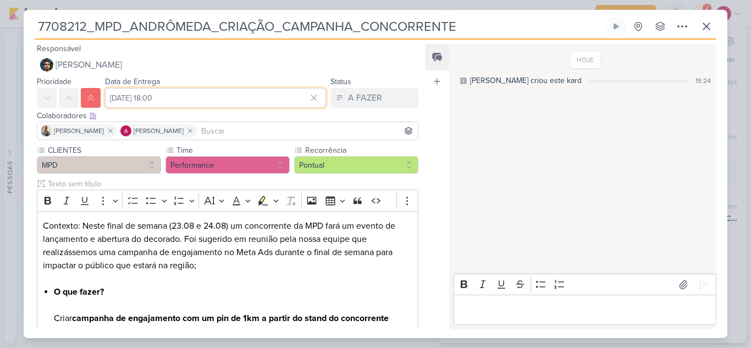
click at [195, 98] on input "[DATE] 18:00" at bounding box center [215, 98] width 221 height 20
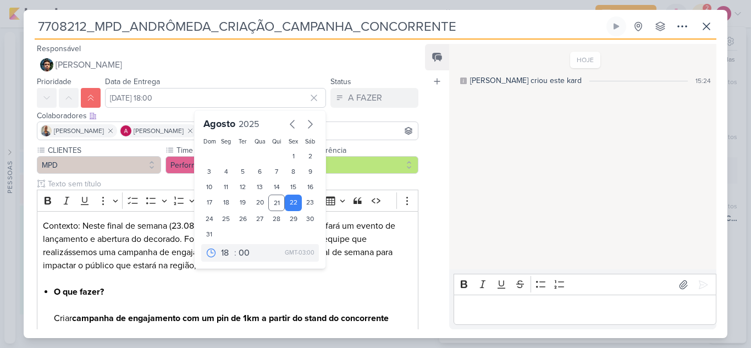
click at [394, 115] on div "Colaboradores Este kard pode ser visível a usuários da sua organização Este kar…" at bounding box center [228, 116] width 382 height 12
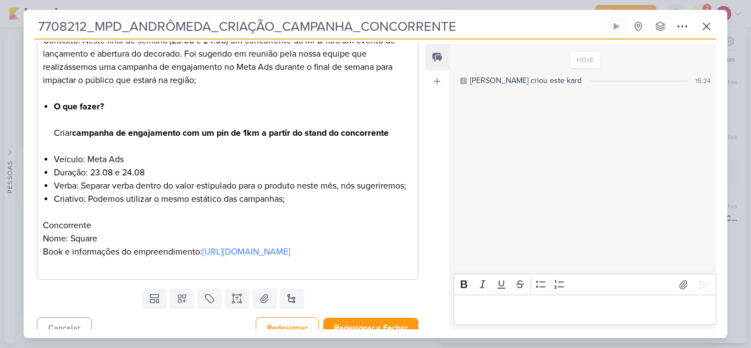
scroll to position [223, 0]
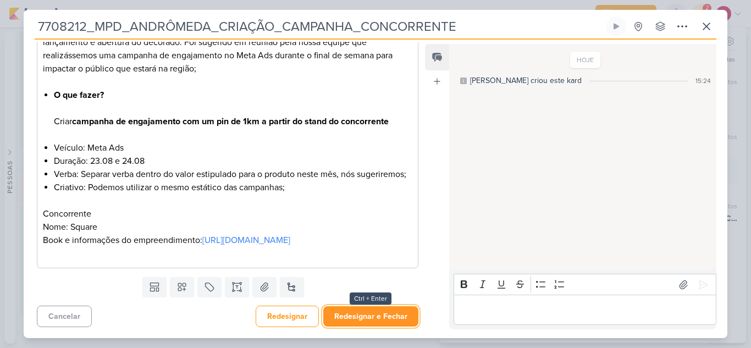
click at [370, 318] on button "Redesignar e Fechar" at bounding box center [370, 316] width 95 height 20
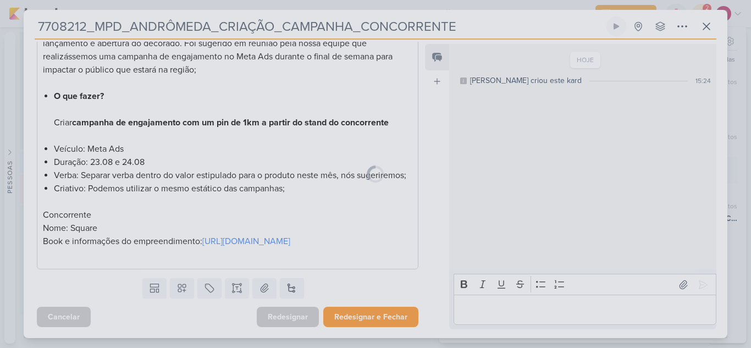
scroll to position [222, 0]
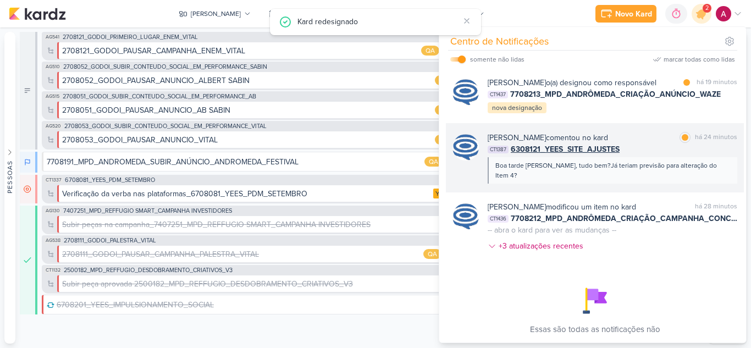
click at [653, 155] on div "CT1387 6308121_YEES_SITE_AJUSTES" at bounding box center [613, 150] width 250 height 12
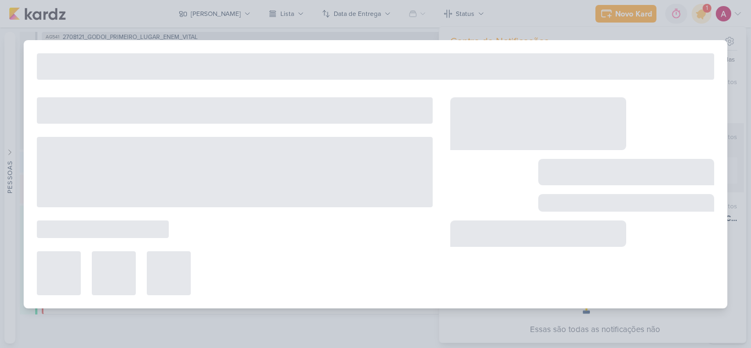
type input "6308121_YEES_SITE_AJUSTES"
type input "[DATE] 18:00"
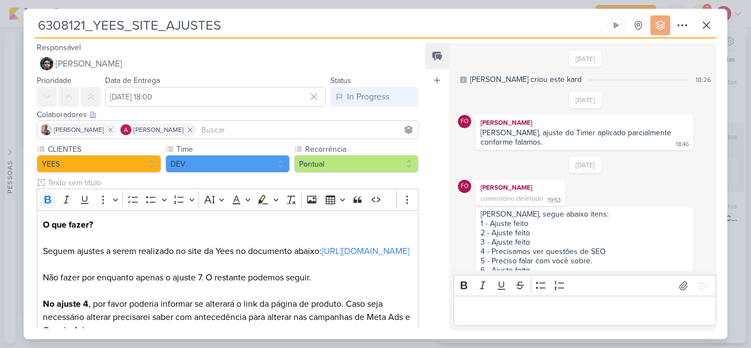
scroll to position [170, 0]
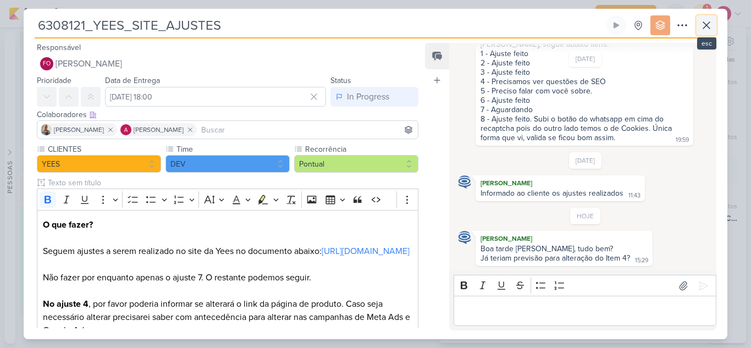
click at [709, 33] on button at bounding box center [707, 25] width 20 height 20
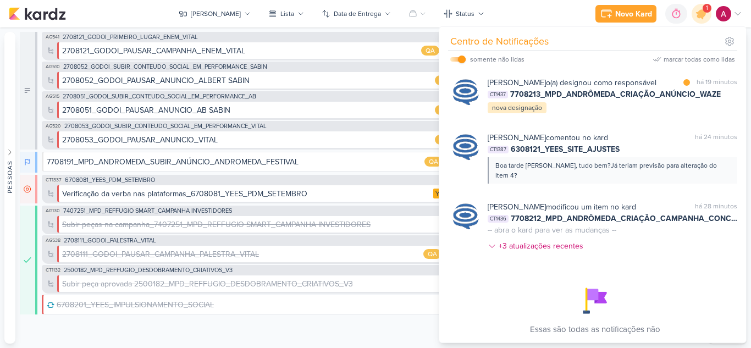
click at [671, 114] on div "[PERSON_NAME] o(a) designou como responsável marcar como lida há 19 minutos CT1…" at bounding box center [613, 95] width 250 height 37
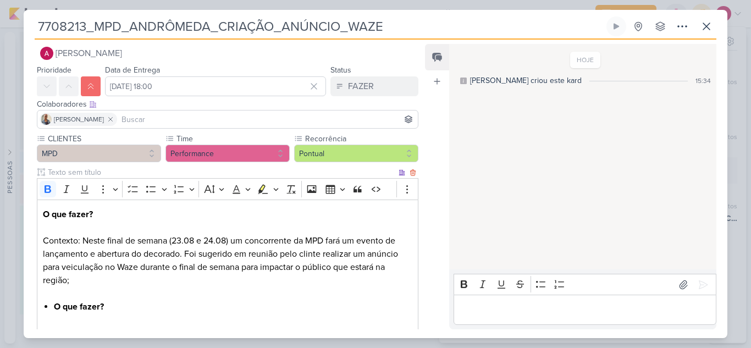
scroll to position [0, 0]
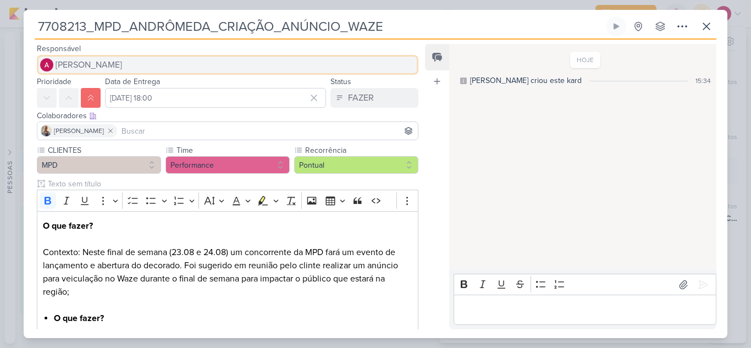
click at [106, 66] on span "[PERSON_NAME]" at bounding box center [89, 64] width 67 height 13
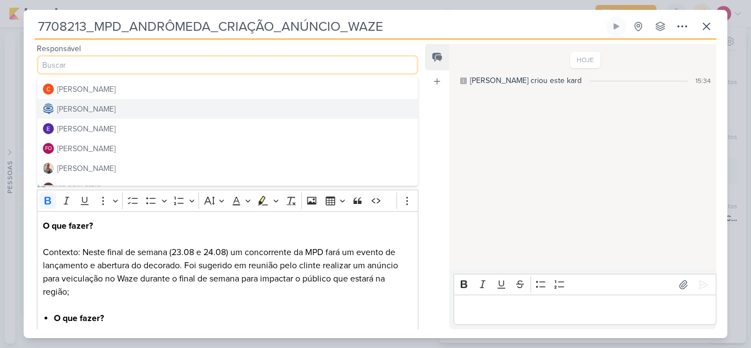
scroll to position [110, 0]
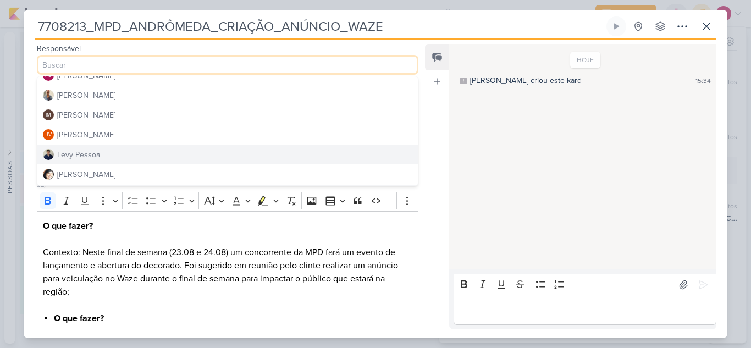
click at [115, 152] on button "Levy Pessoa" at bounding box center [227, 155] width 381 height 20
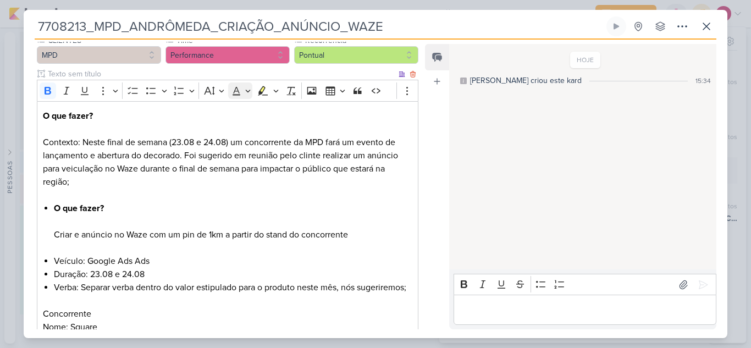
scroll to position [0, 0]
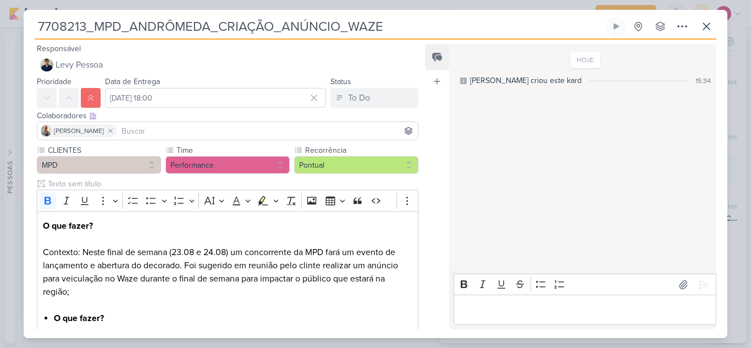
click at [181, 130] on input at bounding box center [267, 130] width 296 height 13
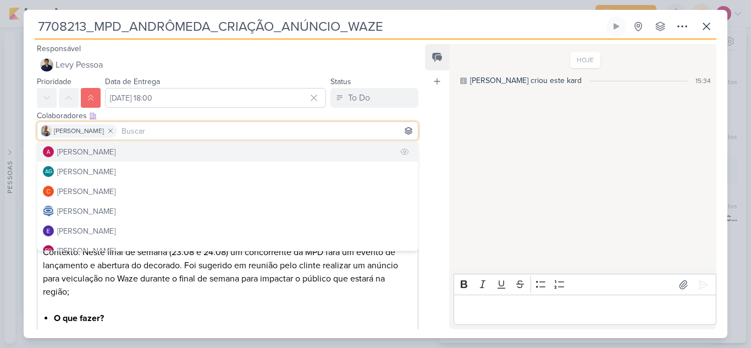
click at [153, 154] on button "[PERSON_NAME]" at bounding box center [227, 152] width 381 height 20
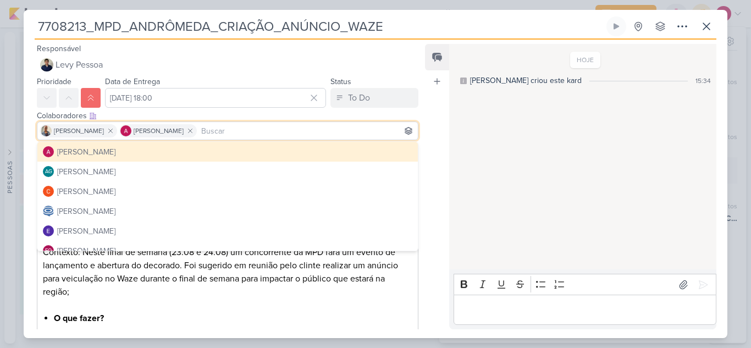
click at [199, 128] on input at bounding box center [307, 130] width 217 height 13
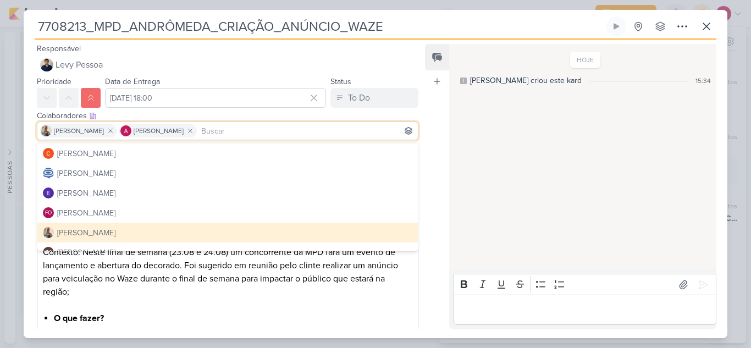
scroll to position [55, 0]
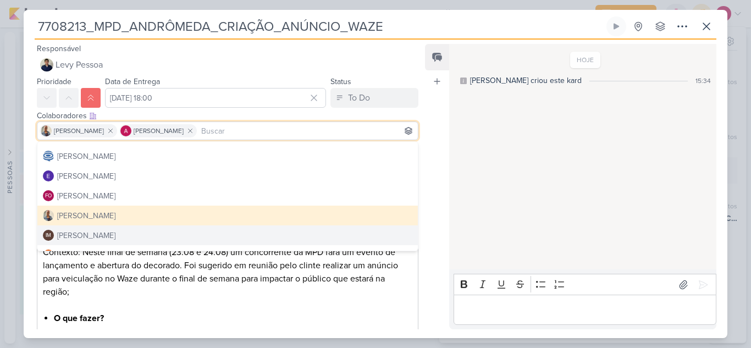
click at [499, 312] on p "Editor editing area: main" at bounding box center [584, 310] width 251 height 13
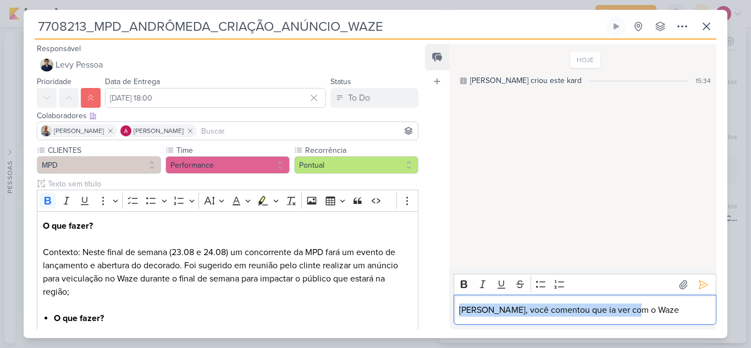
drag, startPoint x: 460, startPoint y: 310, endPoint x: 638, endPoint y: 309, distance: 178.2
click at [638, 309] on p "[PERSON_NAME], você comentou que ia ver com o Waze" at bounding box center [584, 310] width 251 height 13
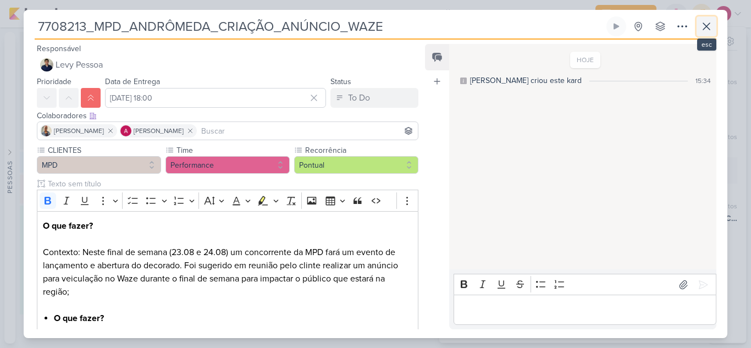
click at [713, 29] on button at bounding box center [707, 26] width 20 height 20
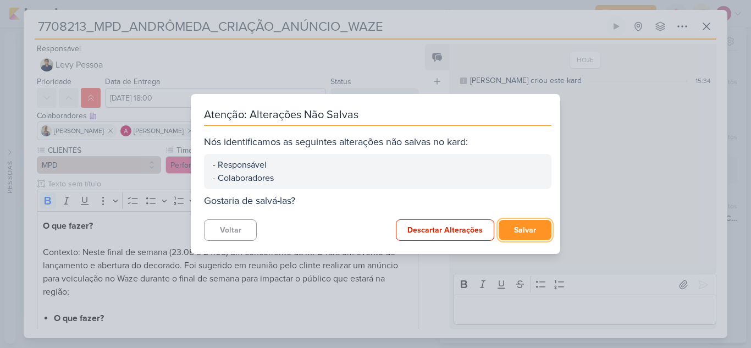
click at [531, 231] on button "Salvar" at bounding box center [525, 230] width 53 height 20
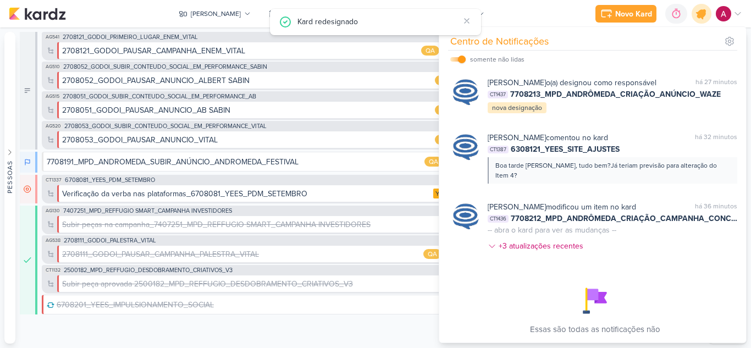
click at [698, 18] on icon at bounding box center [701, 13] width 19 height 19
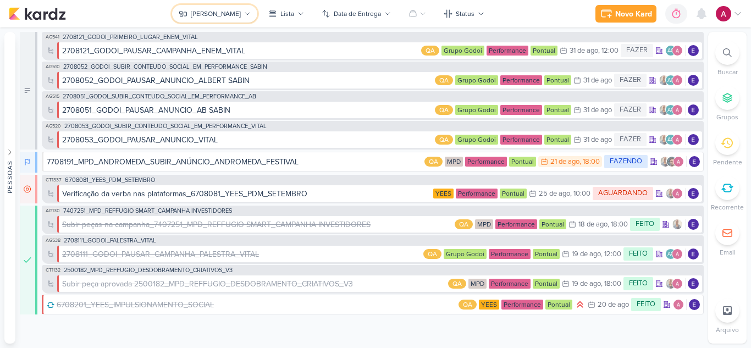
click at [188, 16] on icon at bounding box center [183, 13] width 9 height 9
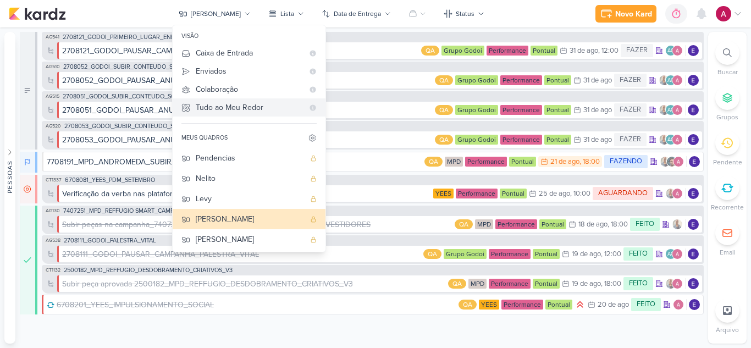
click at [240, 116] on Me-button "Tudo ao Meu Redor" at bounding box center [249, 107] width 153 height 18
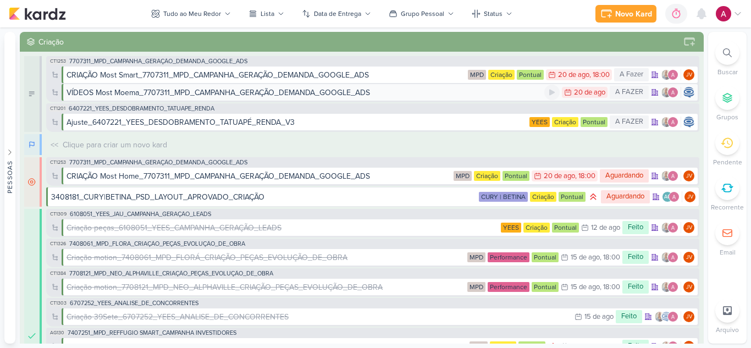
click at [324, 94] on div "VÍDEOS Most Moema_7707311_MPD_CAMPANHA_GERAÇÃO_DEMANDA_GOOGLE_ADS" at bounding box center [219, 93] width 304 height 12
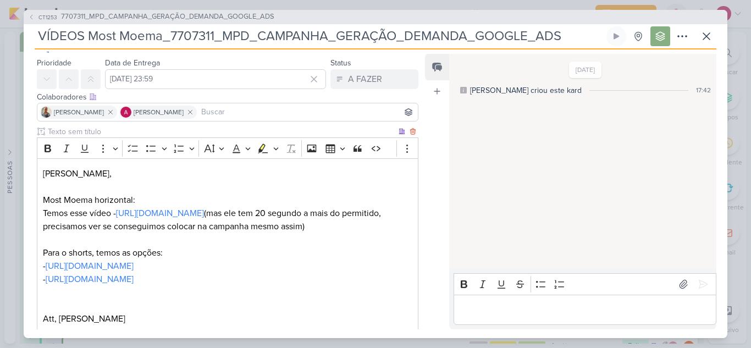
scroll to position [94, 0]
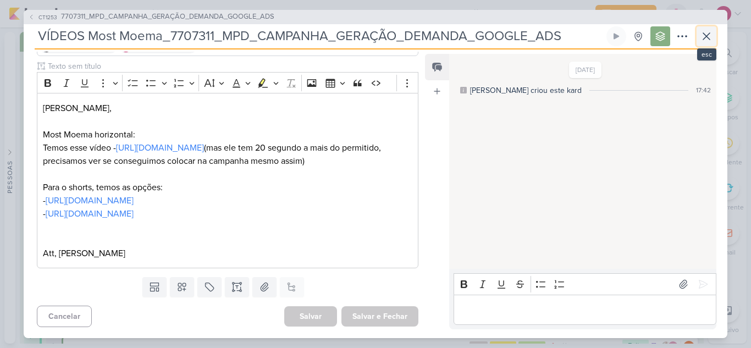
click at [703, 41] on icon at bounding box center [706, 36] width 13 height 13
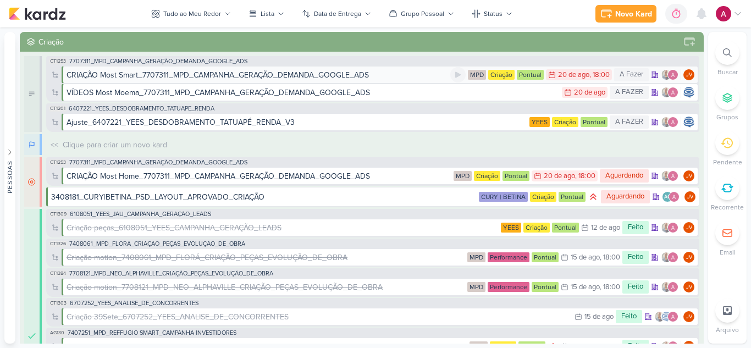
click at [250, 74] on div "CRIAÇÃO Most Smart_7707311_MPD_CAMPANHA_GERAÇÃO_DEMANDA_GOOGLE_ADS" at bounding box center [218, 75] width 302 height 12
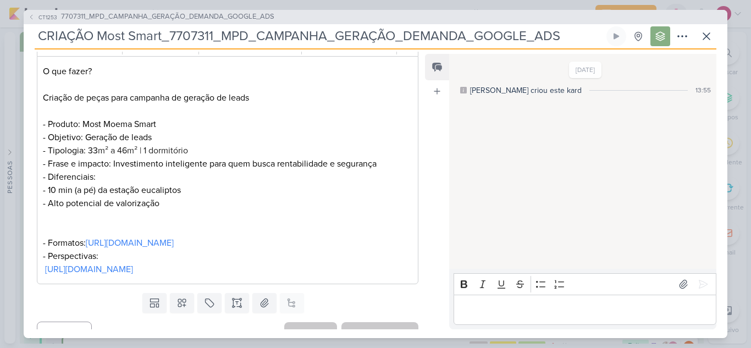
scroll to position [165, 0]
click at [133, 274] on link "[URL][DOMAIN_NAME]" at bounding box center [89, 268] width 88 height 11
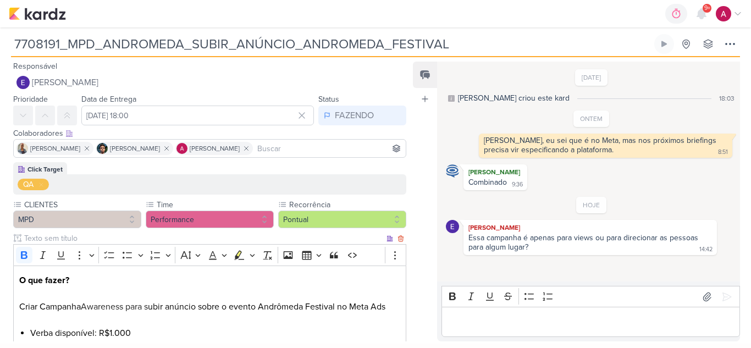
scroll to position [55, 0]
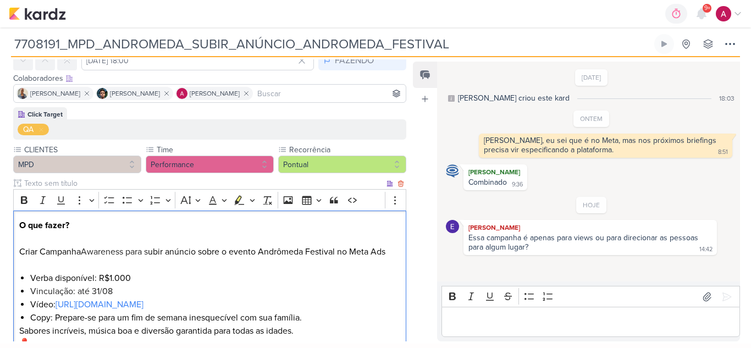
click at [124, 253] on span "Awareness para s" at bounding box center [114, 251] width 67 height 11
drag, startPoint x: 125, startPoint y: 253, endPoint x: 85, endPoint y: 249, distance: 39.8
click at [85, 249] on span "Awareness para s" at bounding box center [114, 251] width 67 height 11
copy span "Awareness"
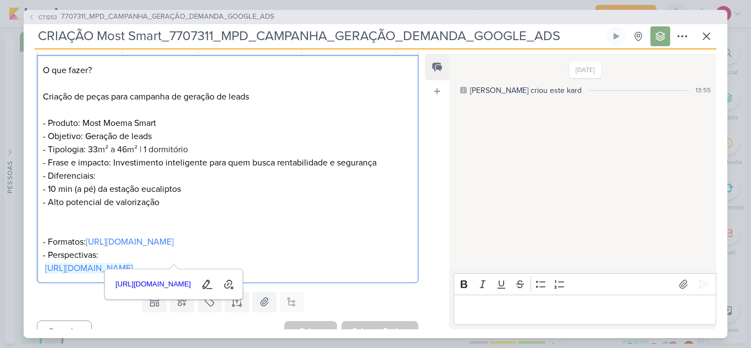
scroll to position [194, 0]
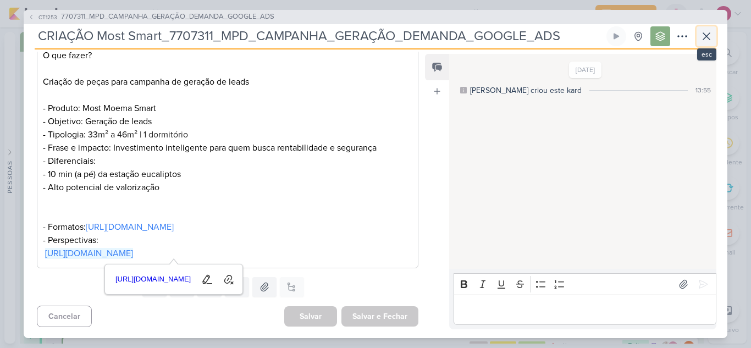
click at [704, 32] on icon at bounding box center [706, 36] width 13 height 13
